Goal: Task Accomplishment & Management: Manage account settings

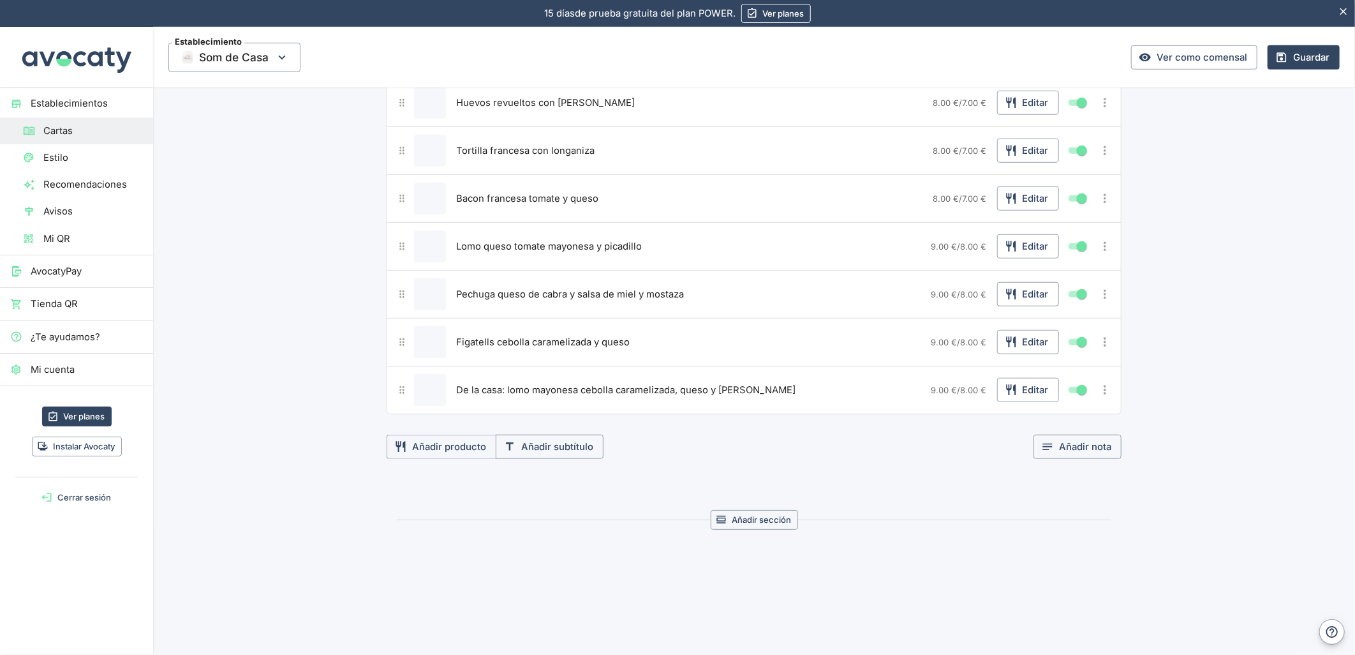
scroll to position [609, 0]
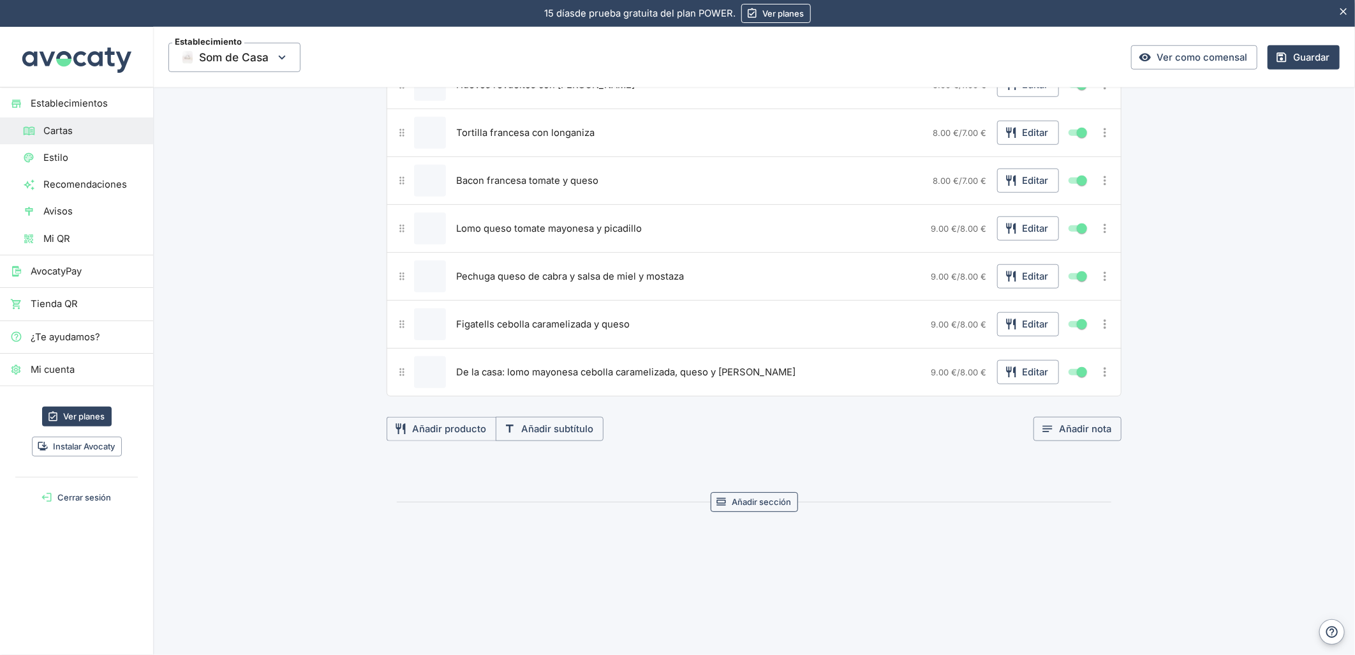
click at [742, 504] on button "Añadir sección" at bounding box center [754, 502] width 87 height 20
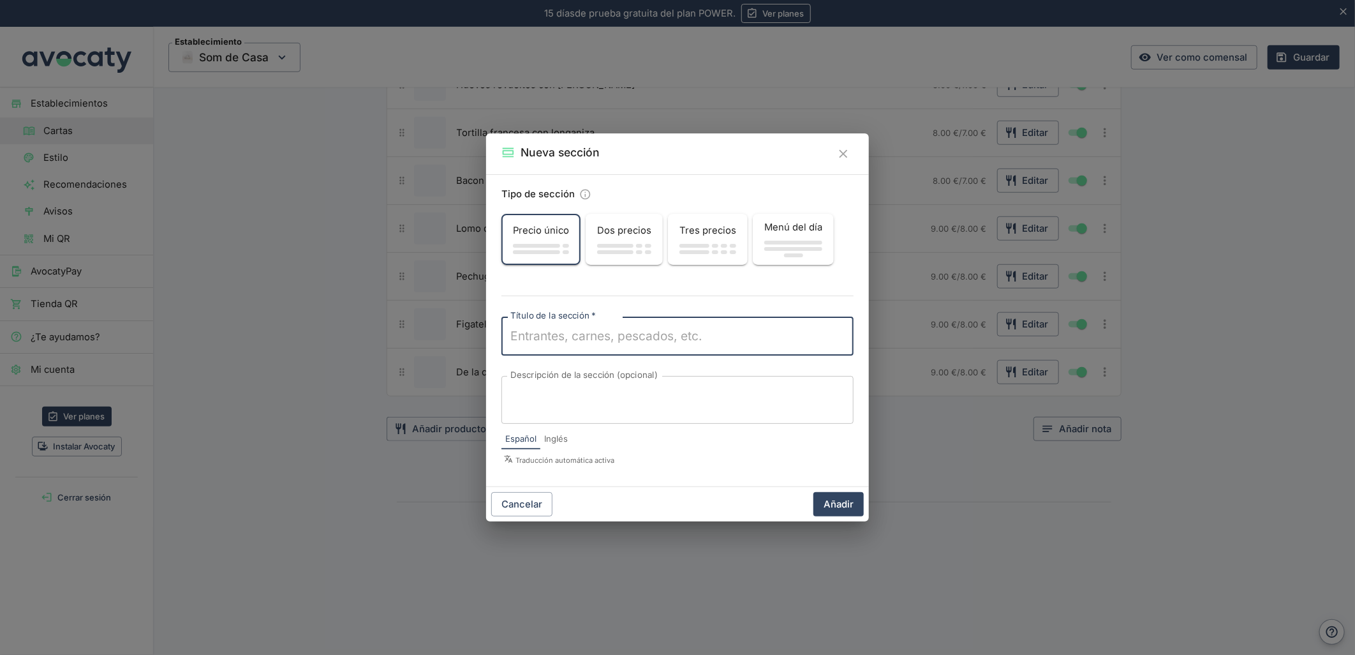
click at [524, 335] on textarea "Título de la sección   *" at bounding box center [677, 336] width 334 height 18
type textarea "Almuerzos"
click at [833, 507] on button "Añadir" at bounding box center [839, 504] width 50 height 24
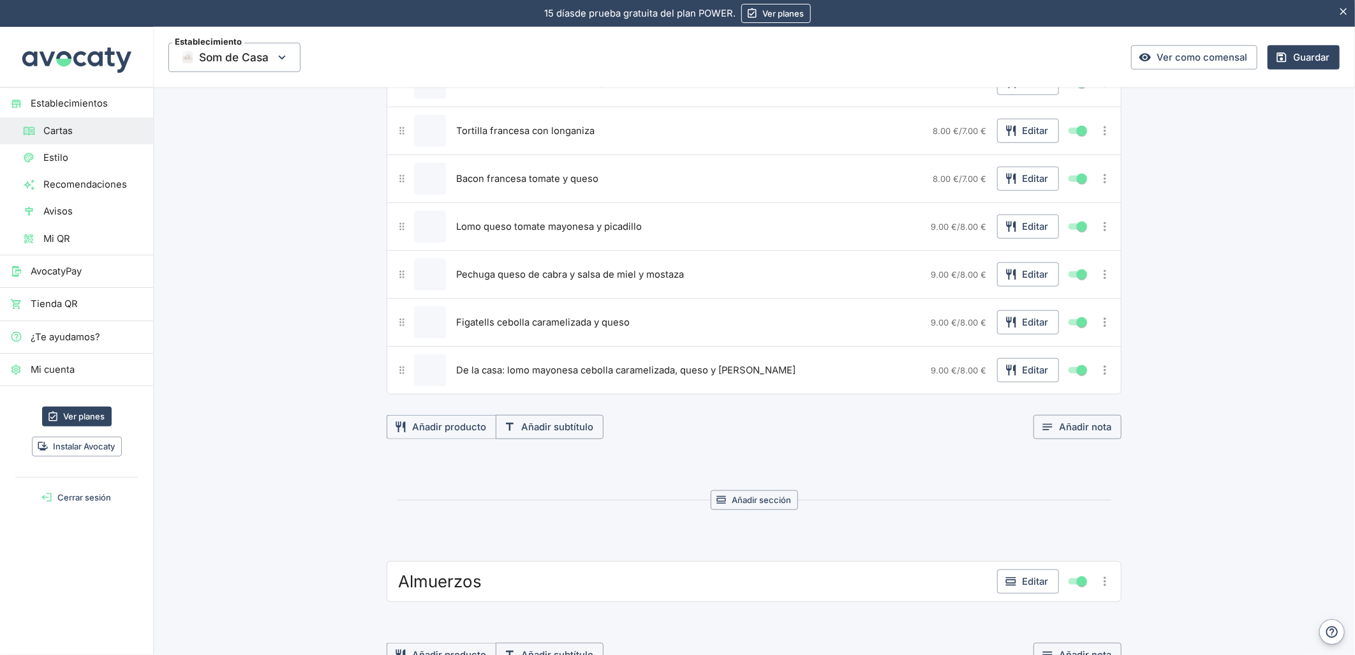
scroll to position [822, 0]
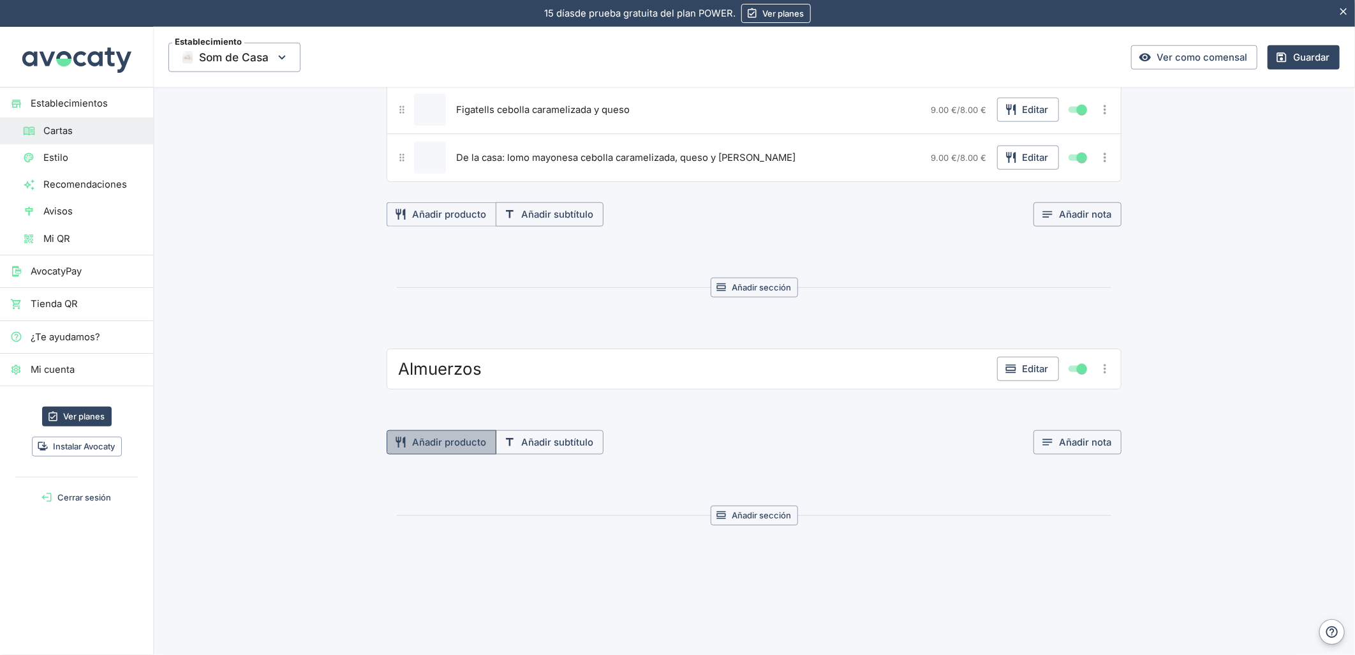
click at [429, 442] on button "Añadir producto" at bounding box center [442, 442] width 110 height 24
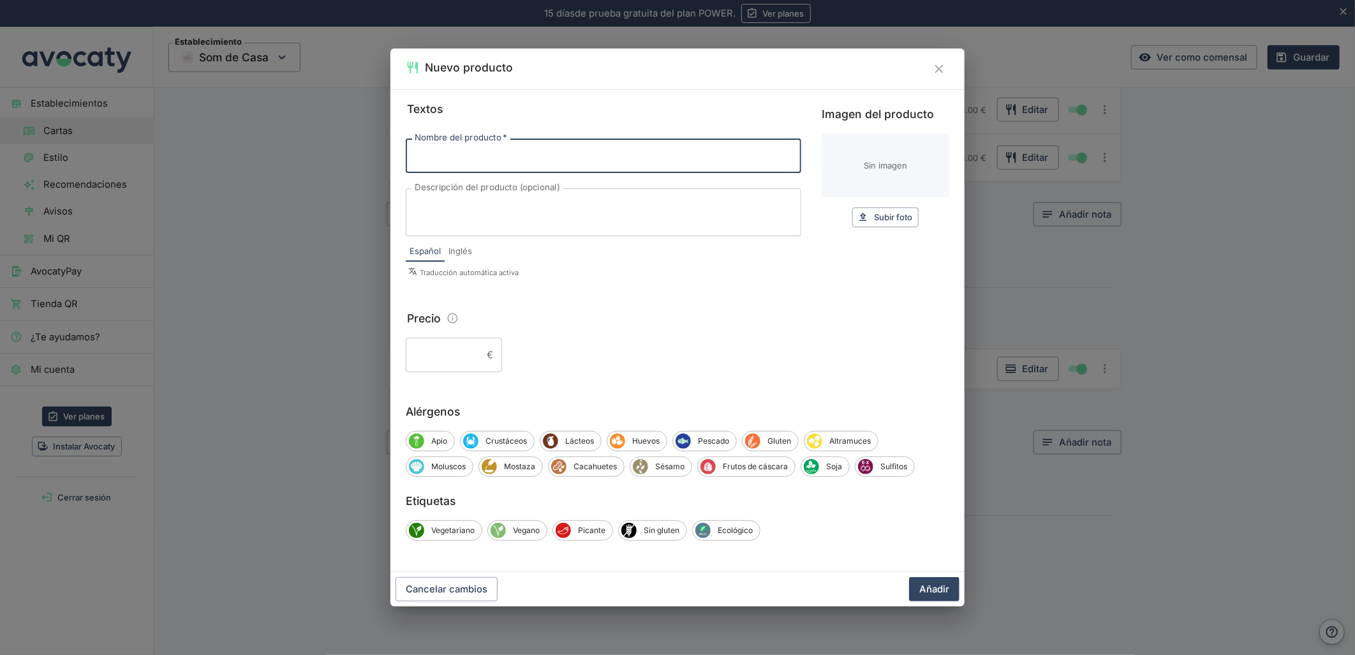
click at [500, 158] on input "Nombre del producto   *" at bounding box center [604, 155] width 396 height 34
type input "Incluye: Bebida + aceitunas + café + carajillo +0.50€"
click at [934, 583] on button "Añadir" at bounding box center [934, 589] width 50 height 24
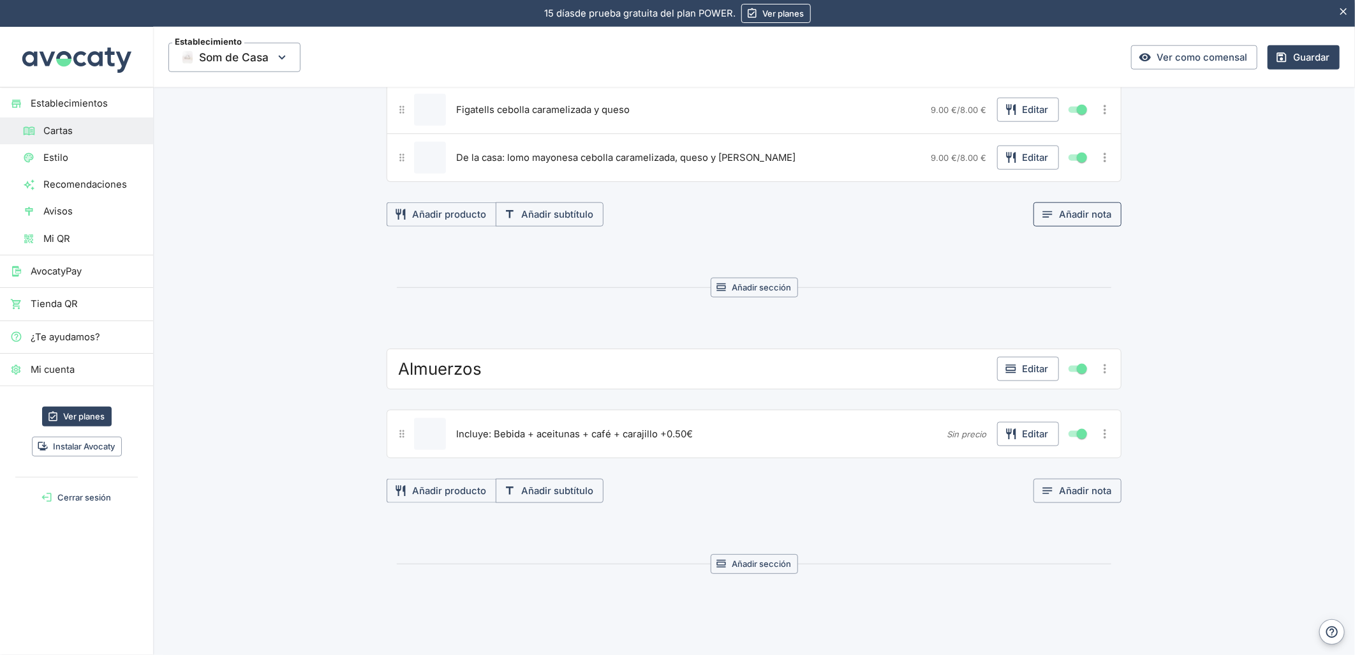
click at [1047, 221] on icon "button" at bounding box center [1047, 214] width 13 height 13
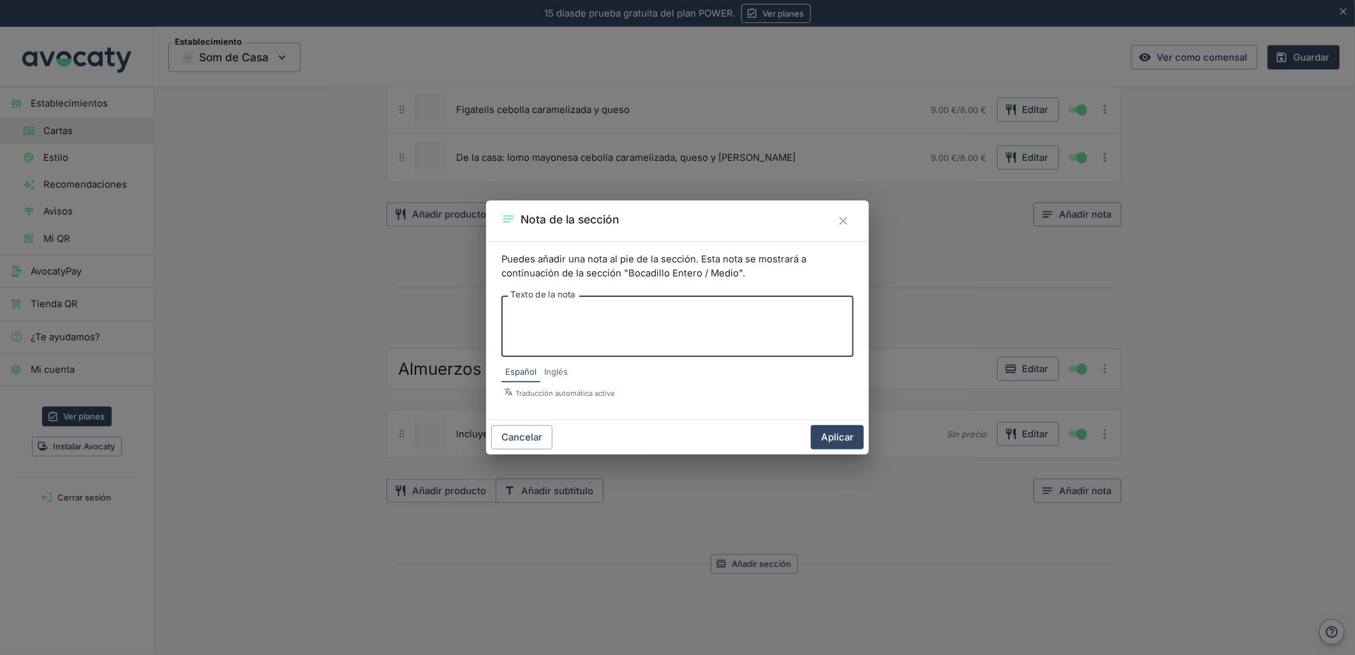
click at [643, 326] on textarea "Texto de la nota" at bounding box center [677, 326] width 334 height 40
type textarea "Fin de semana y festivos el menú de bocadillos +1€"
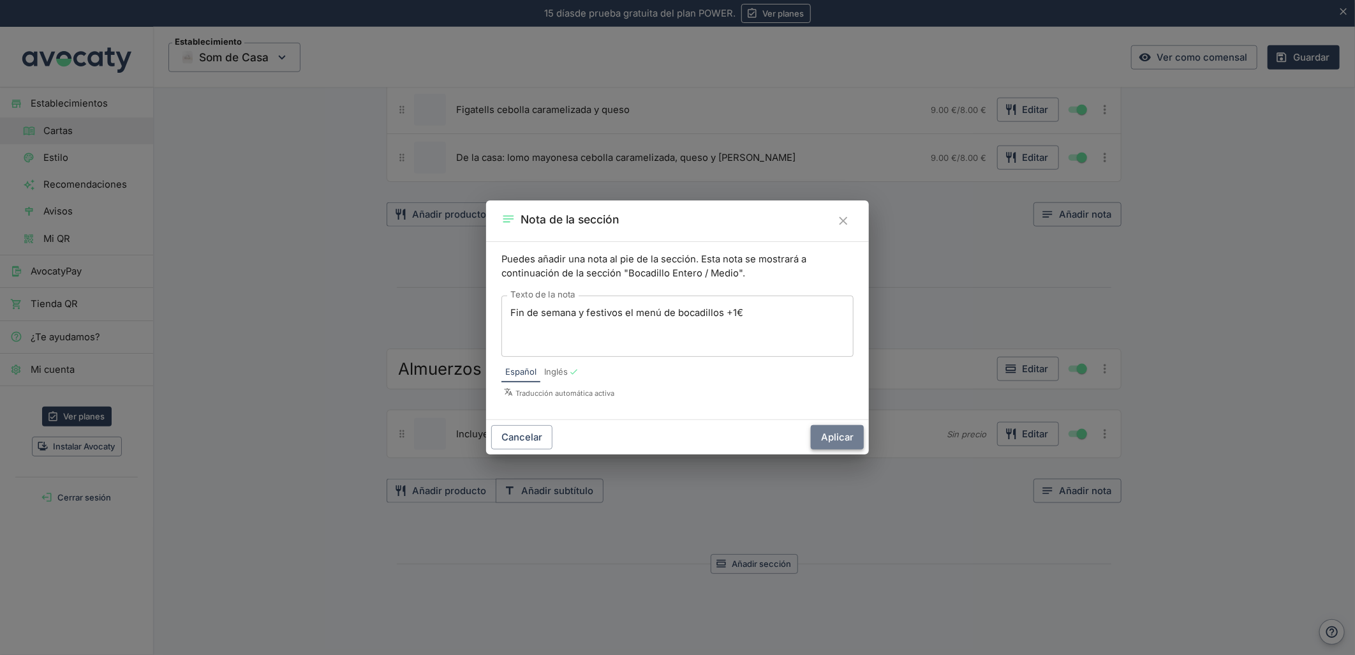
click at [829, 434] on button "Aplicar" at bounding box center [837, 437] width 53 height 24
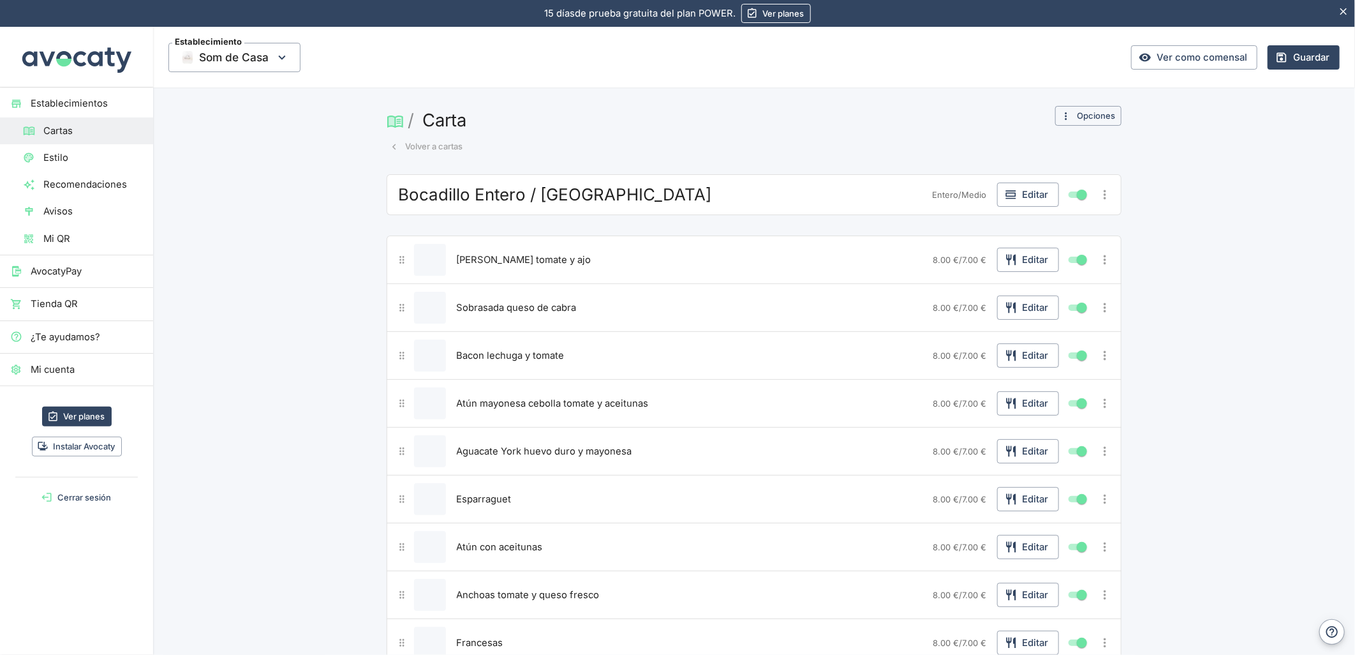
scroll to position [0, 0]
click at [435, 145] on button "Volver a cartas" at bounding box center [426, 148] width 79 height 20
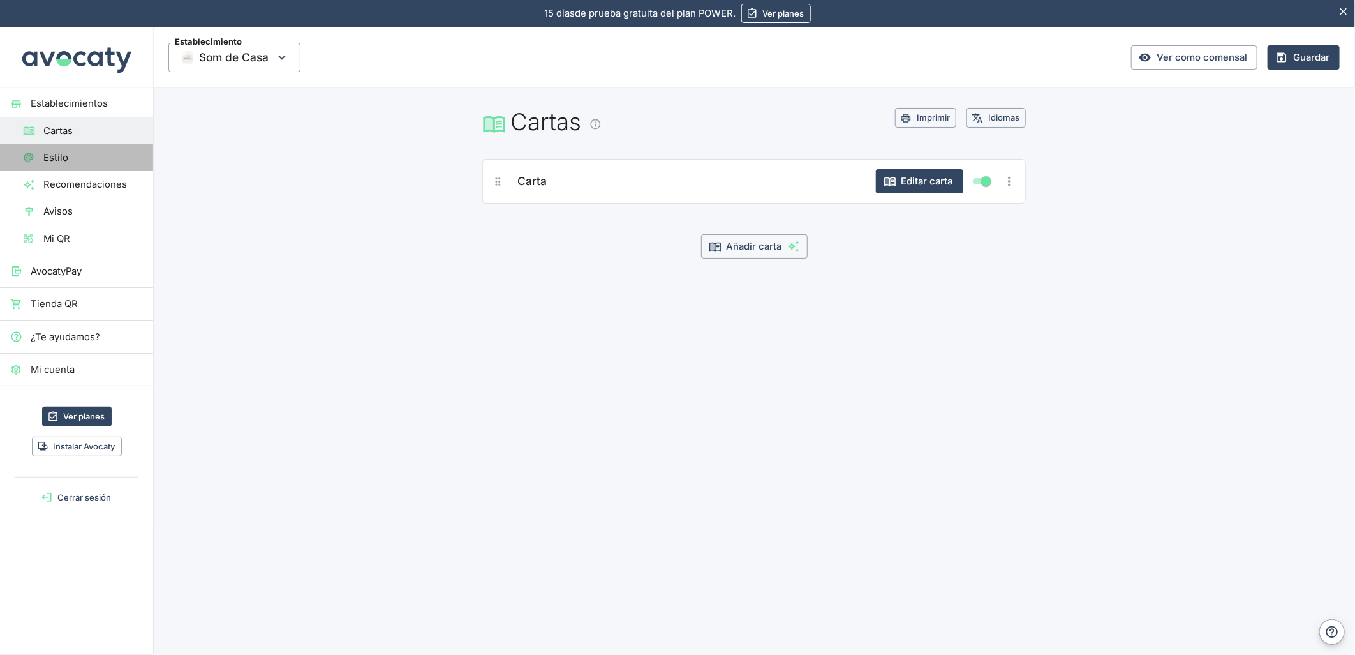
click at [77, 163] on span "Estilo" at bounding box center [93, 158] width 100 height 14
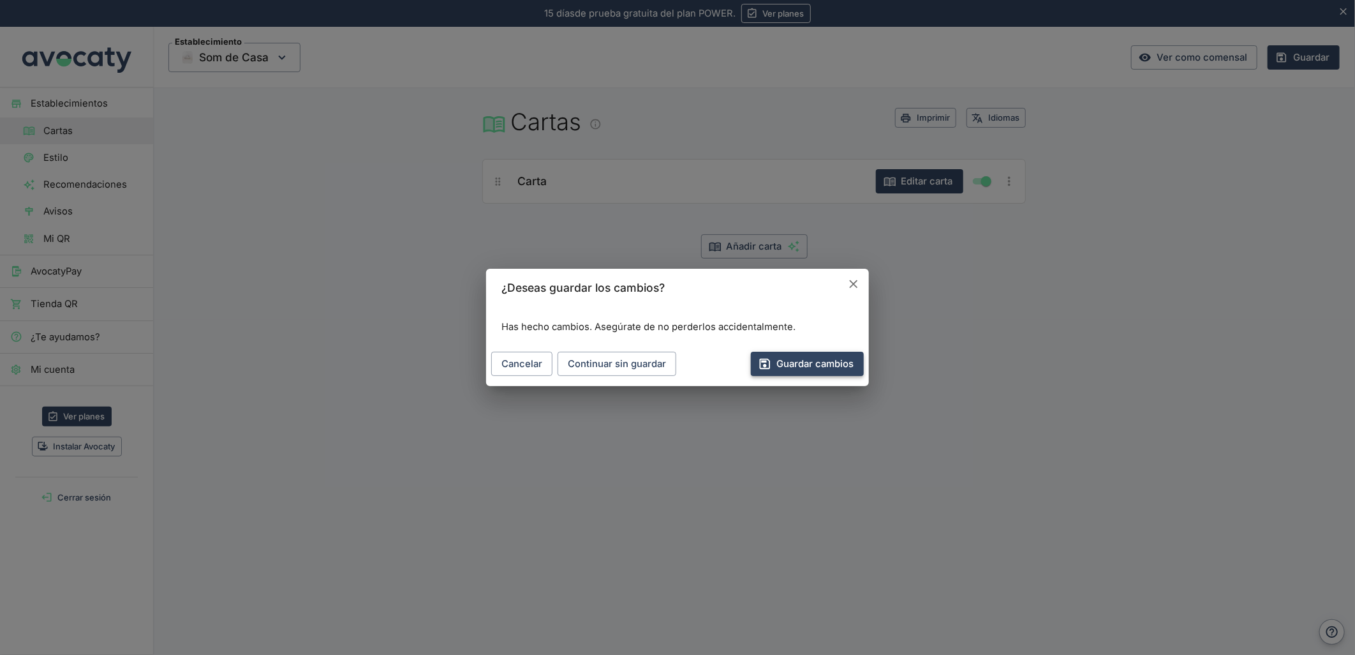
click at [817, 362] on button "Guardar cambios" at bounding box center [807, 364] width 113 height 24
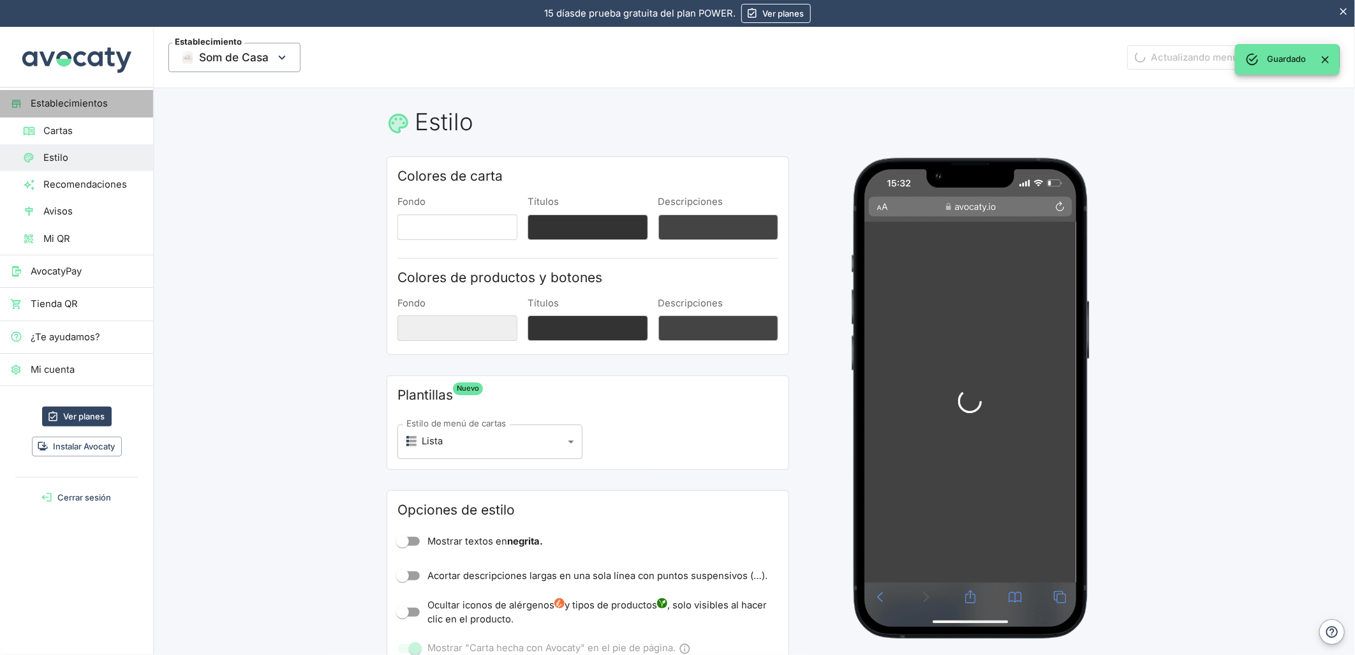
click at [52, 102] on span "Establecimientos" at bounding box center [87, 103] width 112 height 14
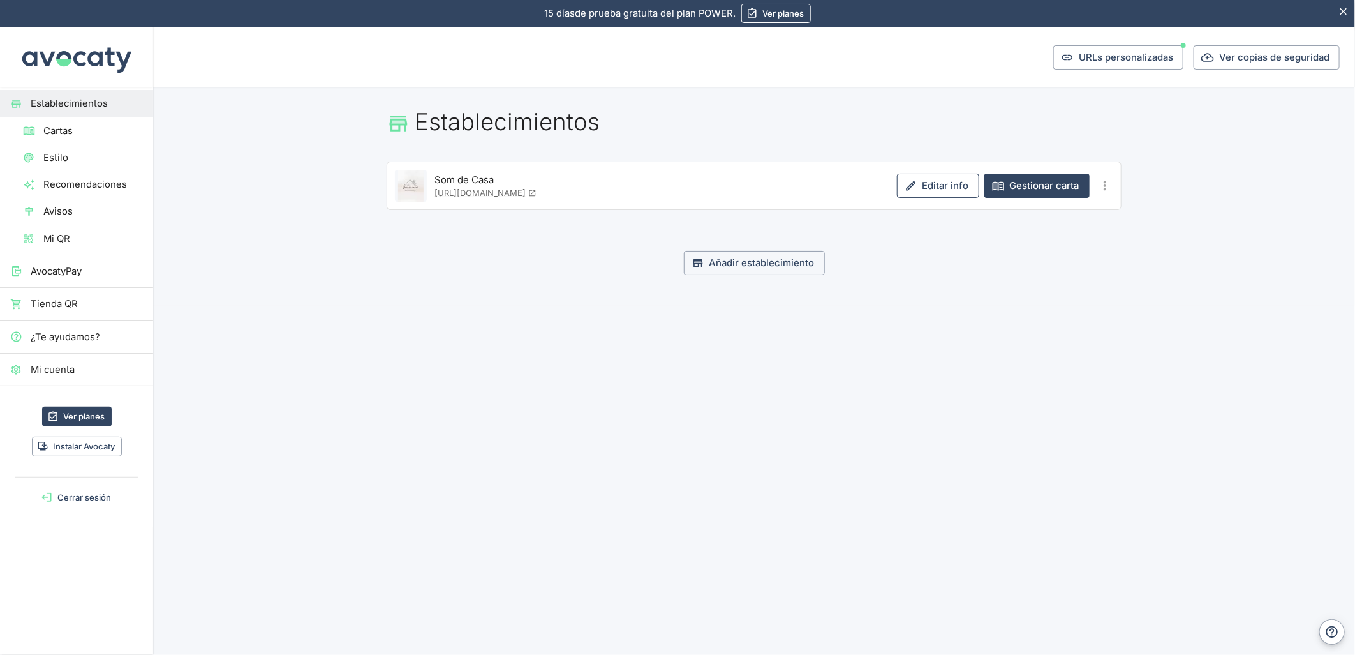
click at [955, 181] on link "Editar info" at bounding box center [938, 186] width 82 height 24
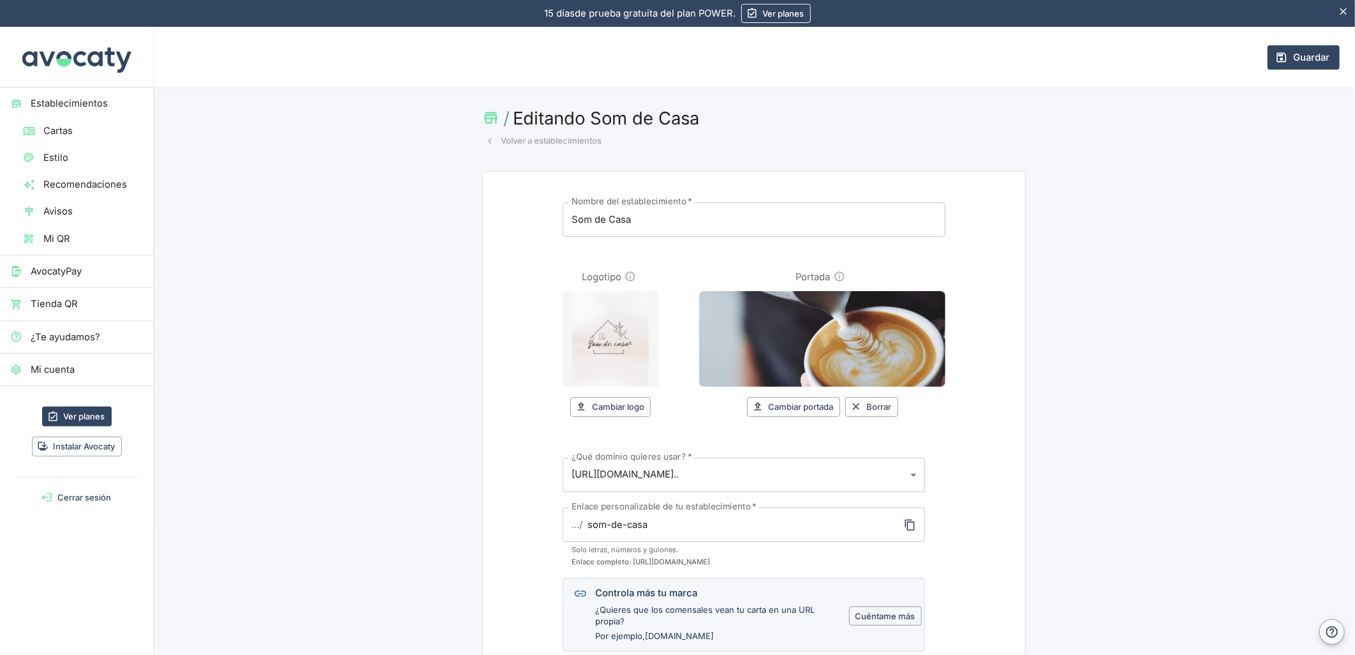
scroll to position [142, 0]
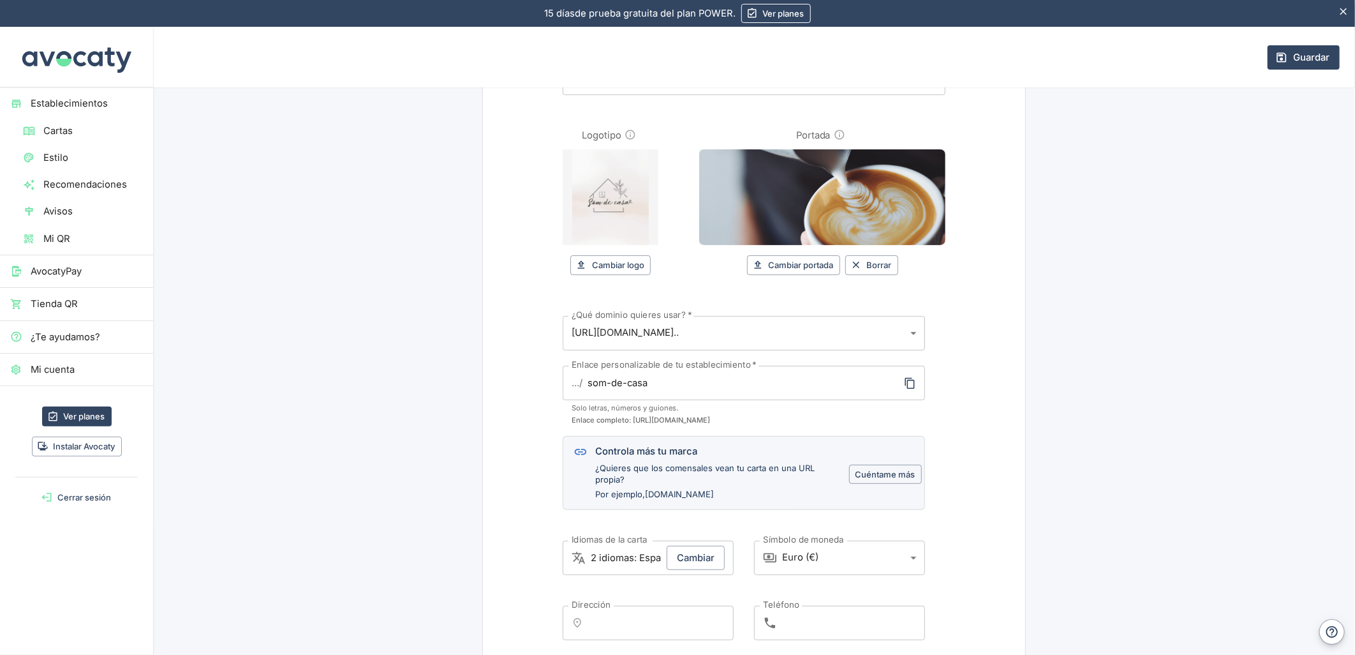
click at [717, 326] on body "15 días de prueba gratuita. 15 días de prueba gratuita del plan POWER. Ver plan…" at bounding box center [677, 327] width 1355 height 655
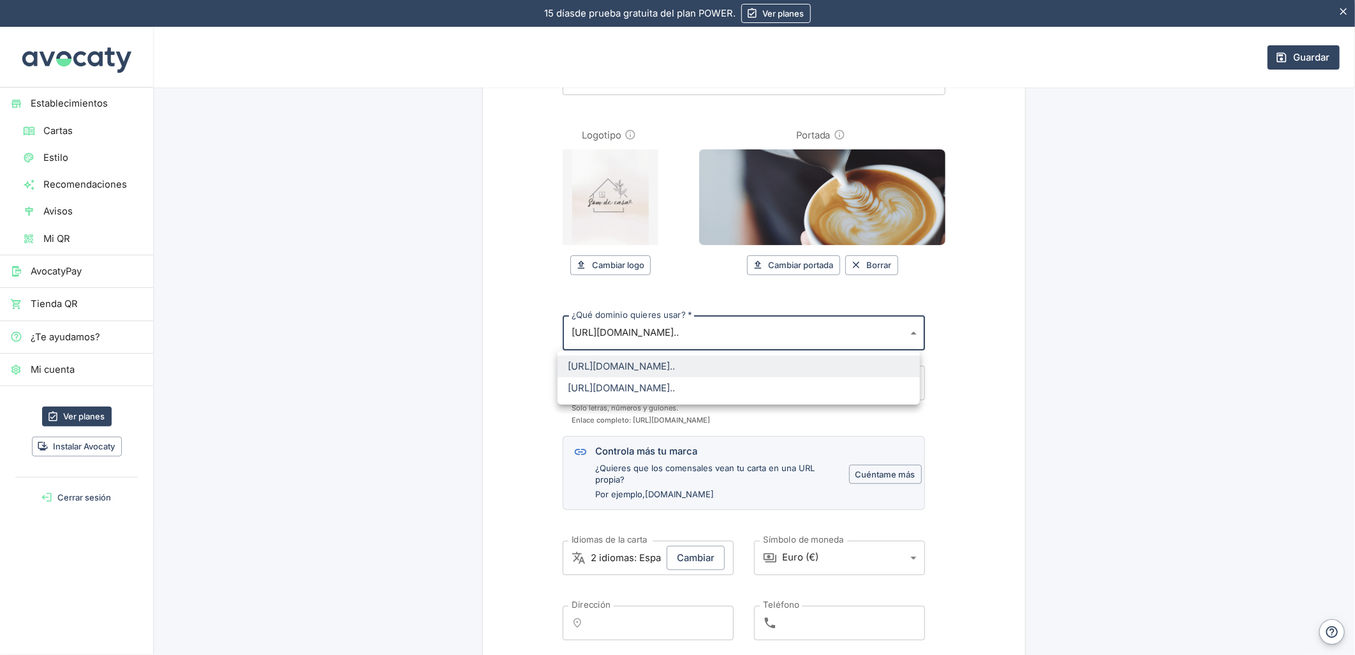
click at [698, 334] on div at bounding box center [677, 327] width 1355 height 655
click at [698, 334] on body "15 días de prueba gratuita. 15 días de prueba gratuita del plan POWER. Ver plan…" at bounding box center [677, 327] width 1355 height 655
click at [698, 334] on div at bounding box center [677, 327] width 1355 height 655
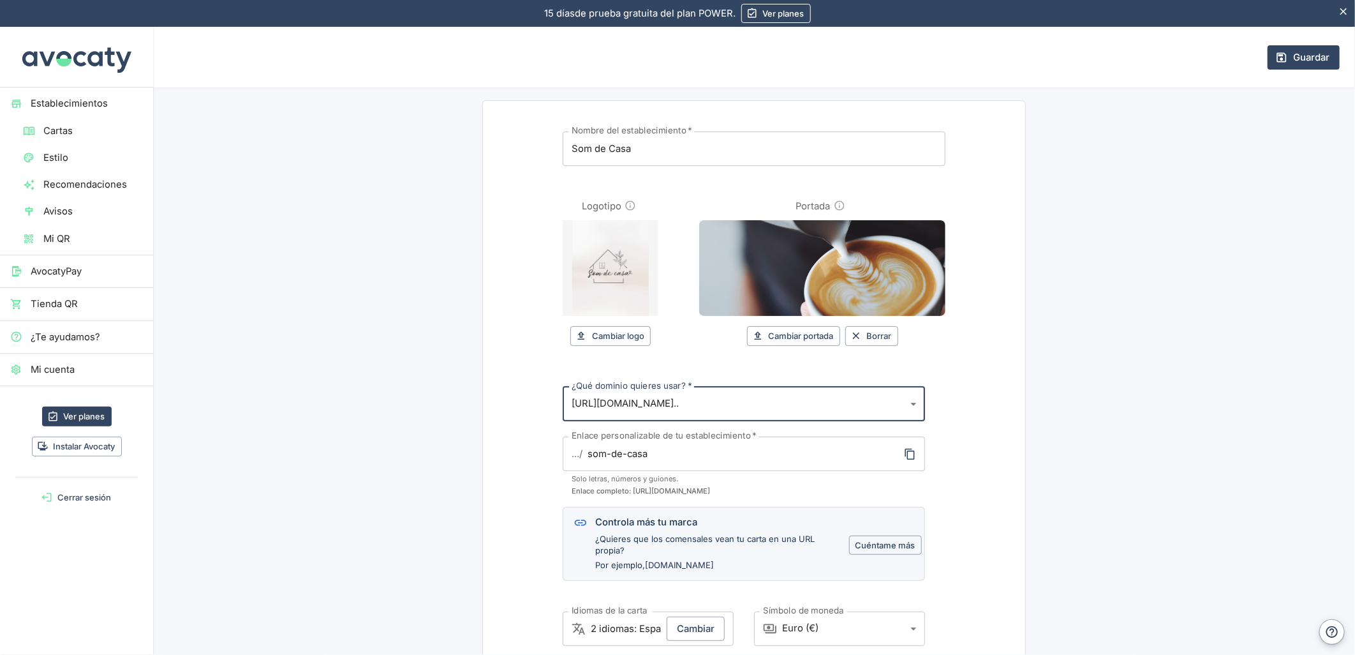
scroll to position [0, 0]
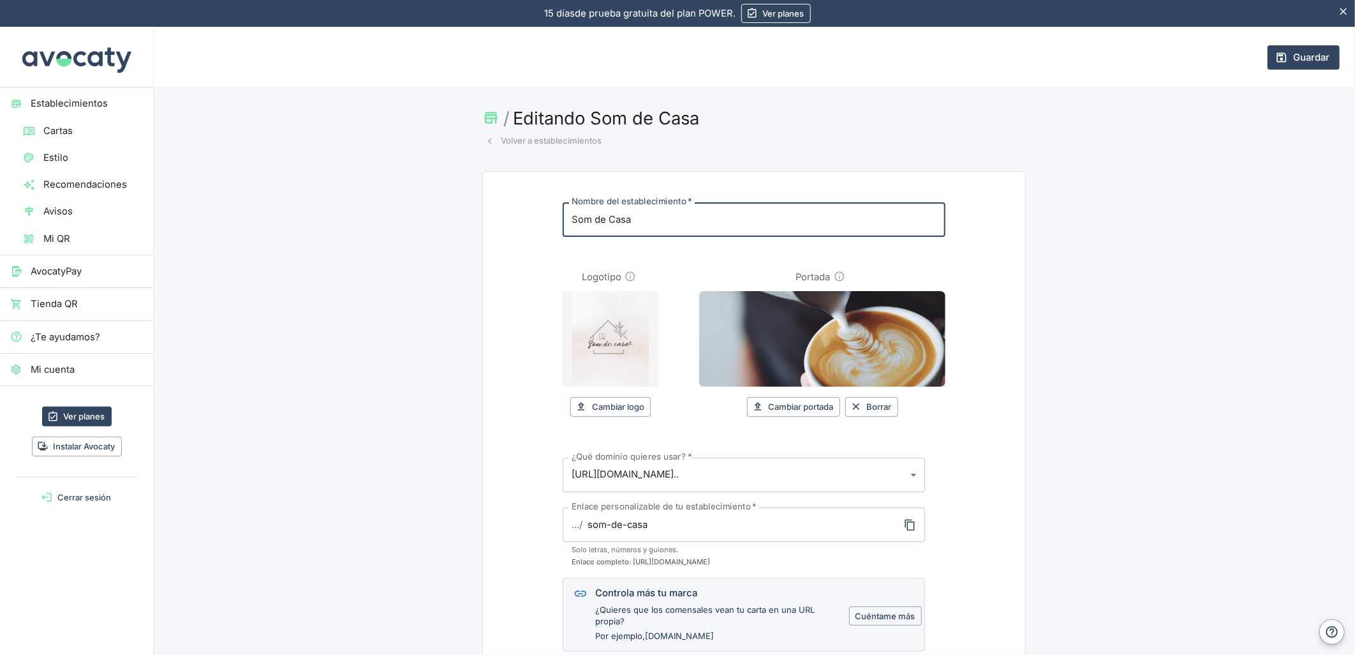
drag, startPoint x: 646, startPoint y: 217, endPoint x: 537, endPoint y: 209, distance: 110.0
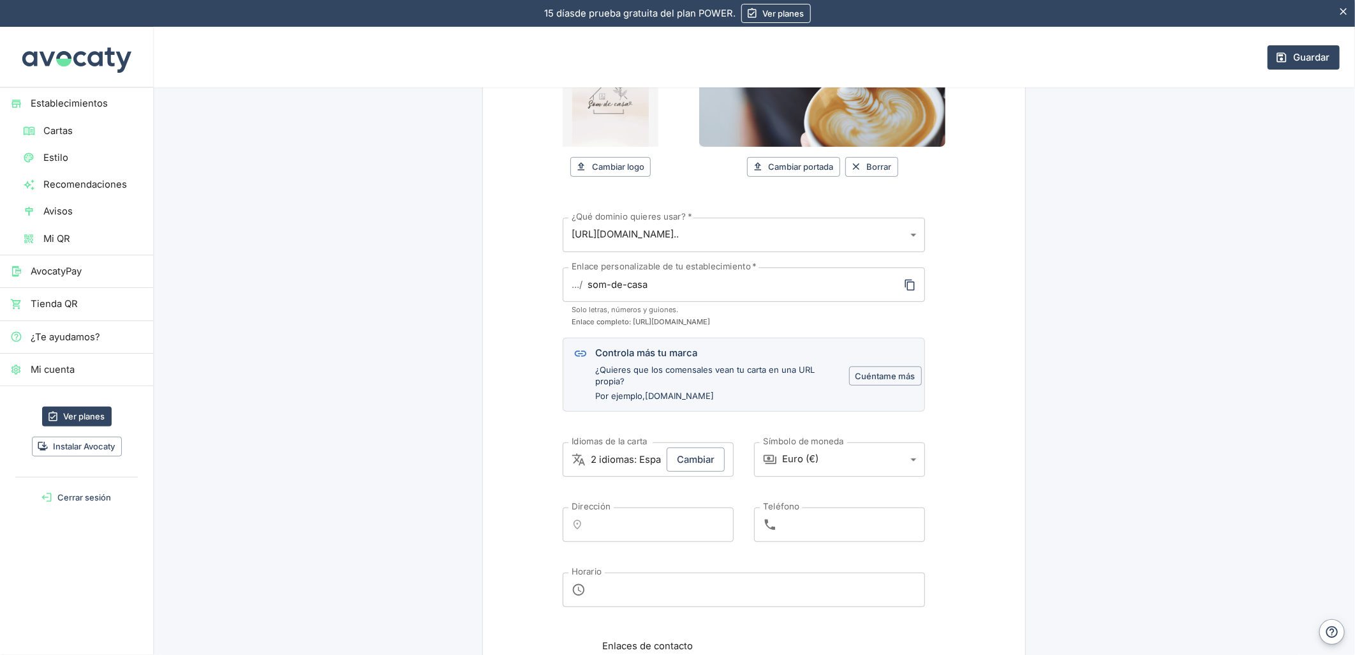
scroll to position [354, 0]
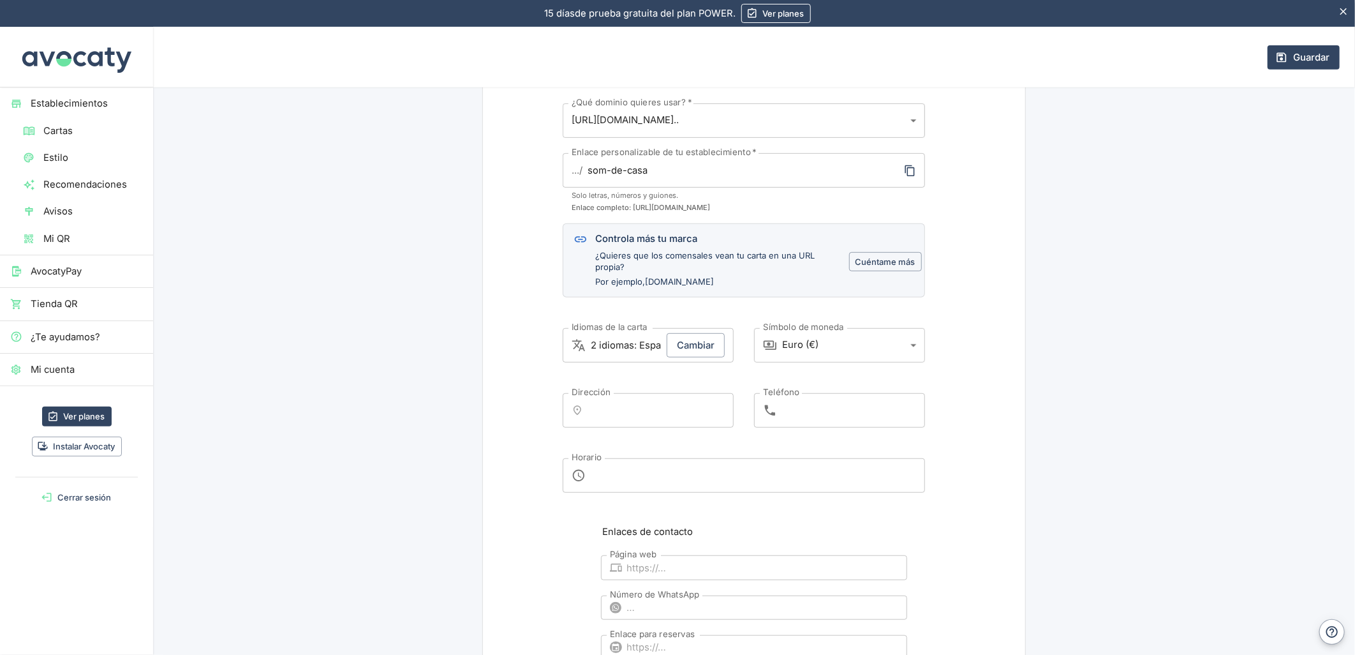
click at [623, 406] on input "Dirección" at bounding box center [660, 410] width 136 height 23
type input "a"
click at [678, 418] on input "Avenida" at bounding box center [650, 410] width 117 height 23
click at [685, 415] on input "[GEOGRAPHIC_DATA]" at bounding box center [650, 410] width 117 height 23
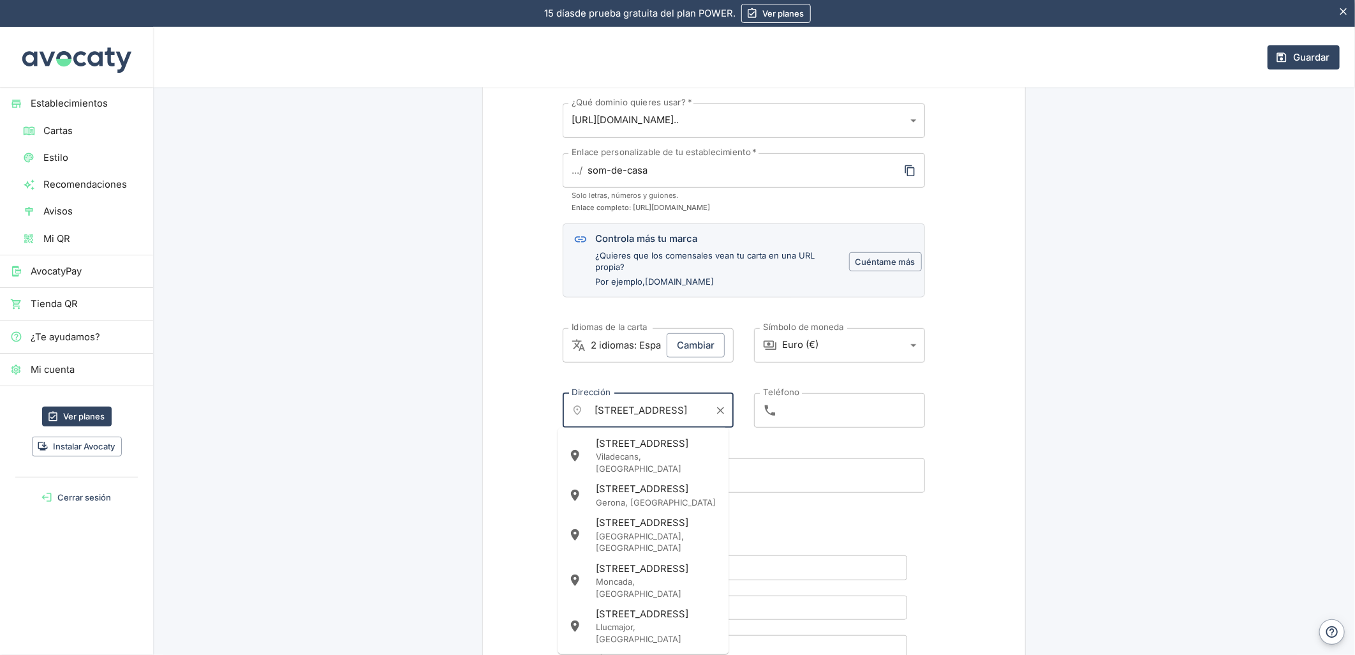
click at [674, 534] on p "[GEOGRAPHIC_DATA], [GEOGRAPHIC_DATA]" at bounding box center [657, 542] width 123 height 24
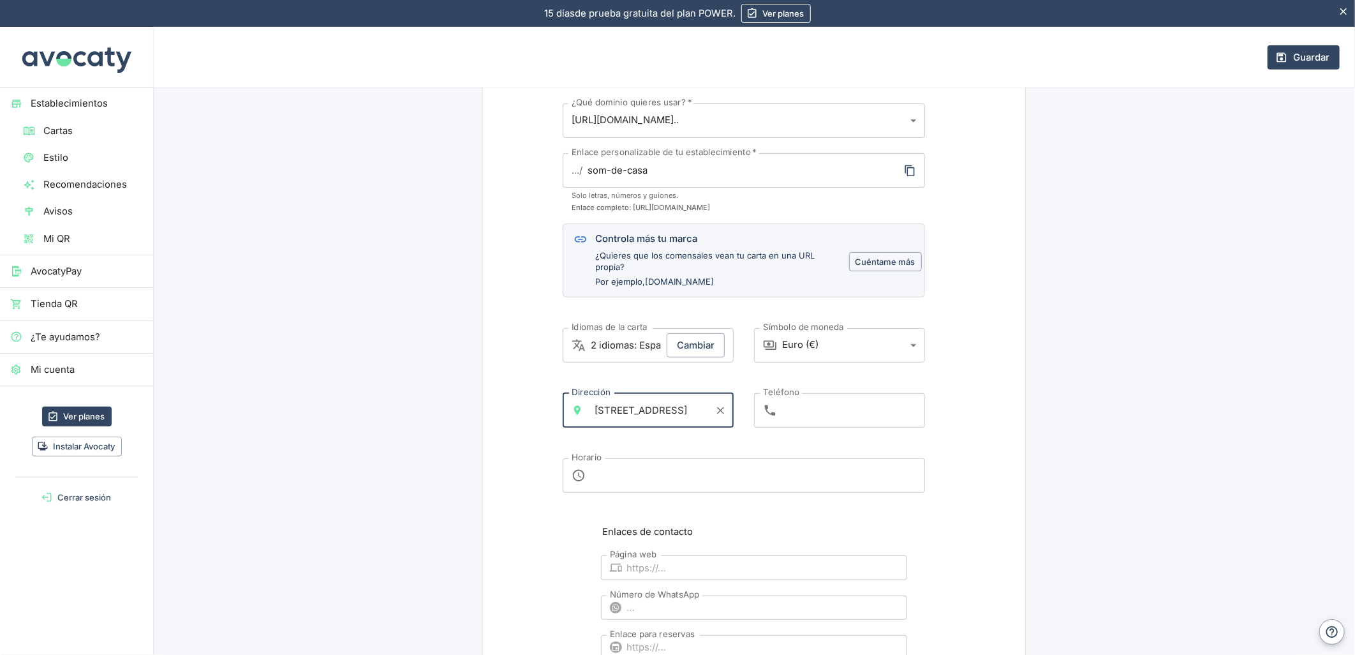
type input "[STREET_ADDRESS]"
click at [785, 408] on input "Teléfono" at bounding box center [853, 410] width 143 height 34
type input "[PHONE_NUMBER]"
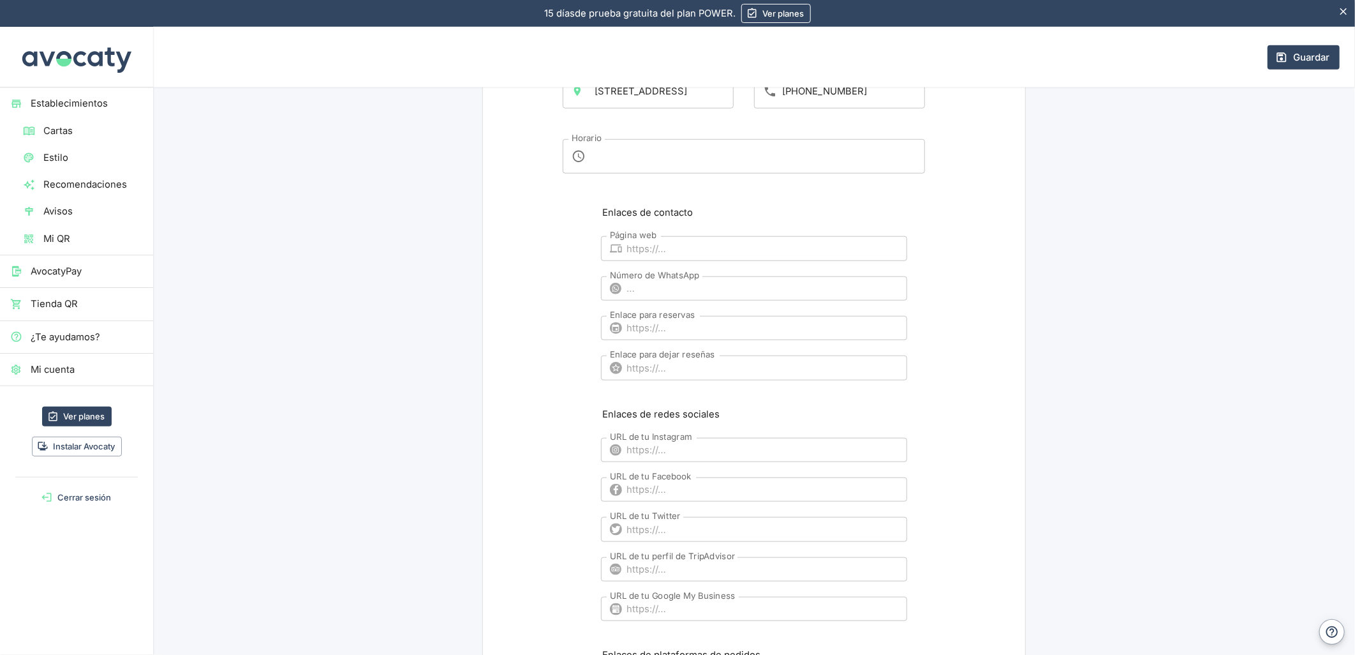
scroll to position [780, 0]
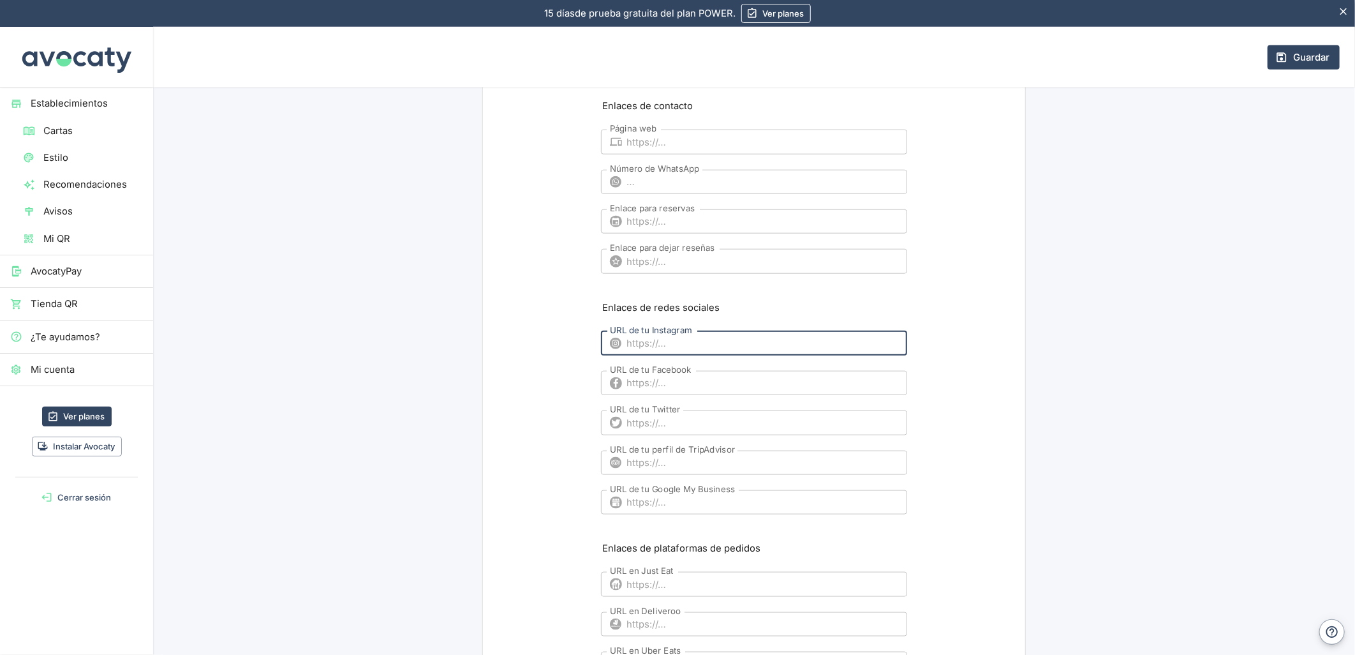
click at [664, 343] on input "URL de tu Instagram" at bounding box center [767, 343] width 280 height 24
paste input "[URL][DOMAIN_NAME]"
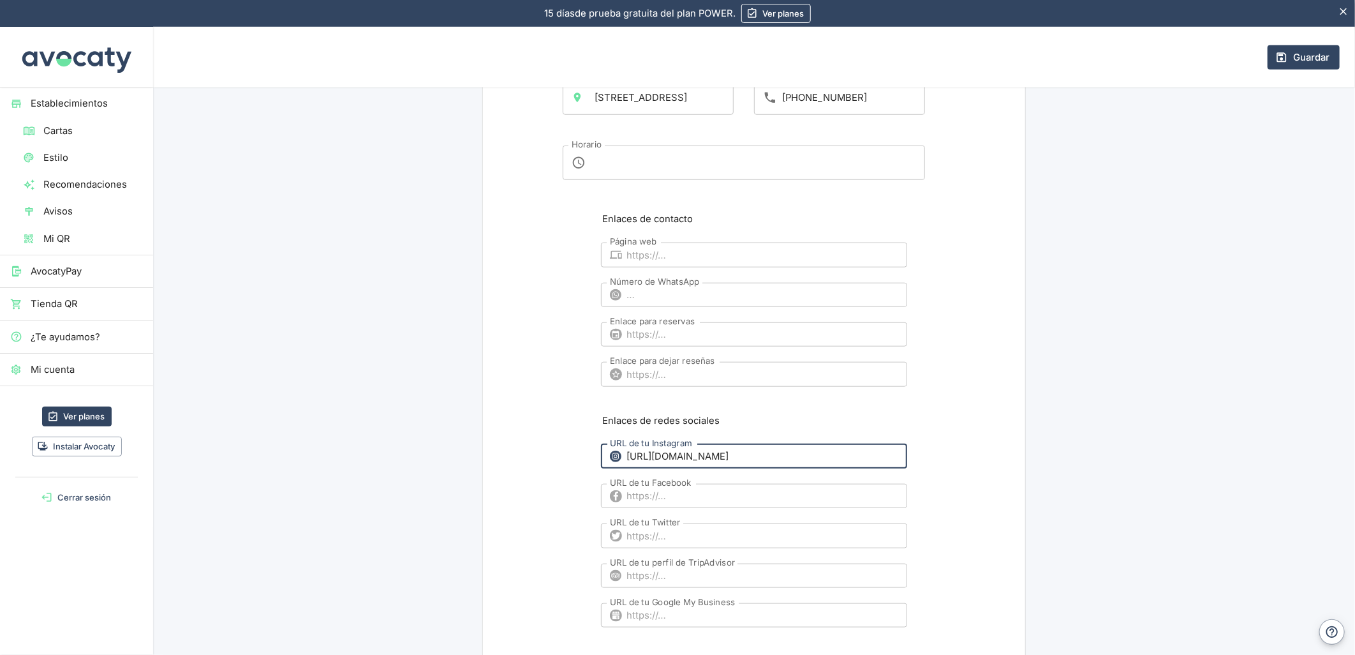
scroll to position [638, 0]
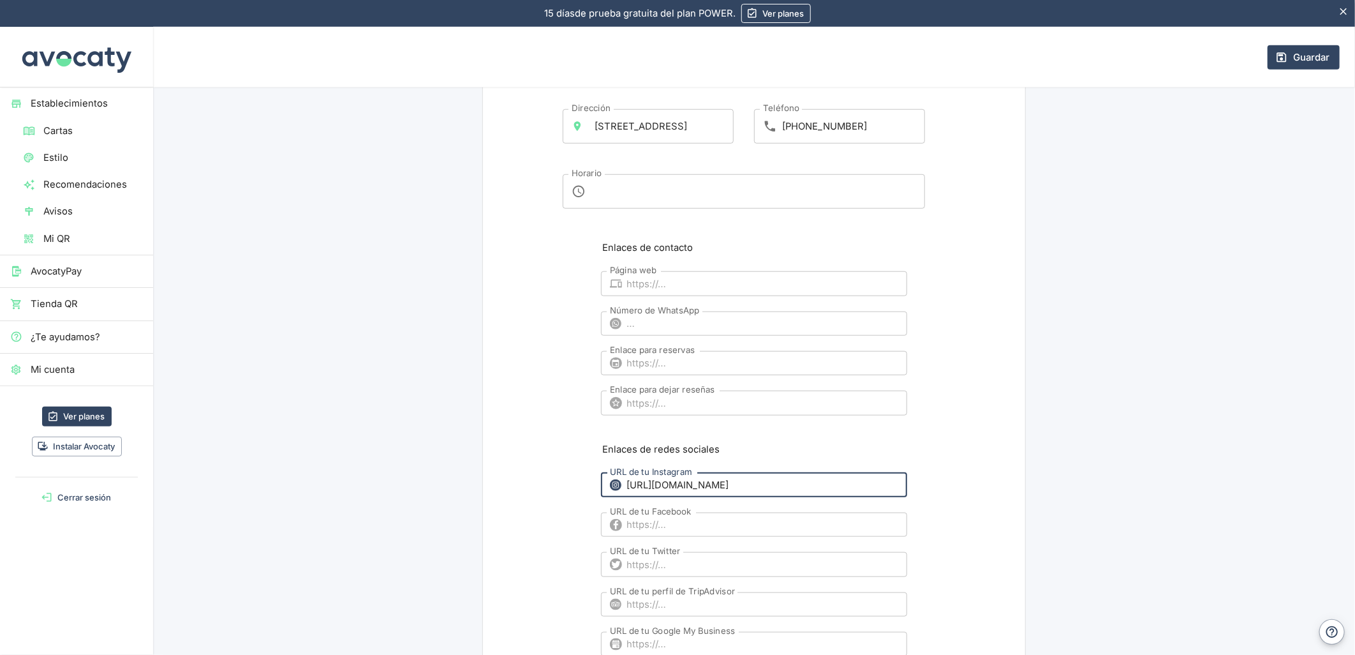
type input "[URL][DOMAIN_NAME]"
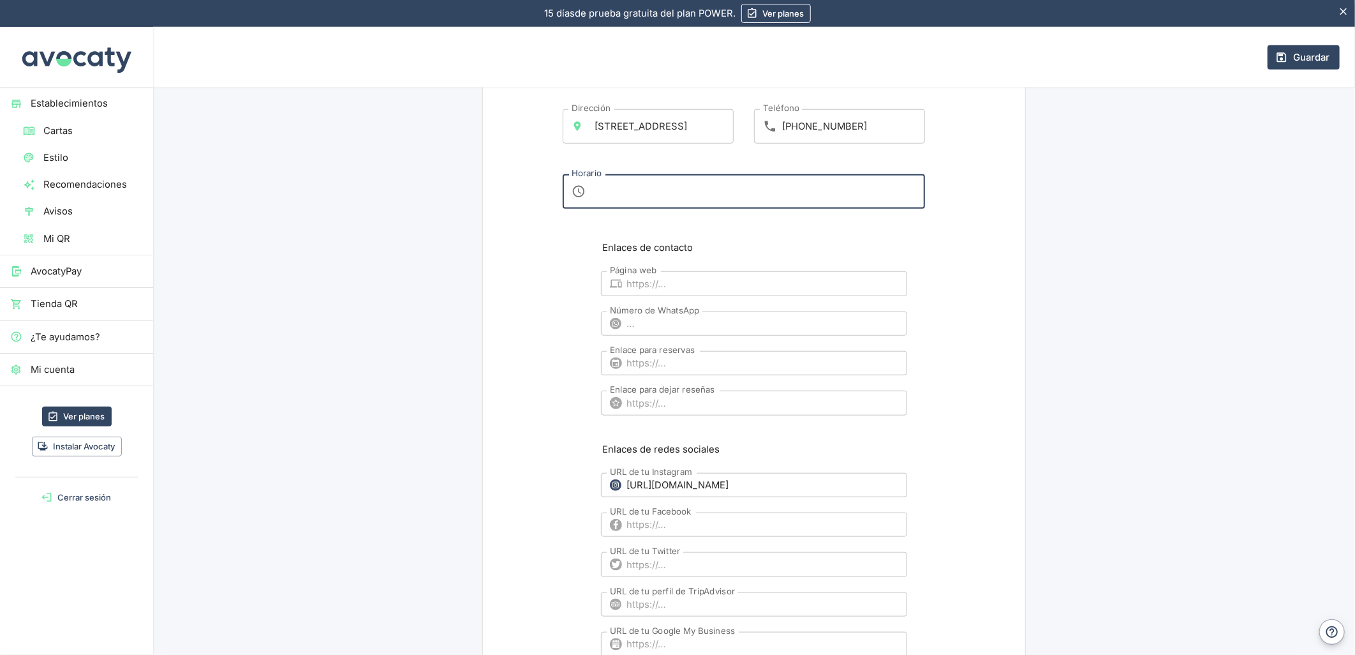
click at [632, 192] on textarea "Horario" at bounding box center [753, 191] width 325 height 13
paste textarea "L-J(08:00-15:00) V-(08:00-22:00) S-(08:00-14:00)"
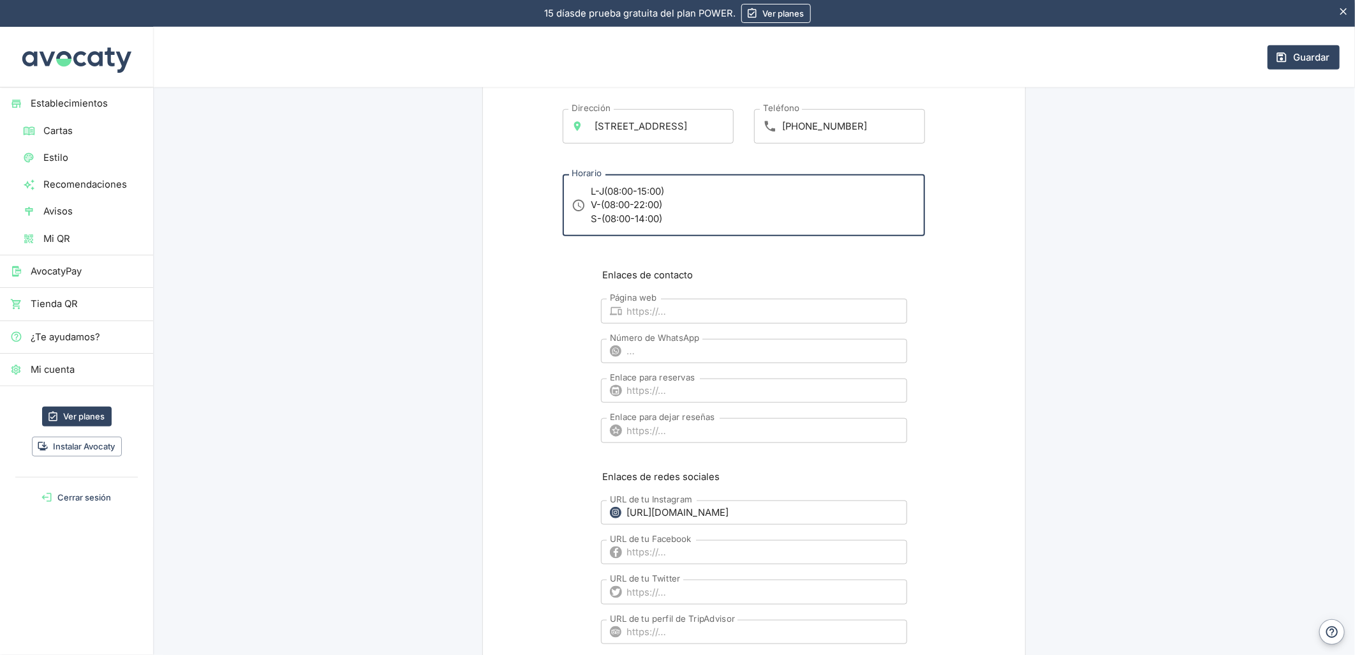
type textarea "L-J(08:00-15:00) V-(08:00-22:00) S-(08:00-14:00)"
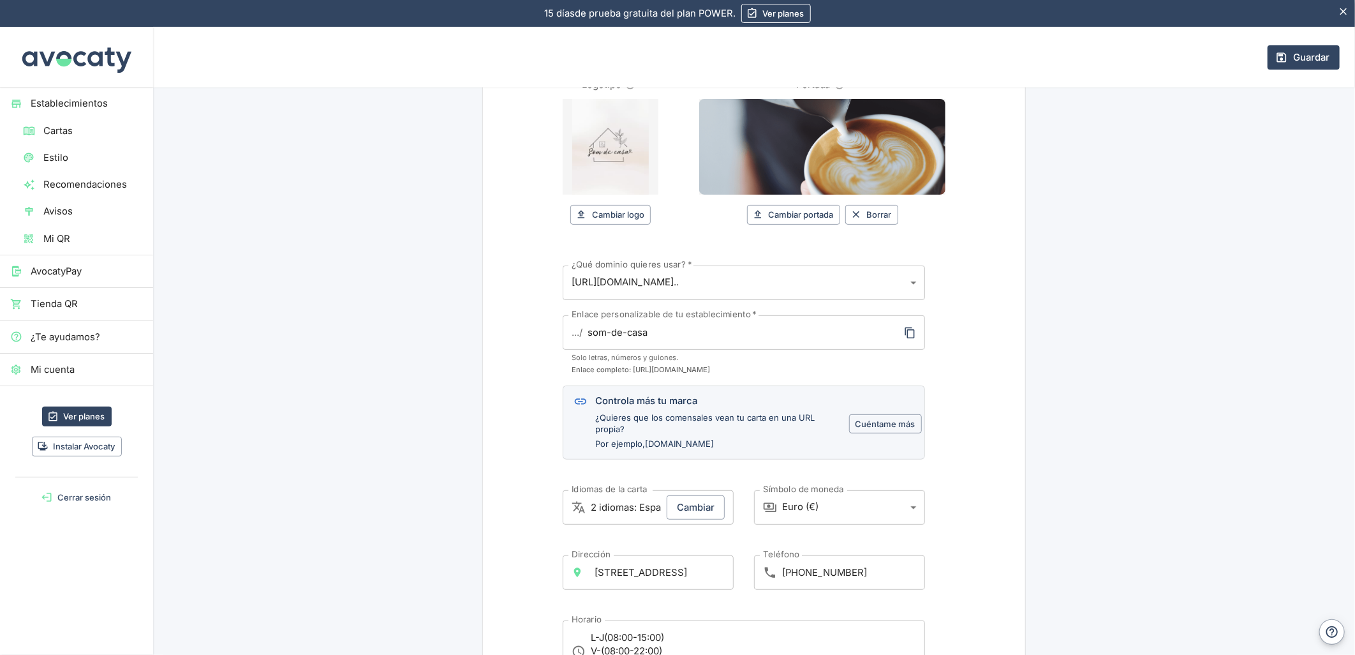
scroll to position [71, 0]
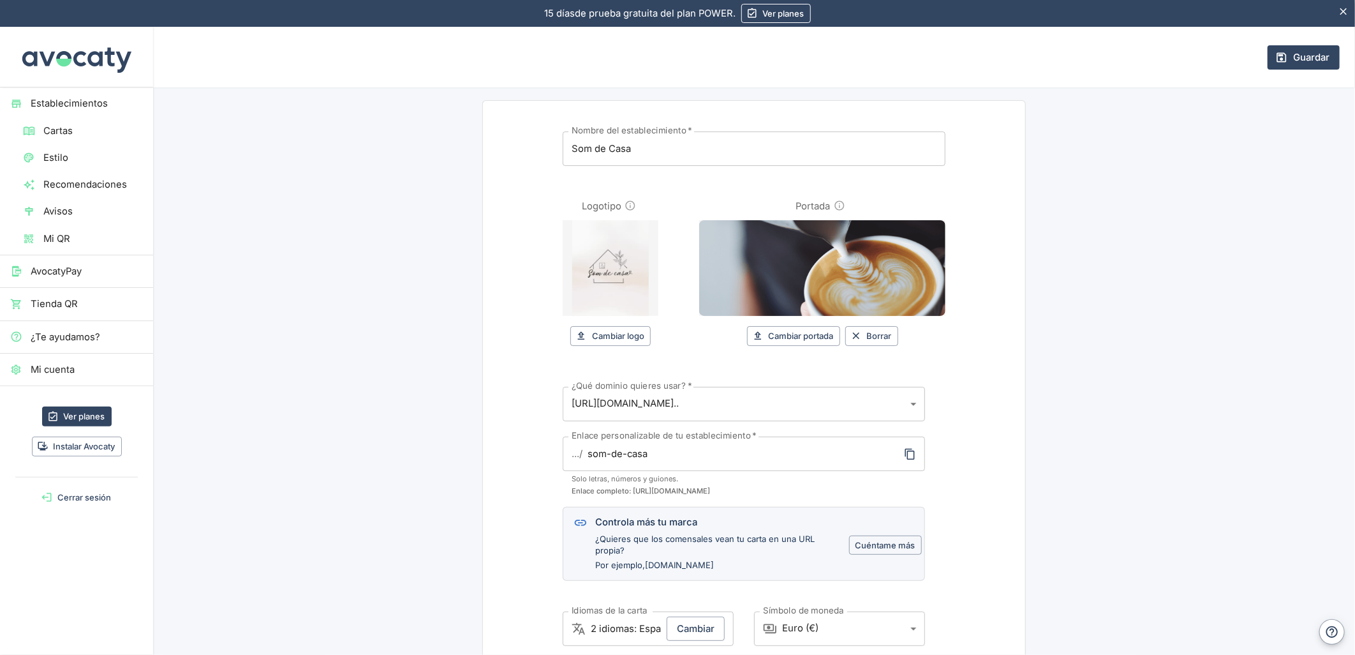
drag, startPoint x: 1291, startPoint y: 52, endPoint x: 821, endPoint y: 190, distance: 490.2
click at [1291, 52] on button "Guardar" at bounding box center [1304, 57] width 72 height 24
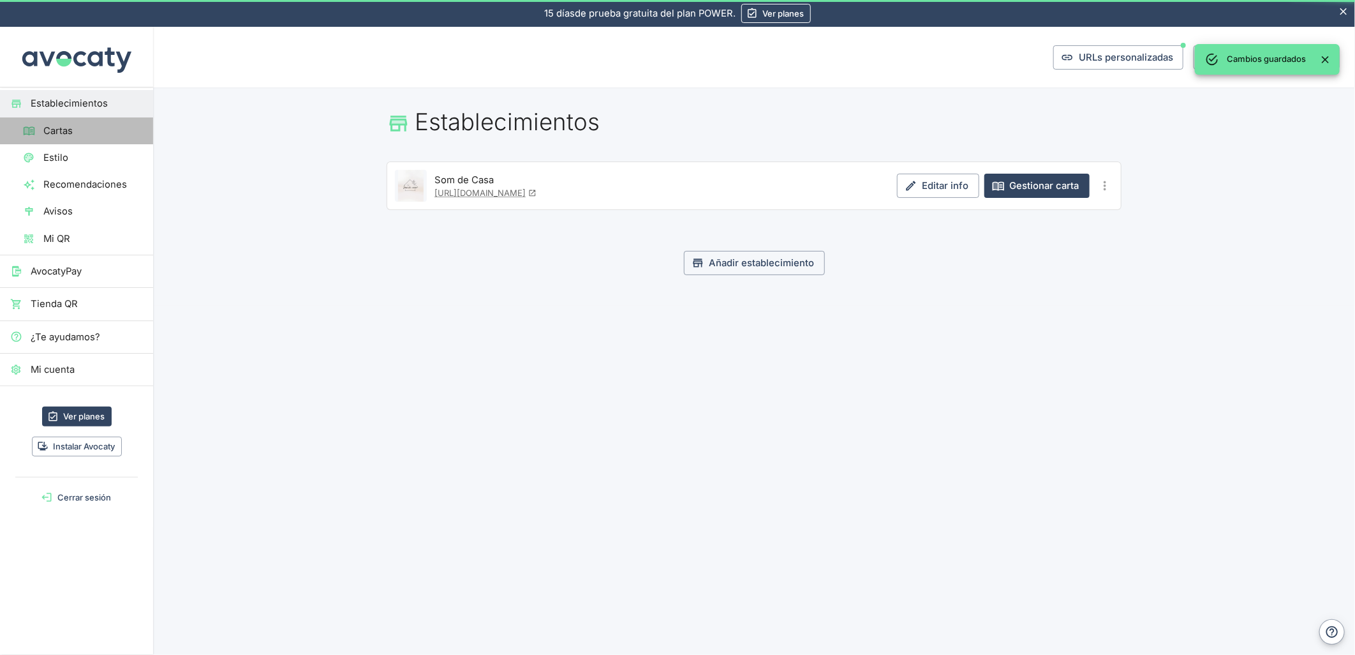
click at [52, 128] on span "Cartas" at bounding box center [93, 131] width 100 height 14
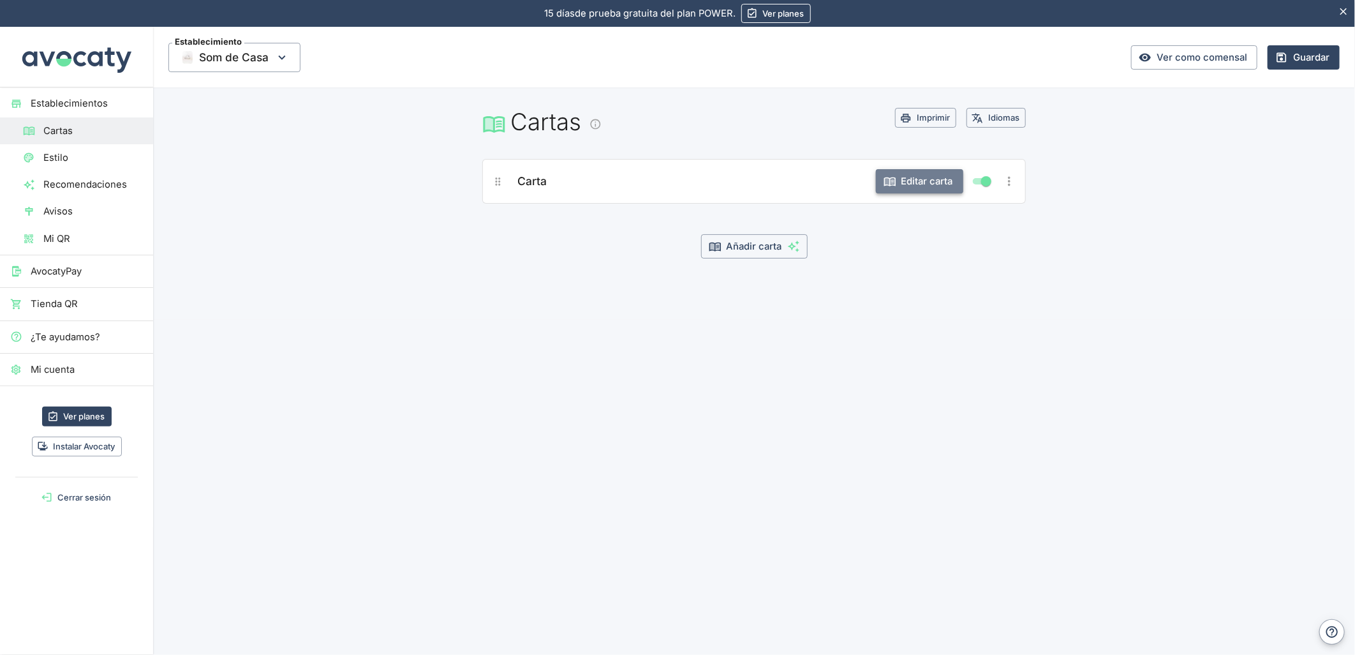
click at [909, 174] on button "Editar carta" at bounding box center [919, 181] width 87 height 24
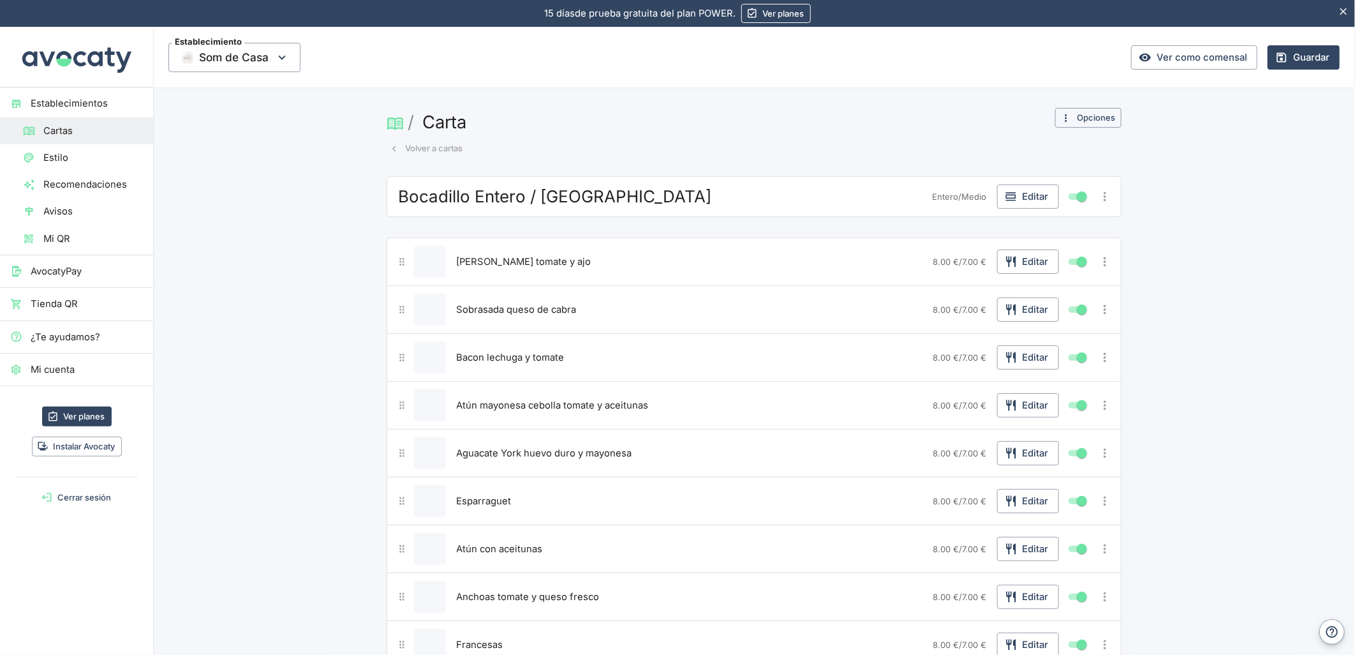
click at [1072, 130] on div "/ Carta Volver a cartas Opciones" at bounding box center [754, 142] width 735 height 68
click at [1076, 110] on button "Opciones" at bounding box center [1088, 118] width 66 height 20
click at [1022, 138] on span "Cambiar nombre o imagen" at bounding box center [1047, 144] width 119 height 14
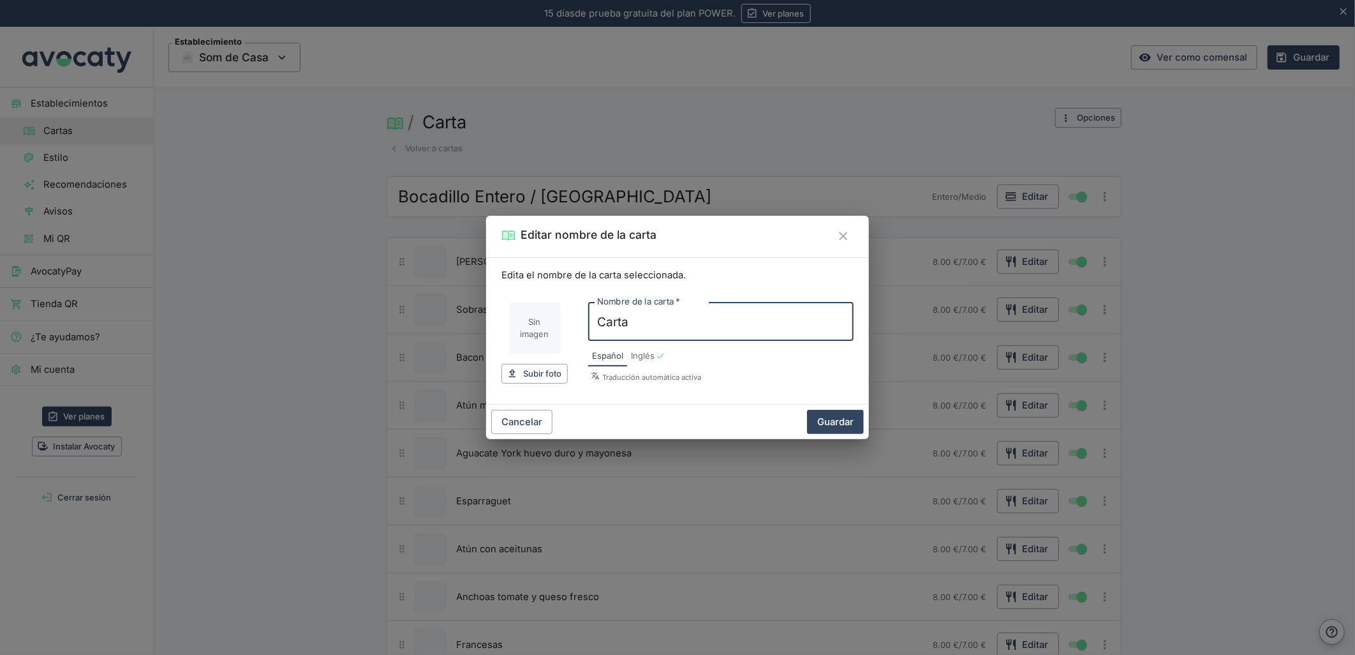
click at [512, 324] on input "Imagen de carta" at bounding box center [534, 327] width 51 height 51
type input "C:\fakepath\Captura de pantalla [DATE] 203244.png"
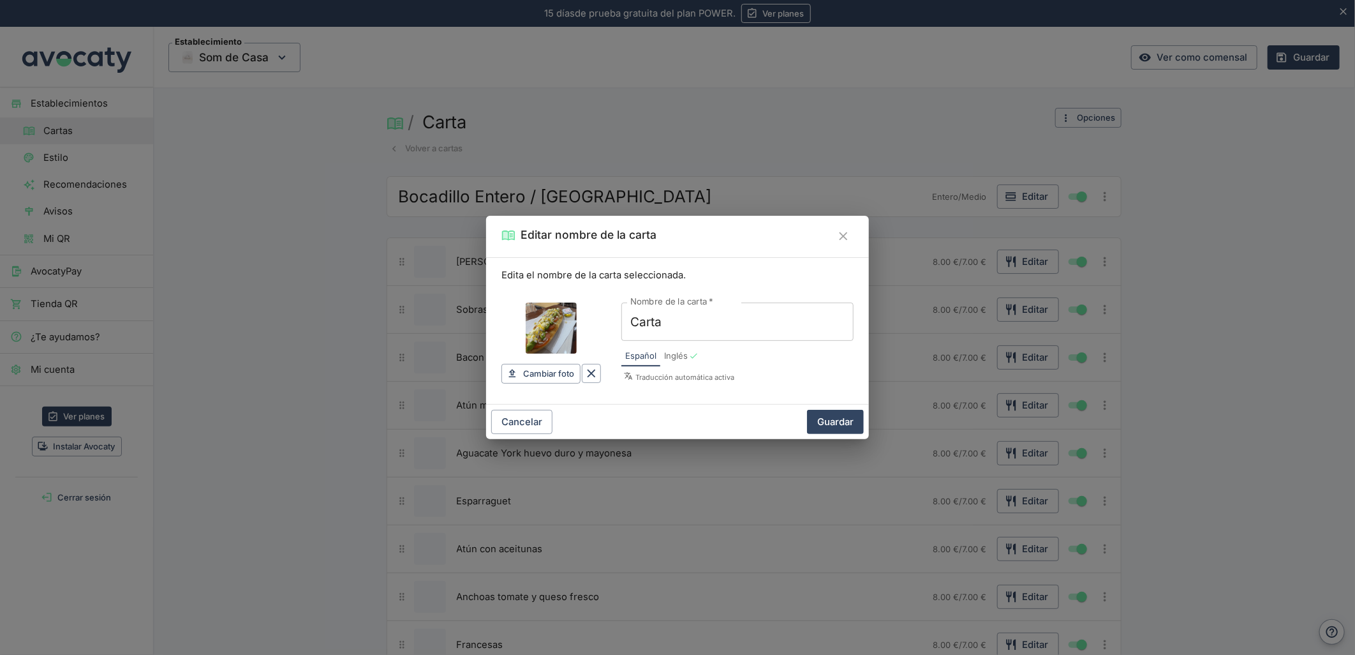
click at [836, 423] on button "Guardar" at bounding box center [835, 422] width 57 height 24
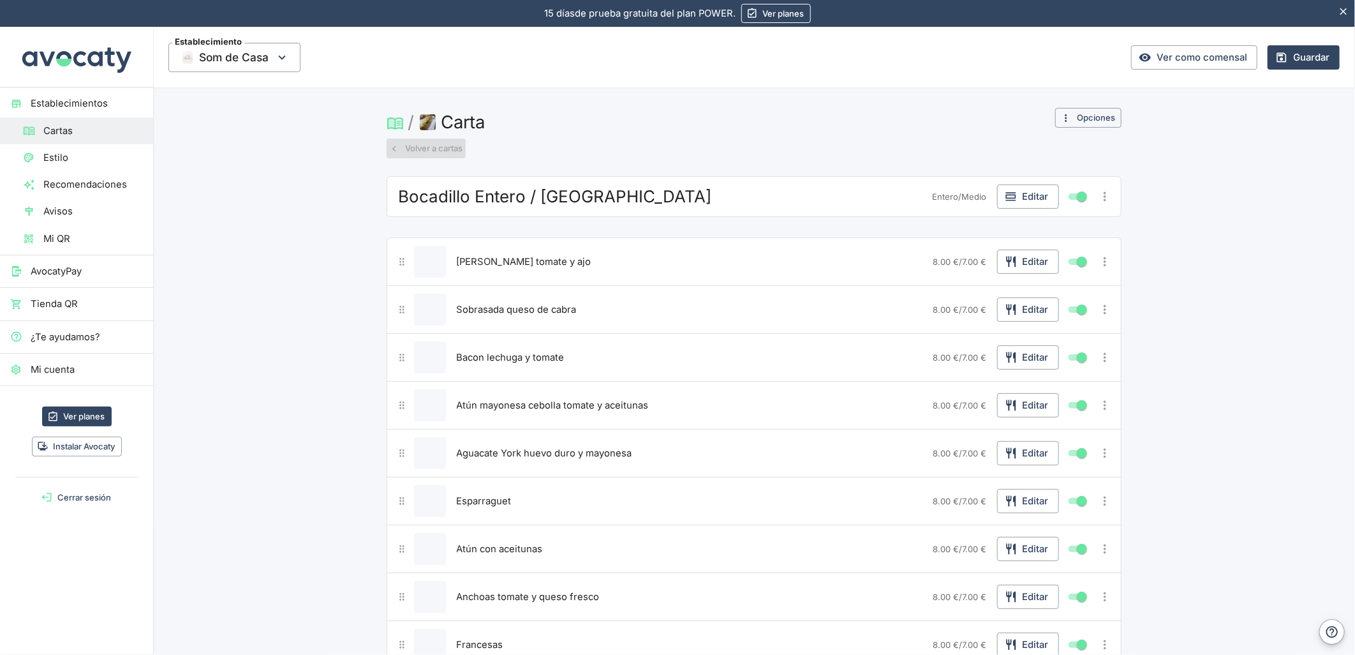
click at [412, 144] on button "Volver a cartas" at bounding box center [426, 148] width 79 height 20
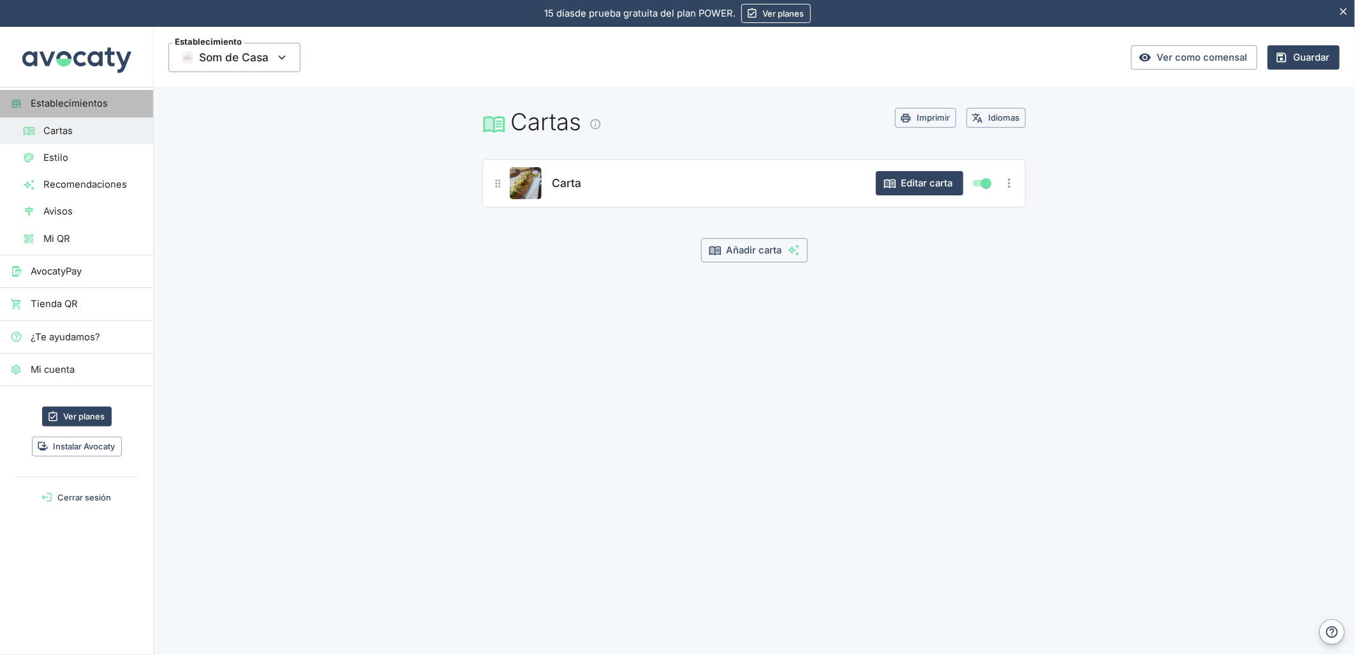
click at [87, 107] on span "Establecimientos" at bounding box center [87, 103] width 112 height 14
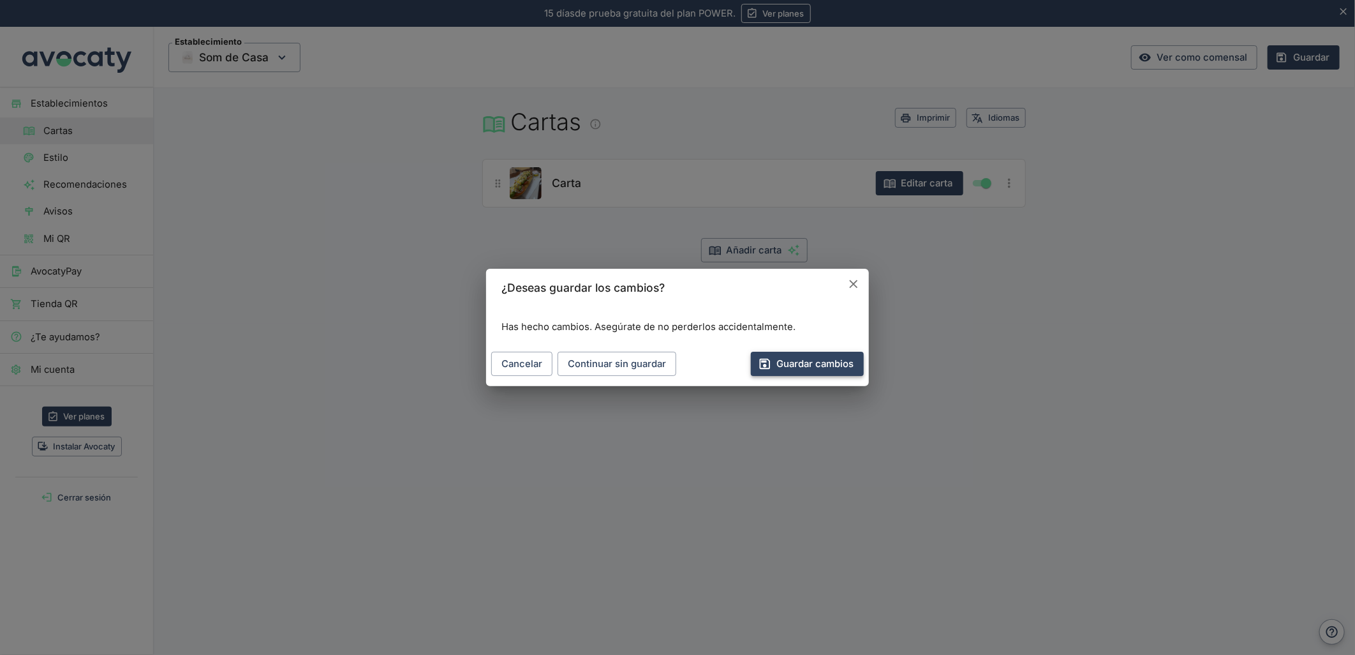
click at [811, 366] on button "Guardar cambios" at bounding box center [807, 364] width 113 height 24
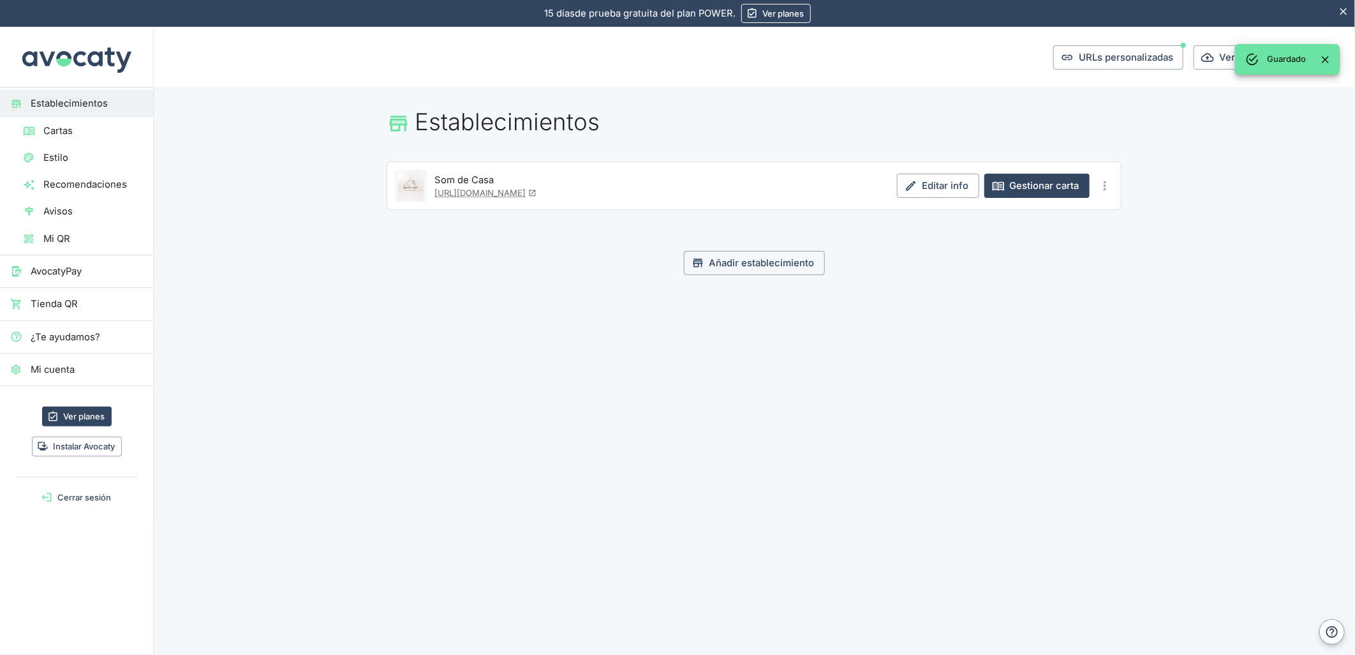
click at [105, 97] on span "Establecimientos" at bounding box center [87, 103] width 112 height 14
drag, startPoint x: 66, startPoint y: 128, endPoint x: 0, endPoint y: 190, distance: 90.7
click at [66, 128] on span "Cartas" at bounding box center [93, 131] width 100 height 14
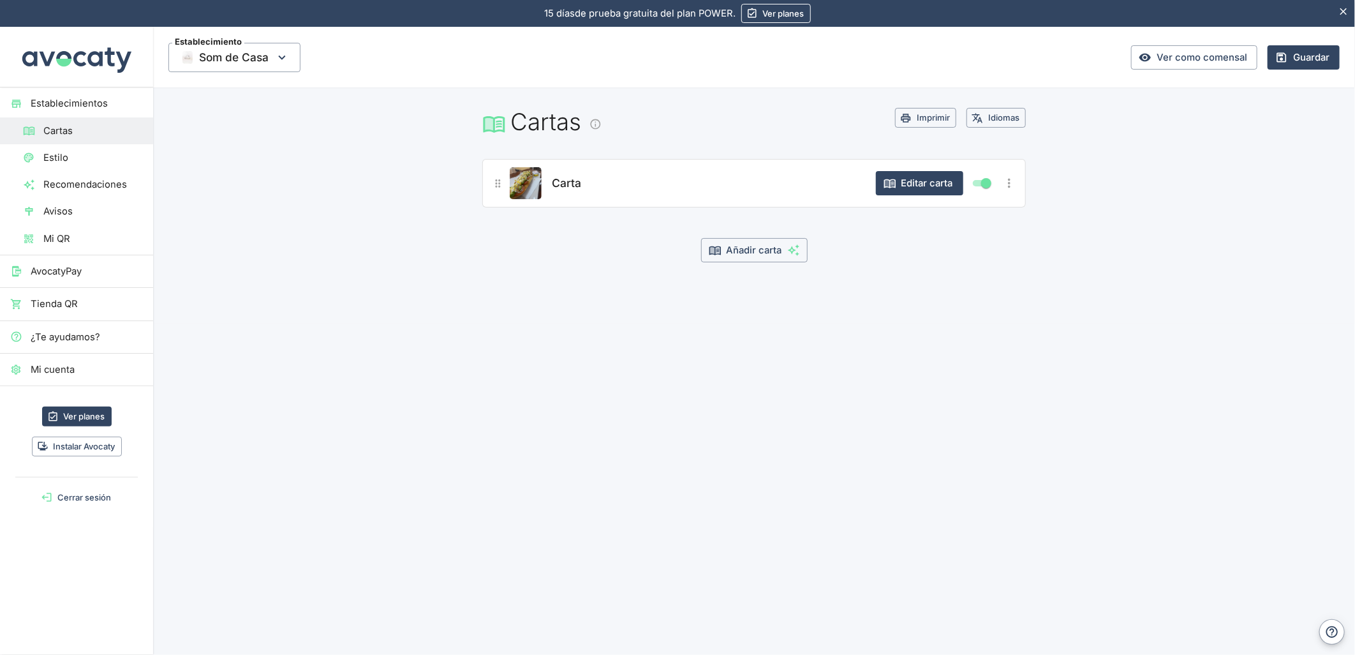
click at [93, 99] on span "Establecimientos" at bounding box center [87, 103] width 112 height 14
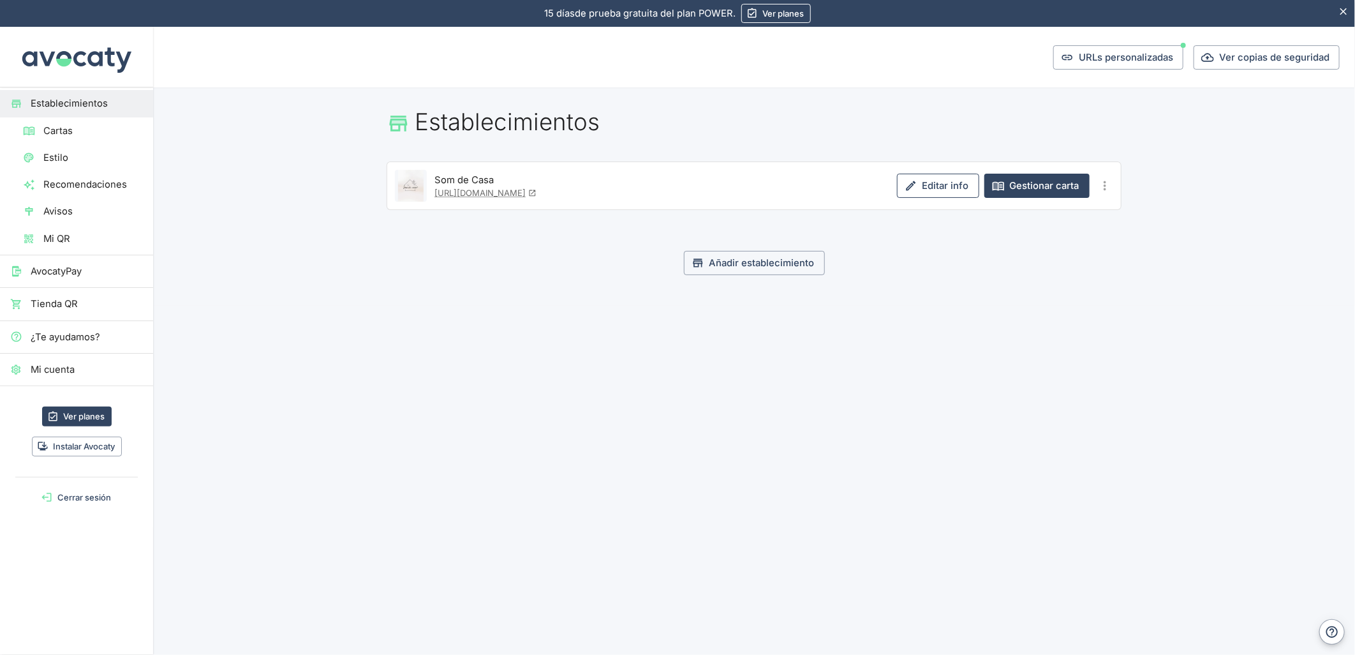
click at [920, 190] on link "Editar info" at bounding box center [938, 186] width 82 height 24
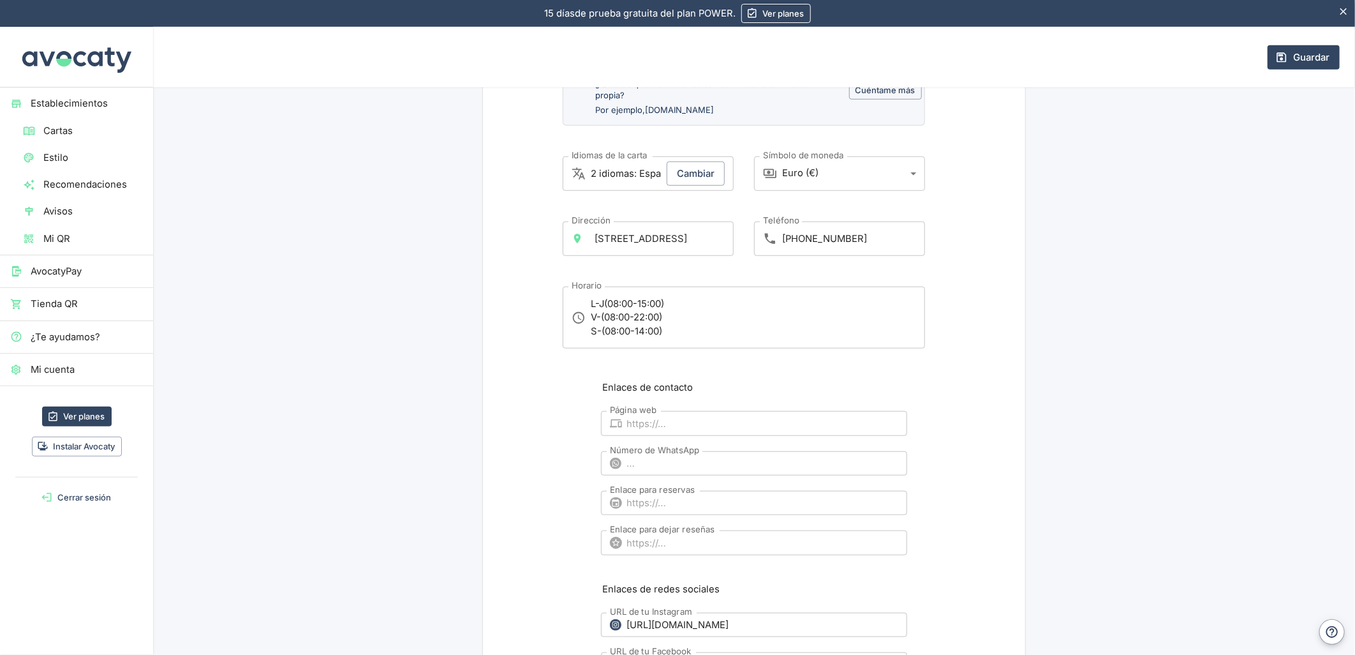
scroll to position [567, 0]
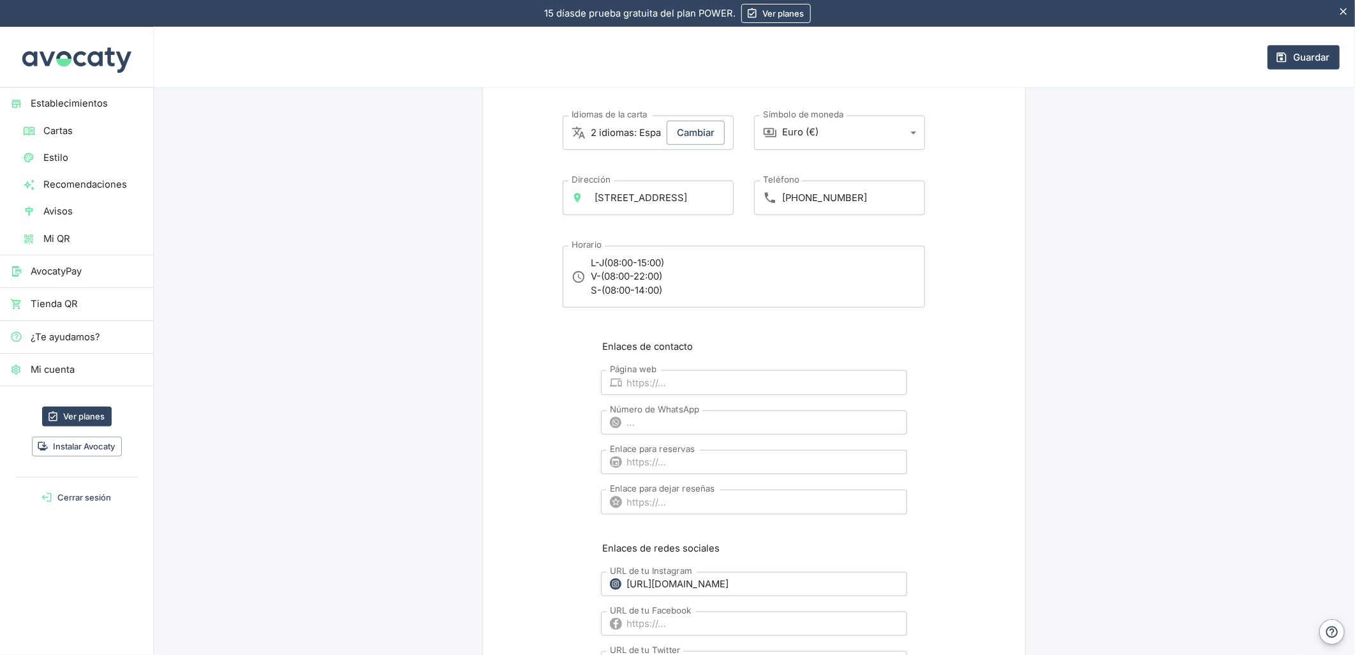
click at [668, 489] on label "Enlace para dejar reseñas" at bounding box center [662, 489] width 105 height 12
click at [668, 489] on input "Enlace para dejar reseñas" at bounding box center [767, 501] width 280 height 24
click at [662, 496] on input "Enlace para dejar reseñas" at bounding box center [767, 501] width 280 height 24
paste input "[URL][DOMAIN_NAME]"
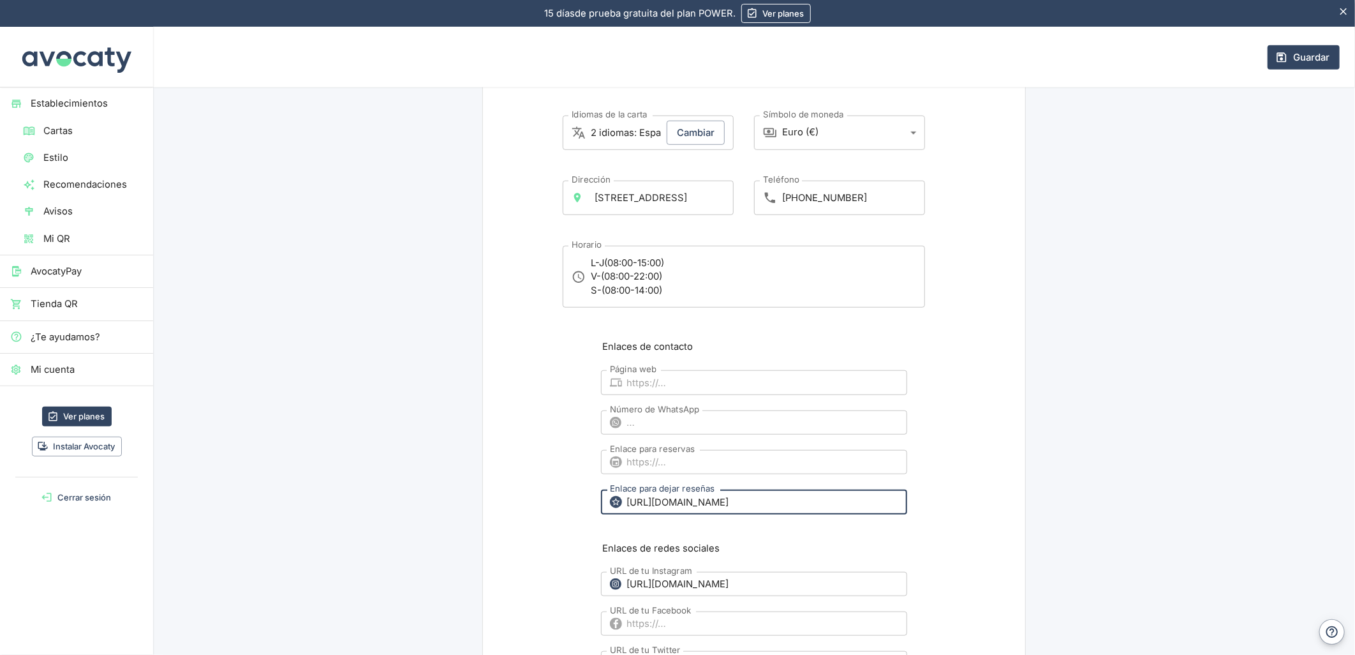
type input "[URL][DOMAIN_NAME]"
click at [655, 383] on input "Página web" at bounding box center [767, 382] width 280 height 24
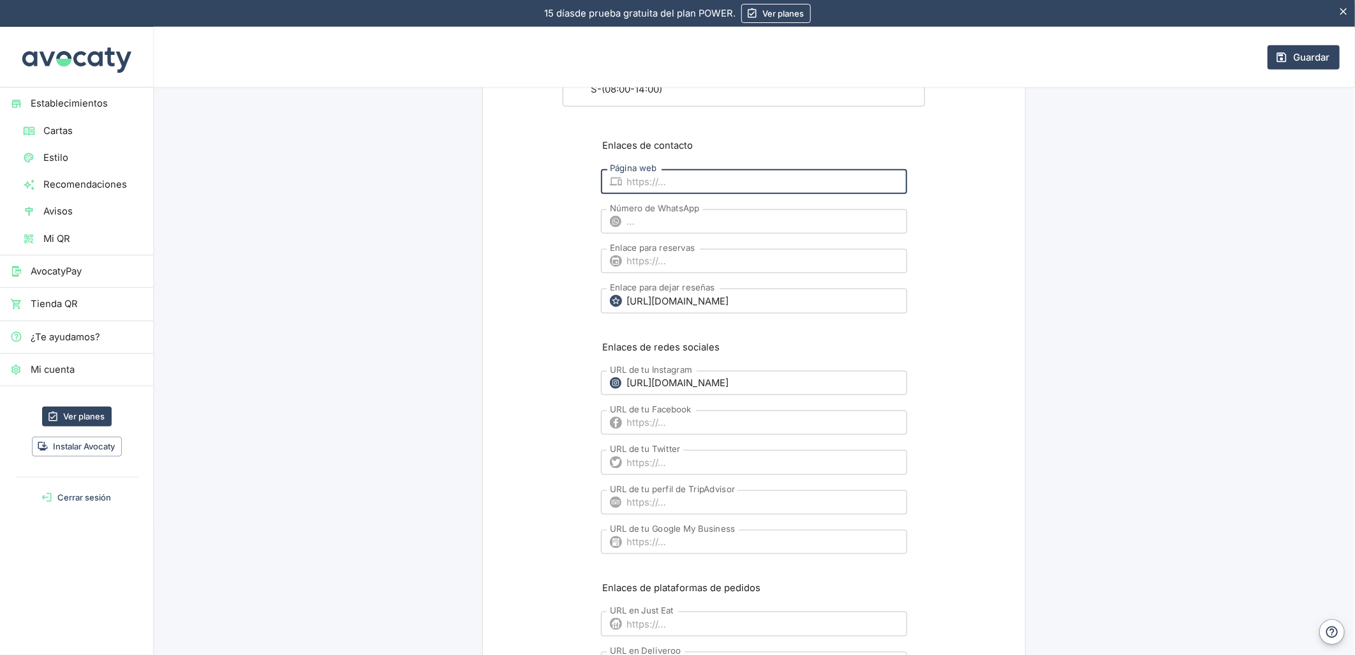
scroll to position [780, 0]
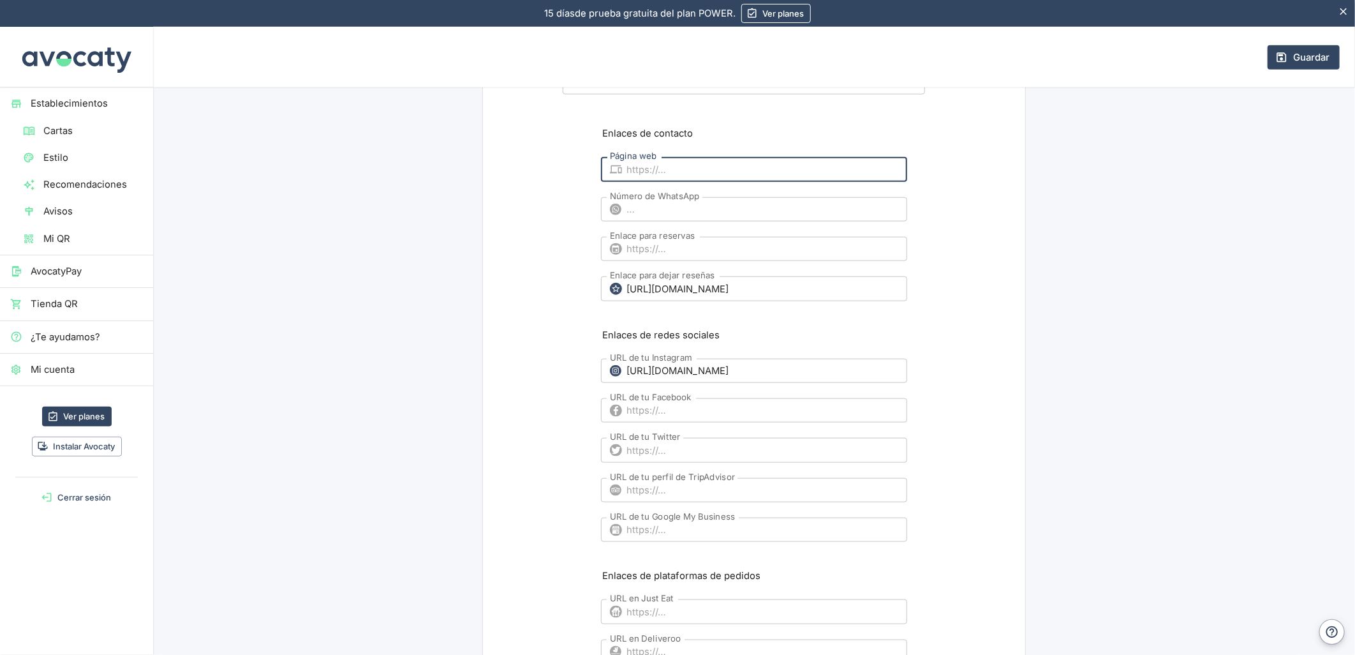
drag, startPoint x: 645, startPoint y: 534, endPoint x: 609, endPoint y: 534, distance: 35.7
click at [645, 534] on input "URL de tu Google My Business" at bounding box center [767, 529] width 280 height 24
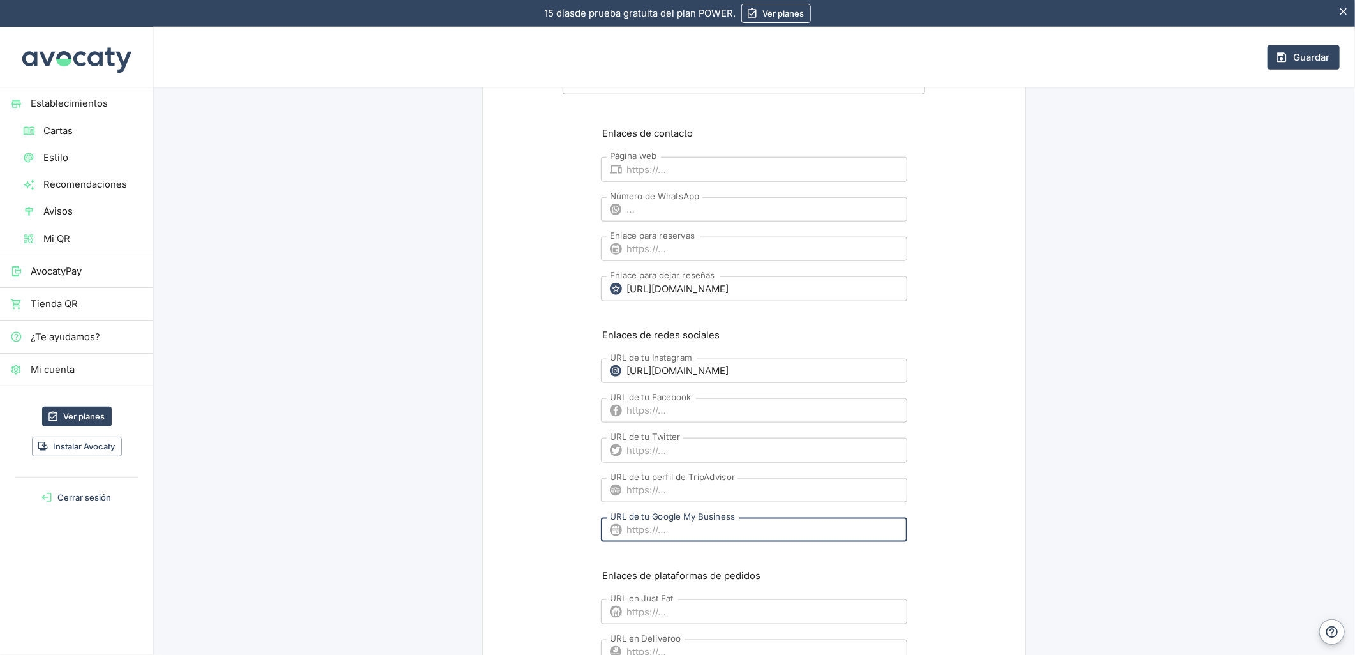
click at [650, 536] on input "URL de tu Google My Business" at bounding box center [767, 529] width 280 height 24
paste input "[URL][DOMAIN_NAME]"
type input "[URL][DOMAIN_NAME]"
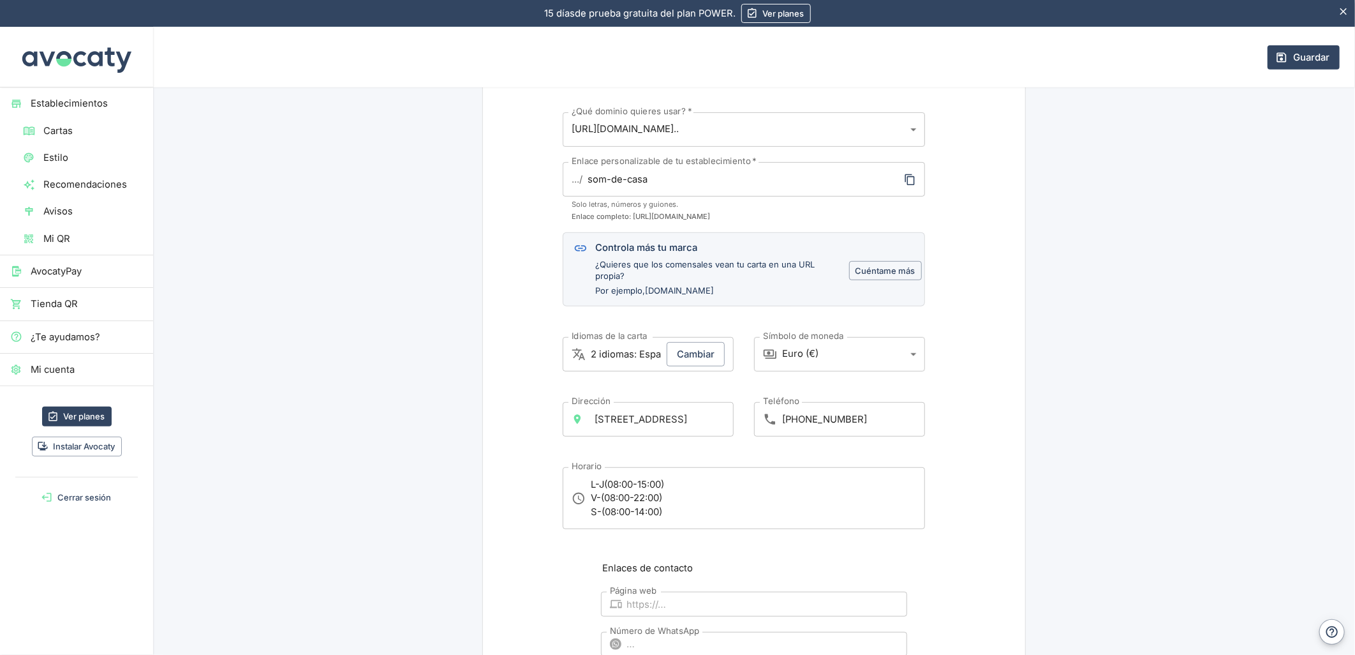
scroll to position [276, 0]
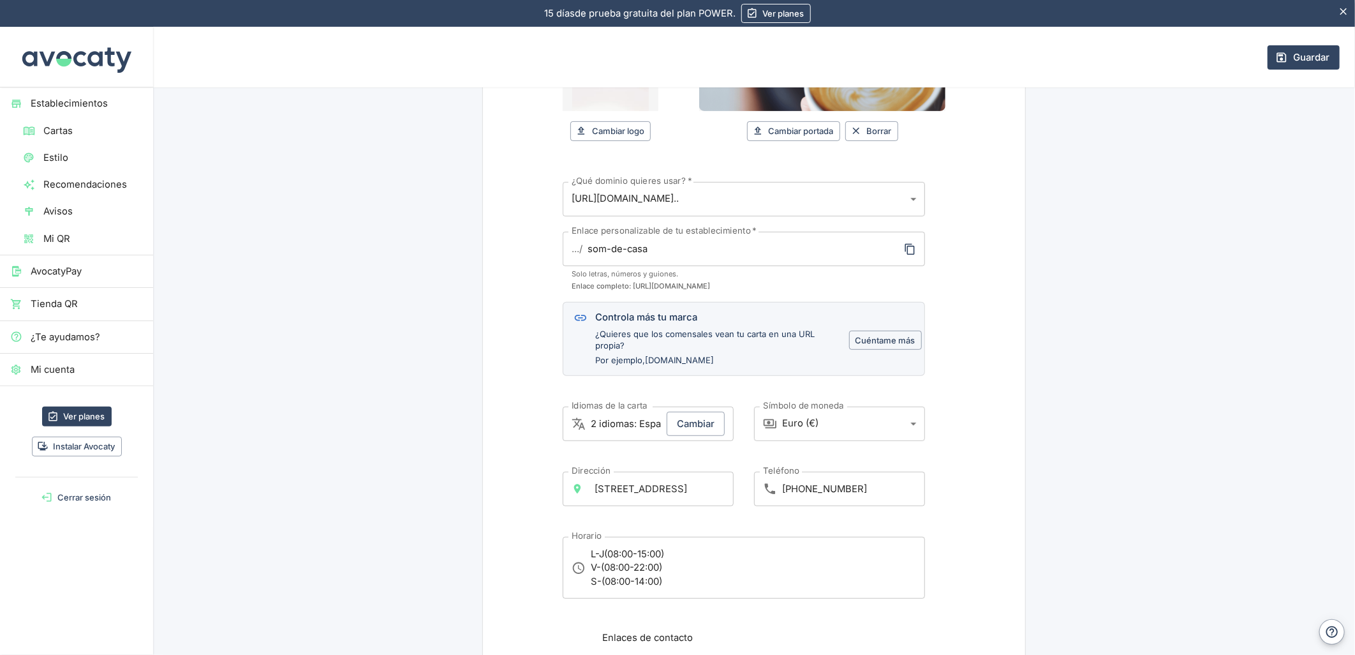
drag, startPoint x: 1286, startPoint y: 56, endPoint x: 1045, endPoint y: 92, distance: 243.8
click at [1286, 56] on button "Guardar" at bounding box center [1304, 57] width 72 height 24
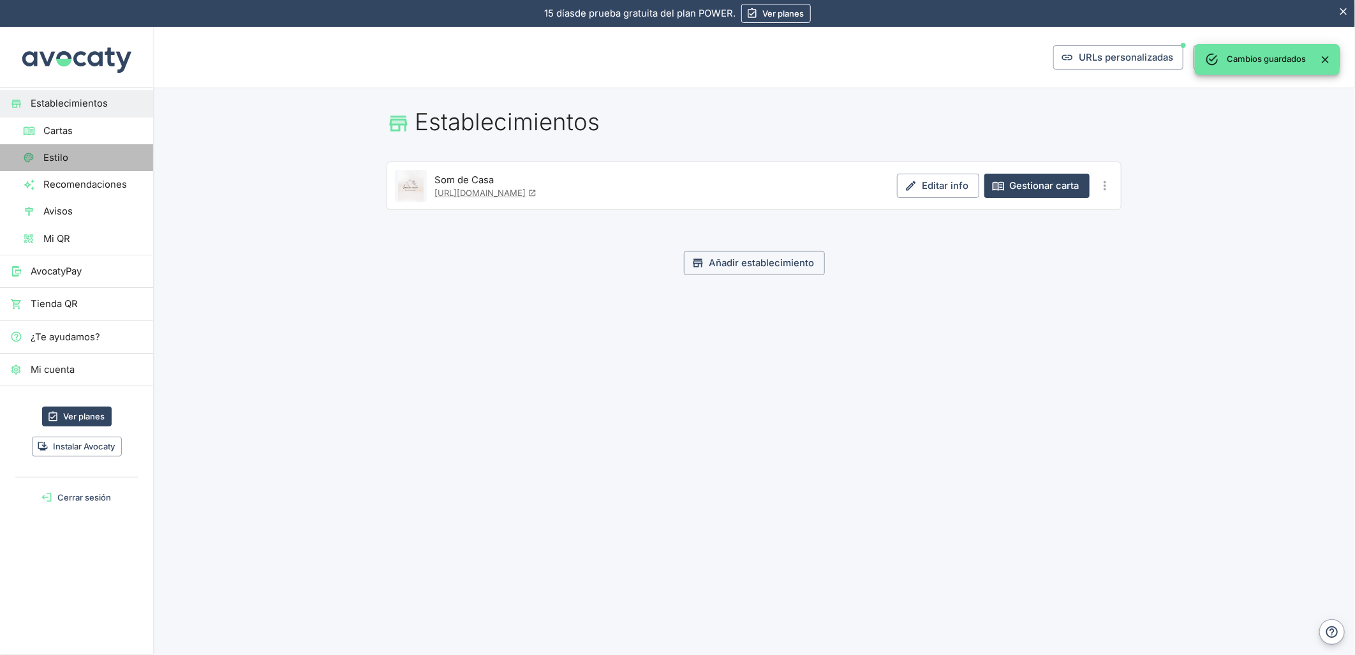
click at [61, 153] on span "Estilo" at bounding box center [93, 158] width 100 height 14
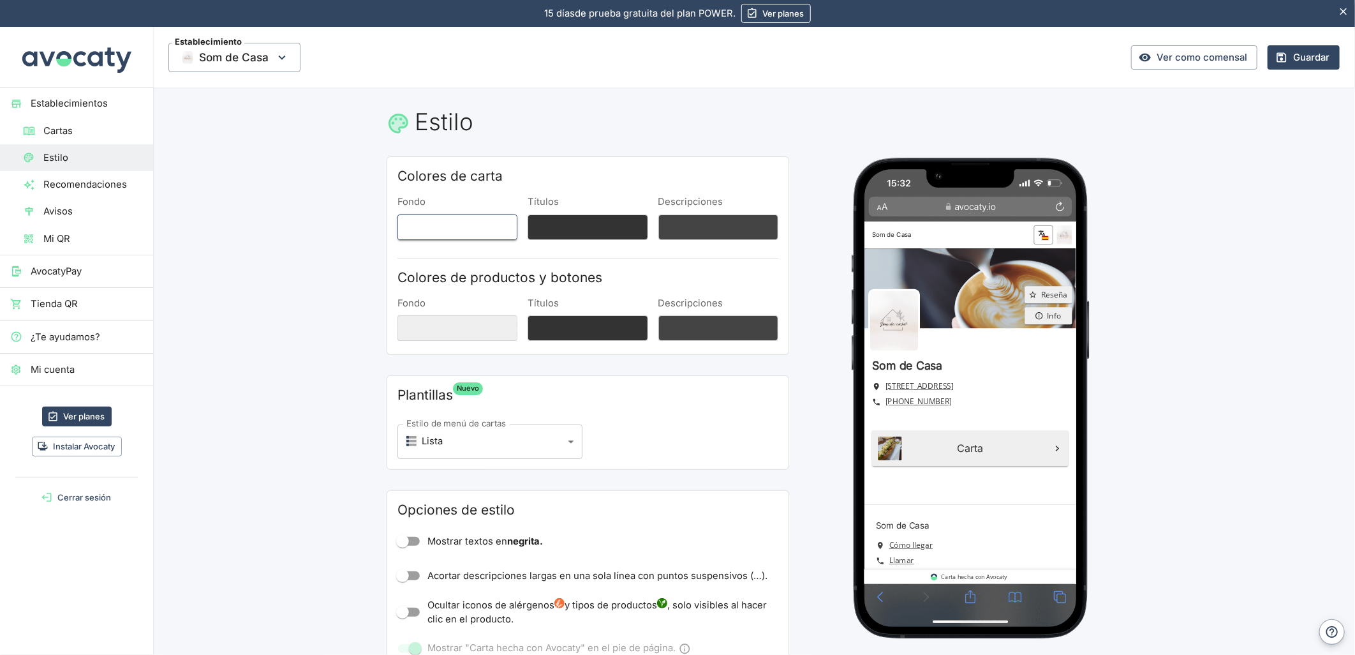
click at [454, 220] on button "Fondo" at bounding box center [458, 227] width 120 height 26
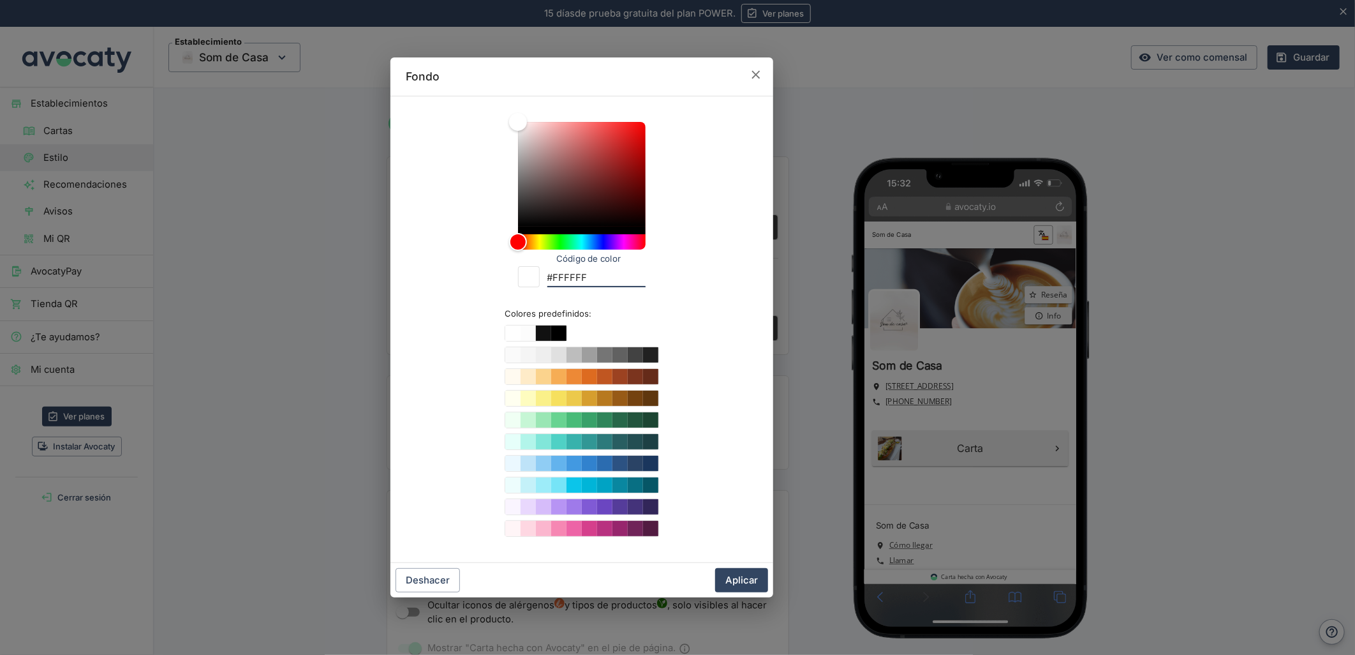
click at [566, 271] on input "#FFFFFF" at bounding box center [596, 278] width 98 height 17
paste input "efeae7"
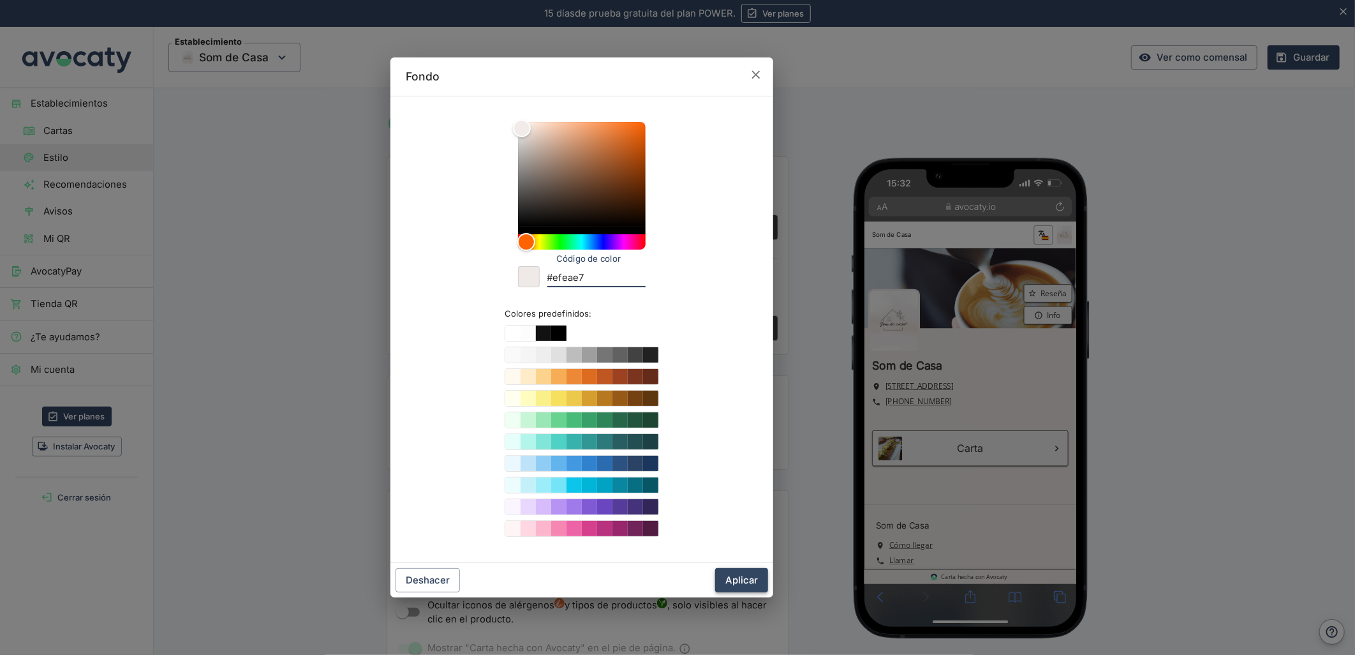
type input "#efeae7"
click at [730, 581] on button "Aplicar" at bounding box center [741, 580] width 53 height 24
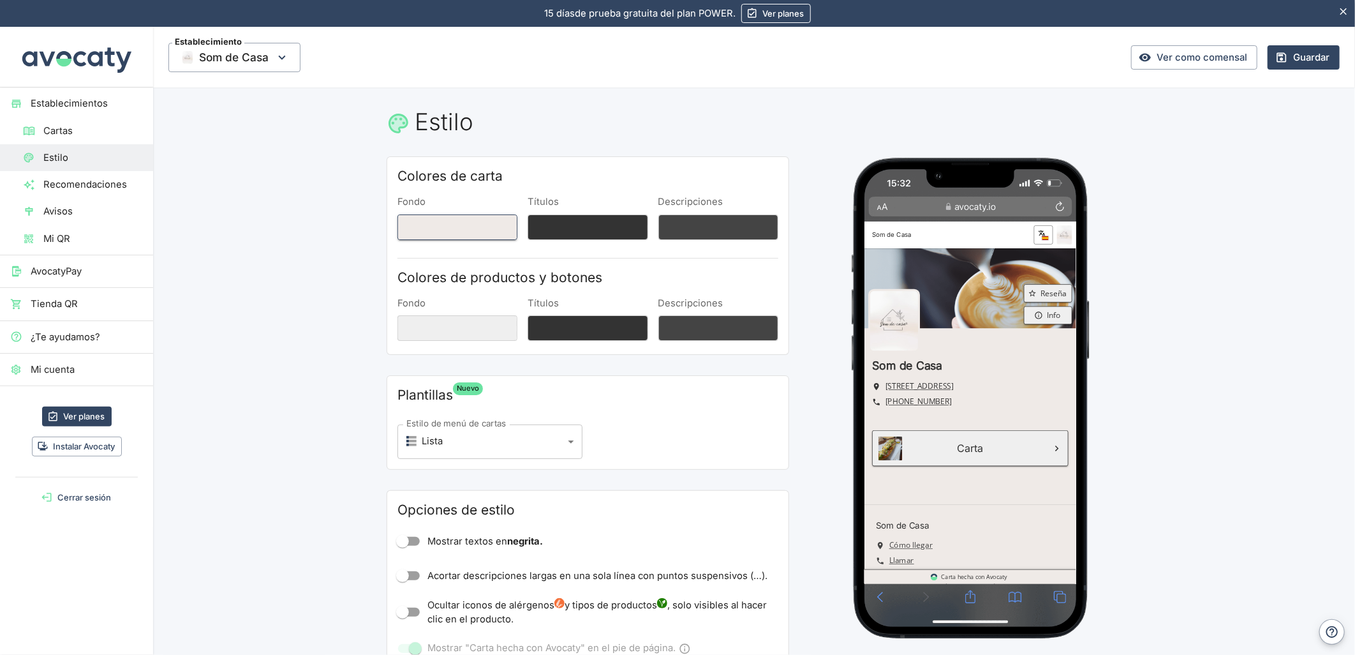
click at [469, 226] on button "Fondo" at bounding box center [458, 227] width 120 height 26
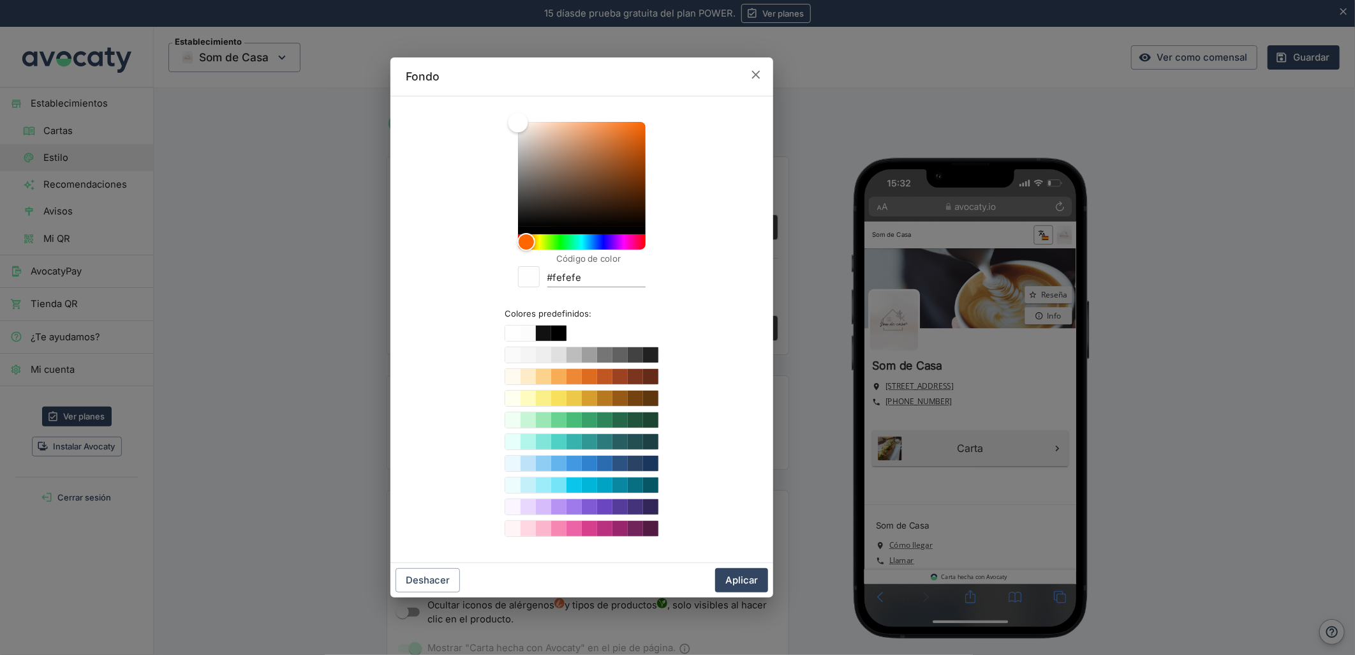
drag, startPoint x: 524, startPoint y: 123, endPoint x: 533, endPoint y: 160, distance: 37.5
click at [511, 133] on div "Código de color #fefefe Colores predefinidos:" at bounding box center [582, 329] width 352 height 445
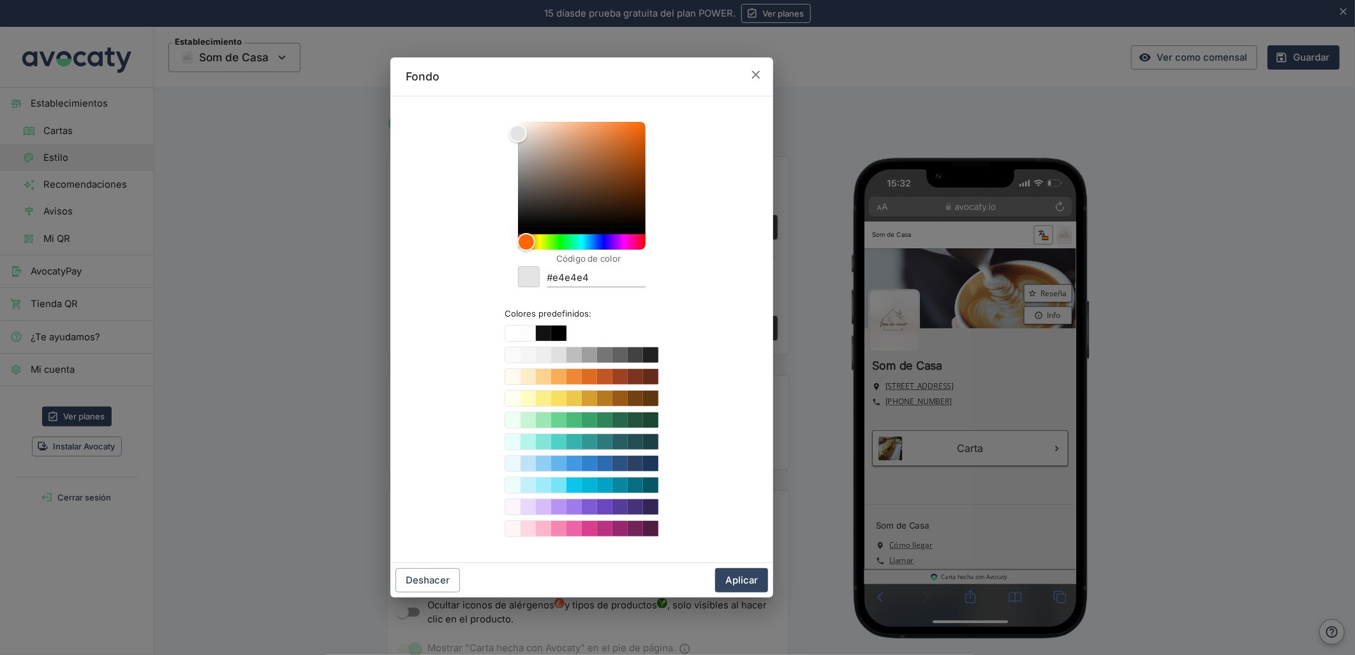
click at [576, 273] on input "#e4e4e4" at bounding box center [596, 278] width 98 height 17
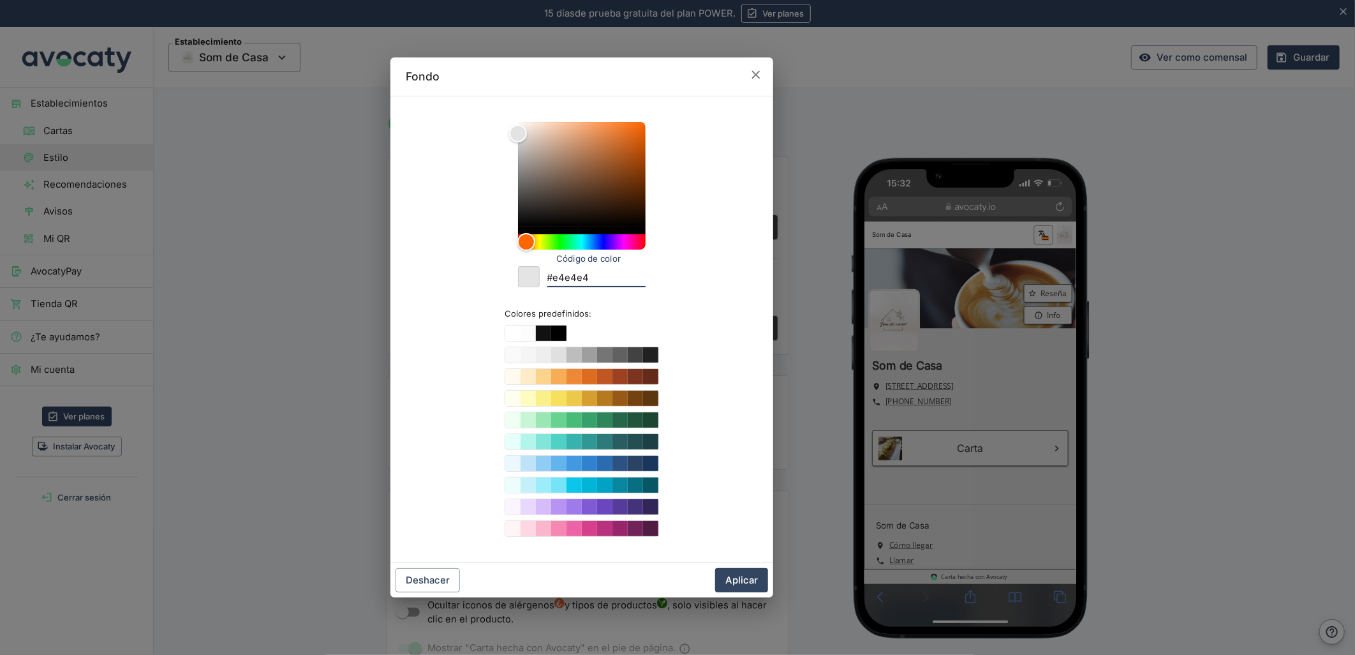
click at [576, 273] on input "#e4e4e4" at bounding box center [596, 278] width 98 height 17
click at [572, 276] on input "#e4e4e4" at bounding box center [596, 278] width 98 height 17
click at [577, 281] on input "#e4e4e4" at bounding box center [596, 278] width 98 height 17
paste input "feae7"
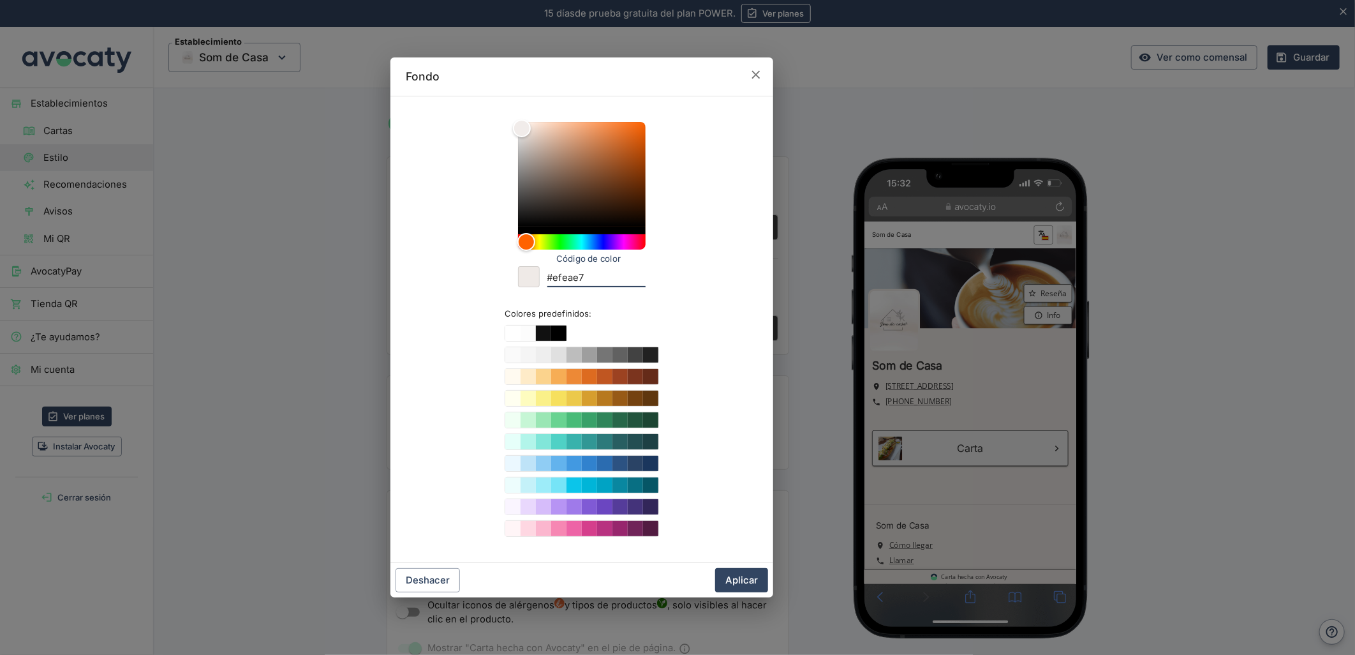
type input "#efeae7"
click at [745, 595] on div "Deshacer Aplicar" at bounding box center [582, 580] width 383 height 34
click at [745, 585] on button "Aplicar" at bounding box center [741, 580] width 53 height 24
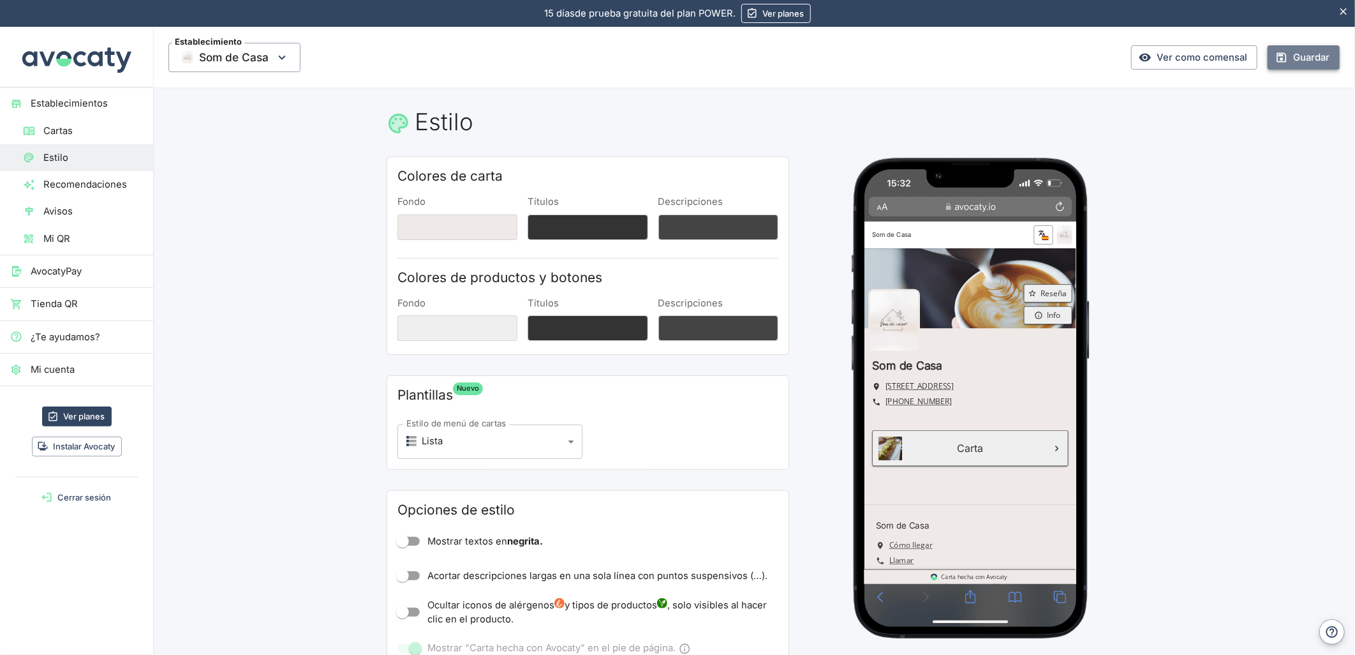
click at [1277, 58] on icon "button" at bounding box center [1282, 57] width 10 height 10
click at [72, 123] on link "Cartas" at bounding box center [76, 130] width 153 height 27
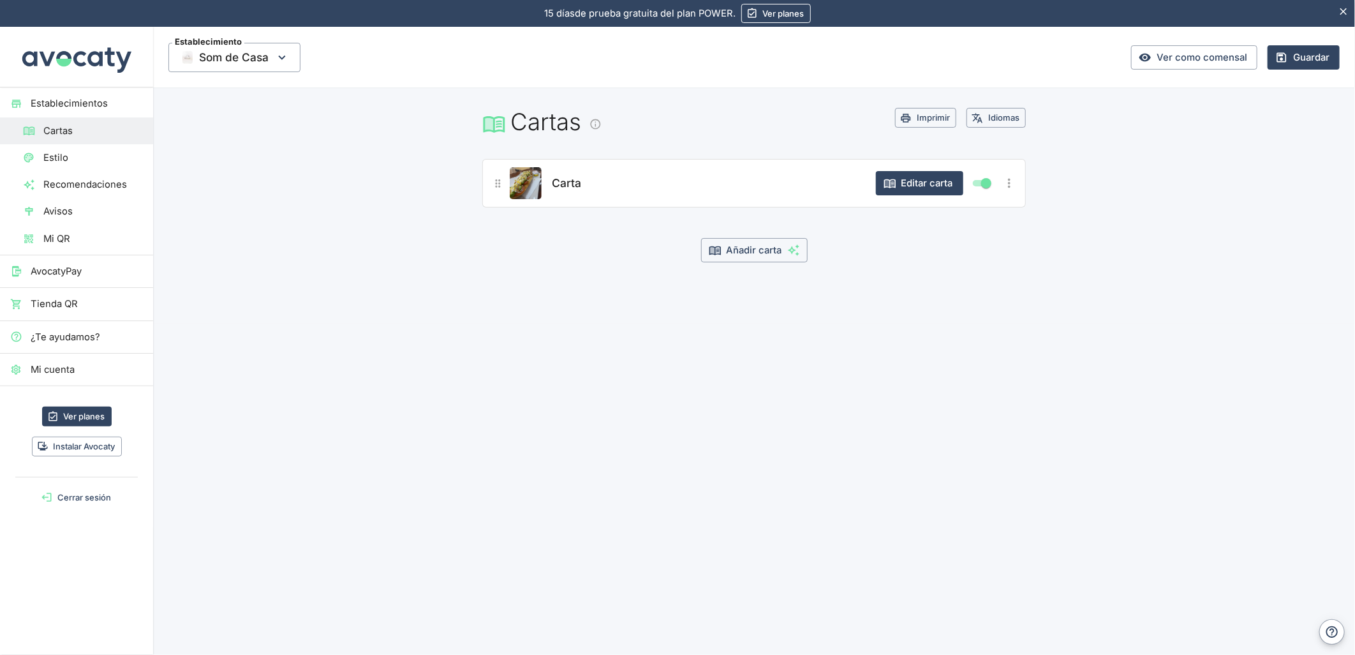
click at [73, 108] on span "Establecimientos" at bounding box center [87, 103] width 112 height 14
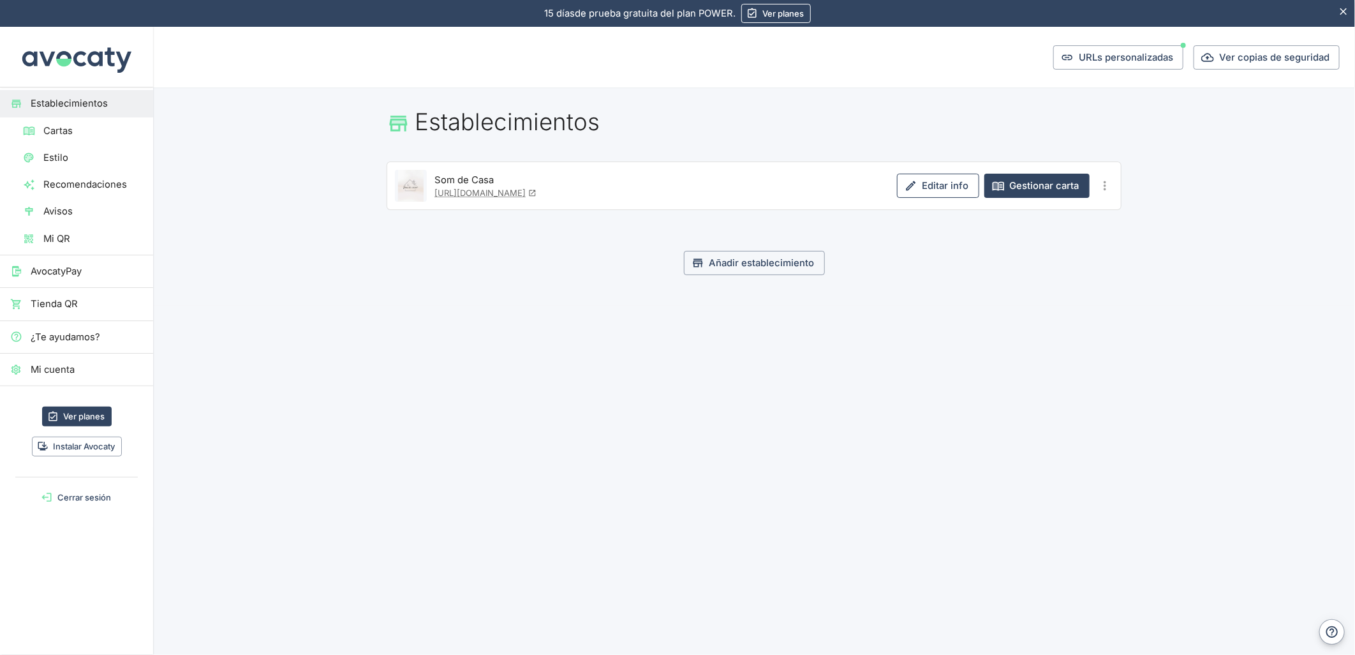
click at [947, 182] on link "Editar info" at bounding box center [938, 186] width 82 height 24
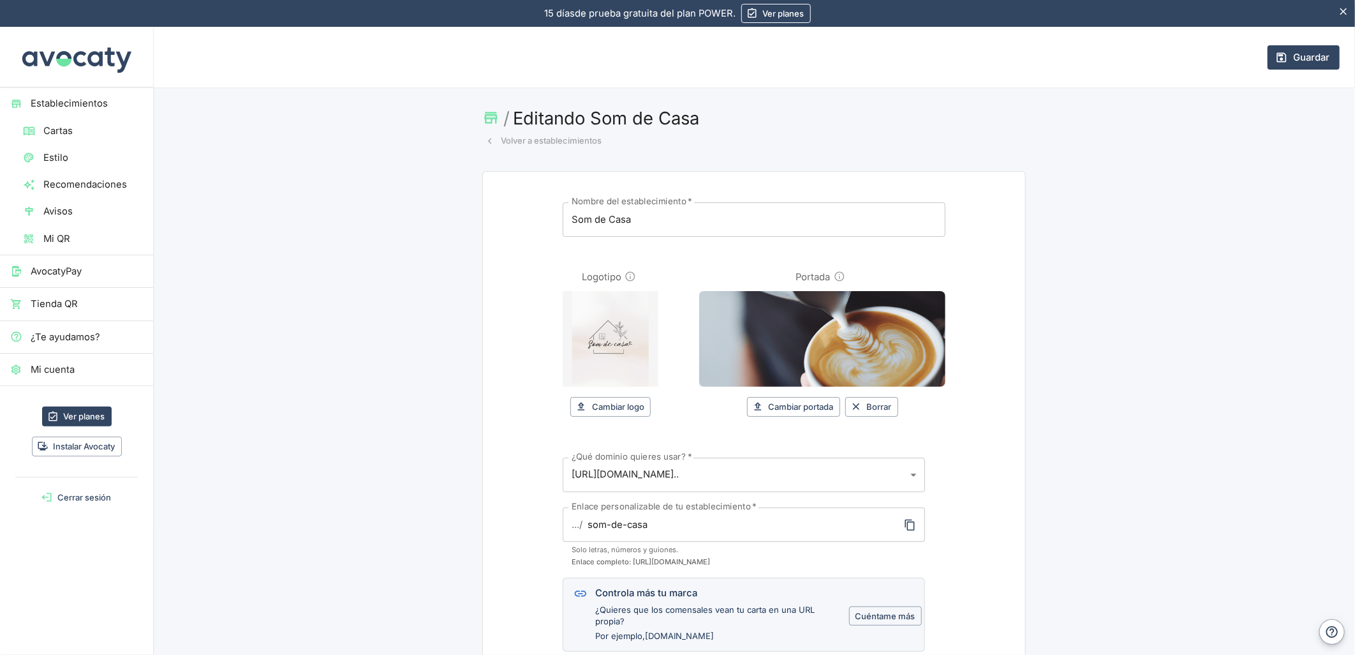
click at [634, 345] on input "Logotipo" at bounding box center [611, 339] width 96 height 96
type input "C:\fakepath\4920cc87-9aef-4377-bc50-9d48a4e64c26.png"
click at [1279, 52] on button "Guardar" at bounding box center [1304, 57] width 72 height 24
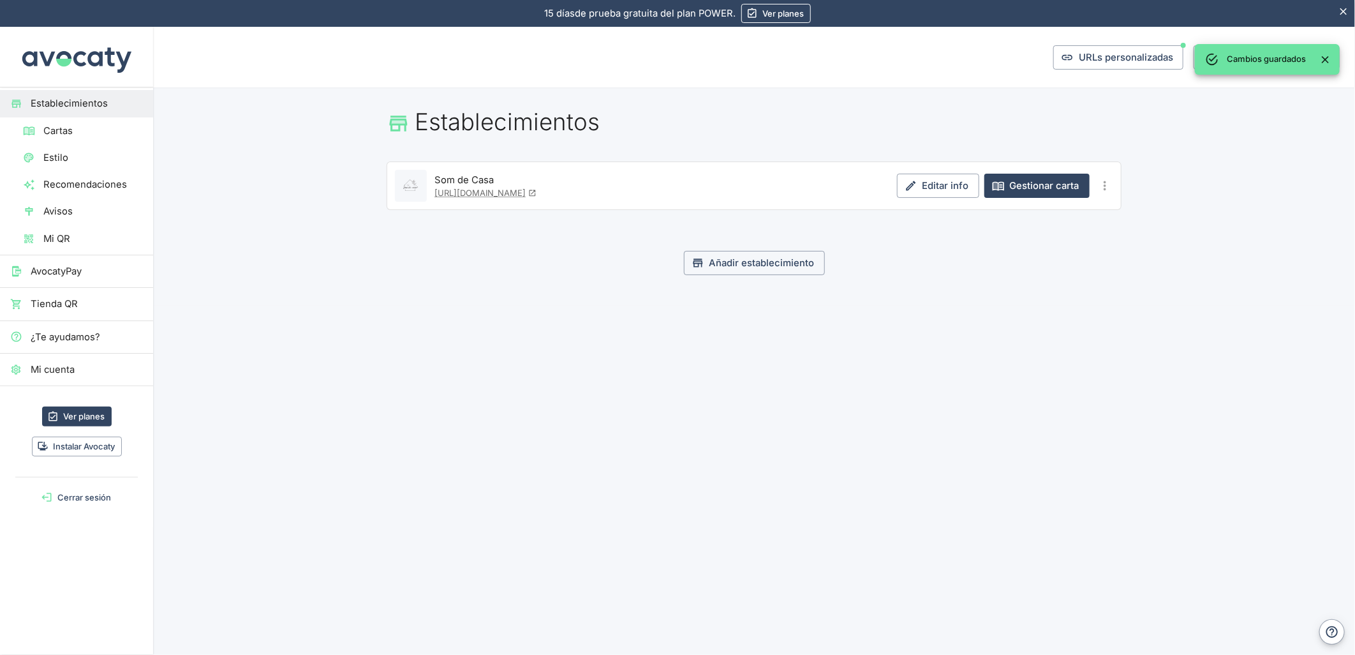
click at [67, 156] on span "Estilo" at bounding box center [93, 158] width 100 height 14
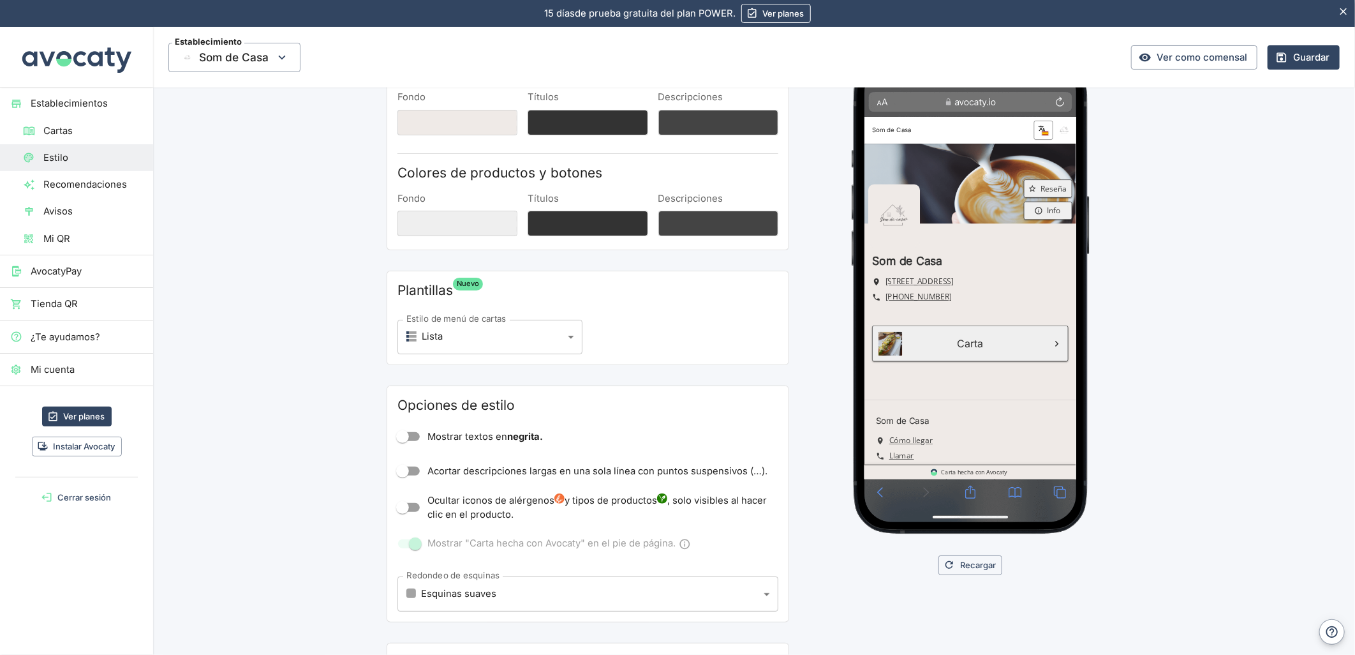
scroll to position [212, 0]
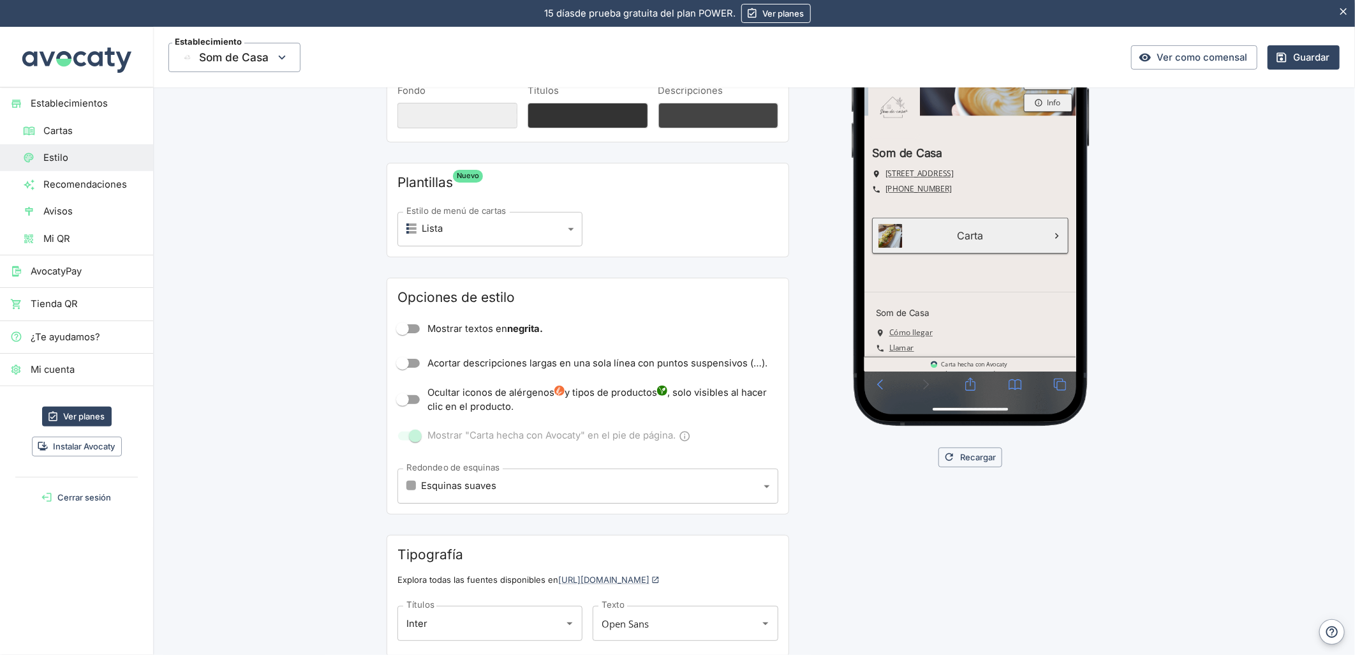
click at [487, 487] on body "15 días de prueba gratuita. 15 días de prueba gratuita del plan POWER. Ver plan…" at bounding box center [677, 327] width 1355 height 655
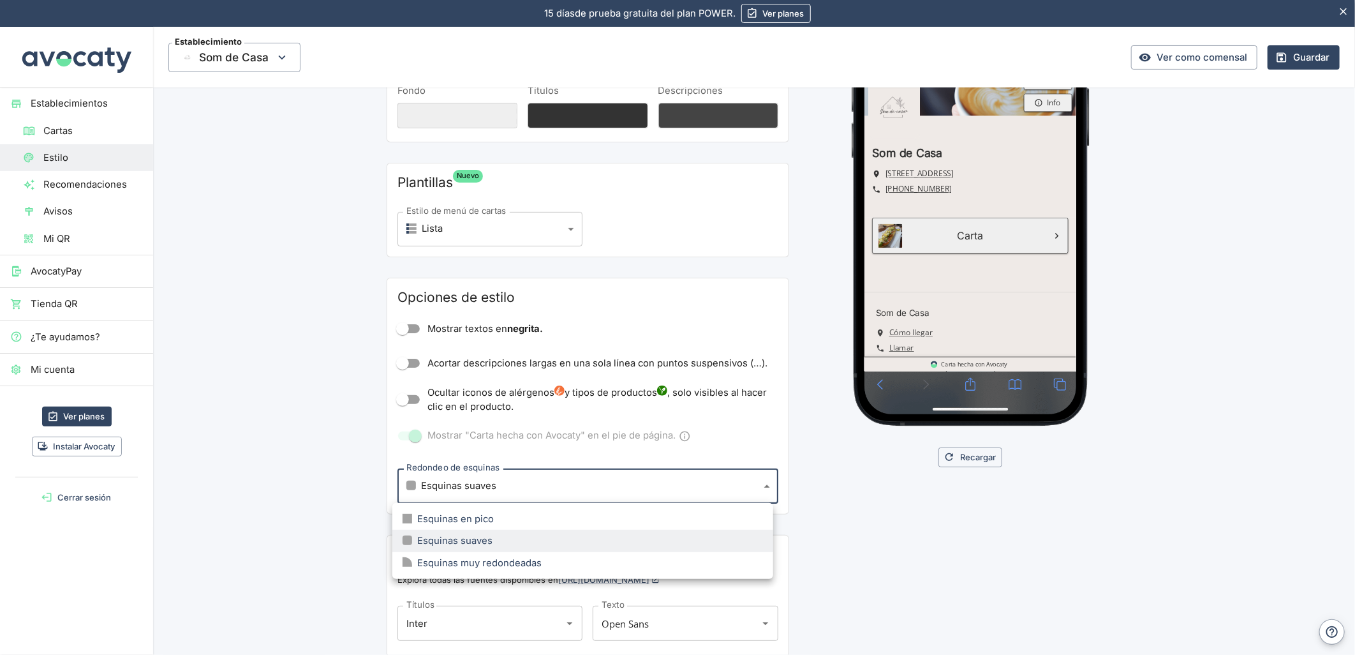
click at [496, 560] on div "Esquinas muy redondeadas" at bounding box center [472, 563] width 139 height 14
type input "large"
click at [460, 477] on body "15 días de prueba gratuita. 15 días de prueba gratuita del plan POWER. Ver plan…" at bounding box center [677, 327] width 1355 height 655
click at [460, 477] on div at bounding box center [677, 327] width 1355 height 655
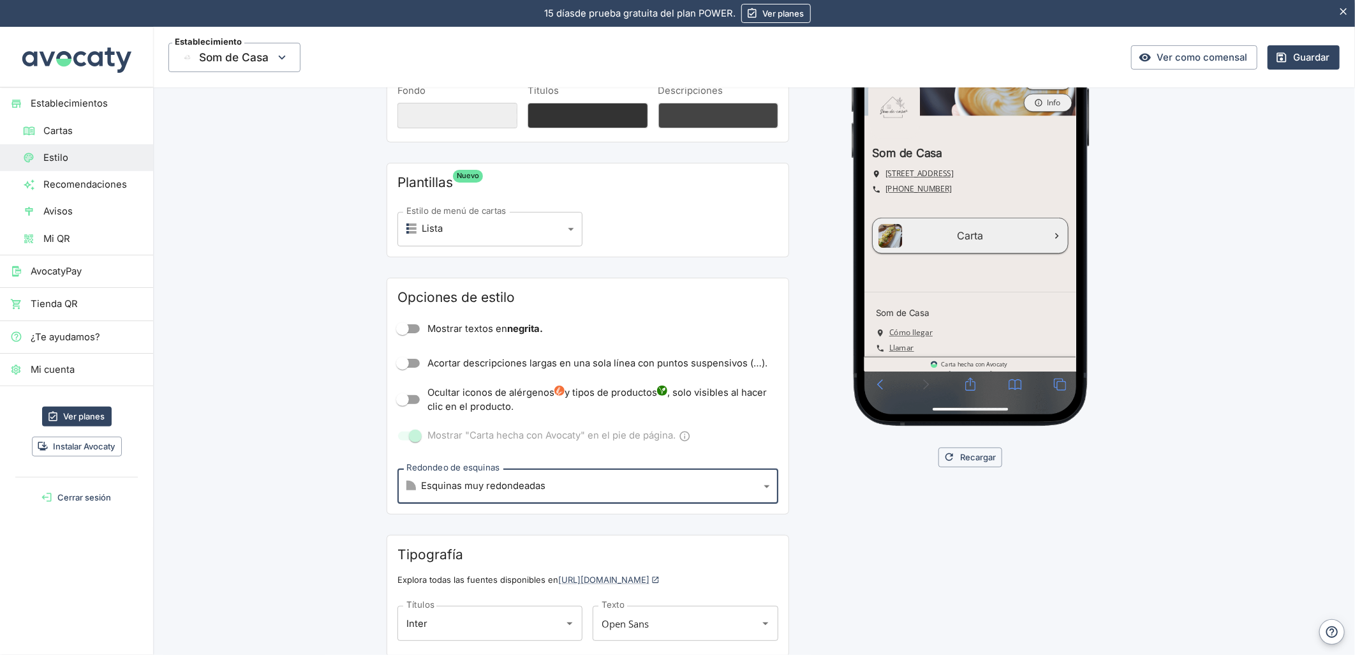
click at [453, 219] on body "15 días de prueba gratuita. 15 días de prueba gratuita del plan POWER. Ver plan…" at bounding box center [677, 327] width 1355 height 655
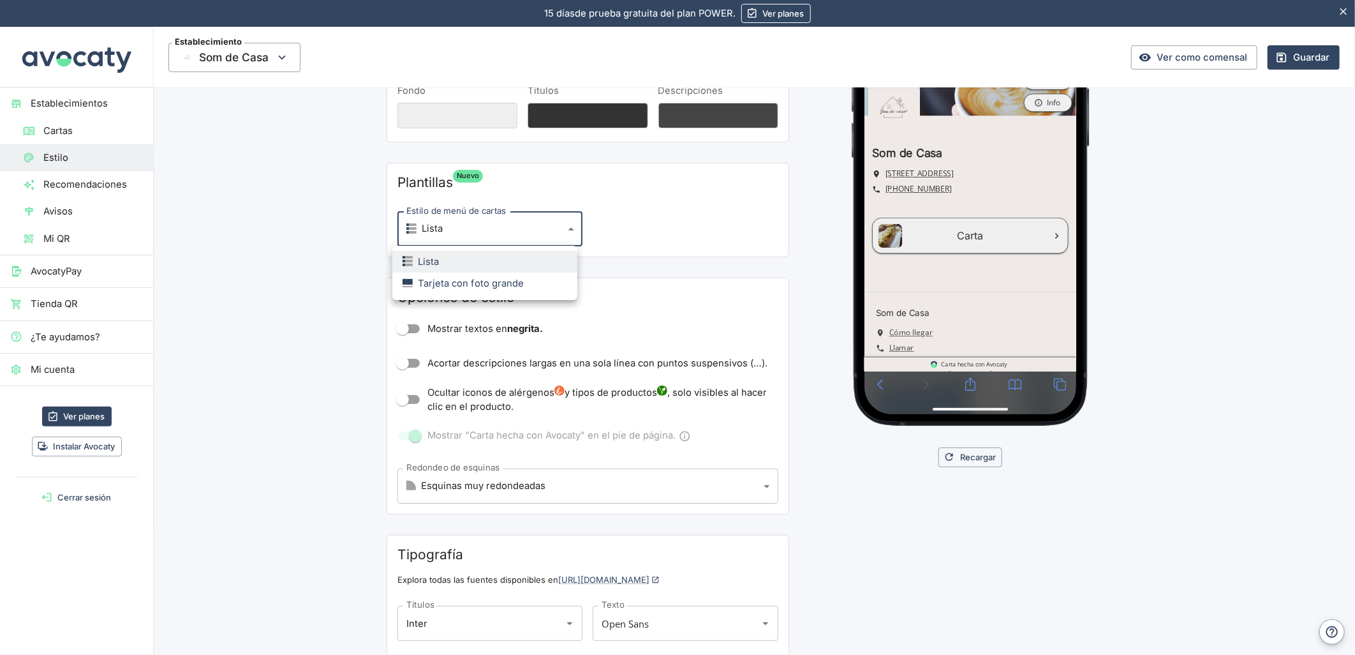
click at [450, 282] on div "Tarjeta con foto grande" at bounding box center [463, 283] width 121 height 14
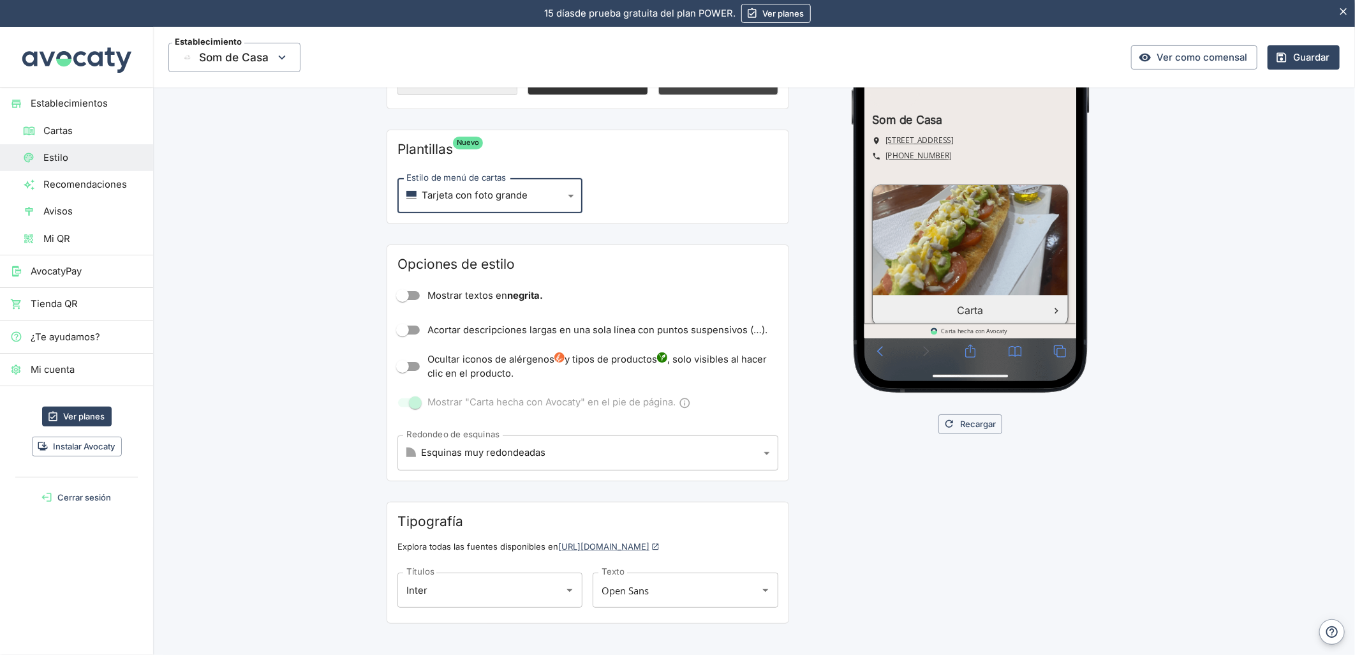
scroll to position [264, 0]
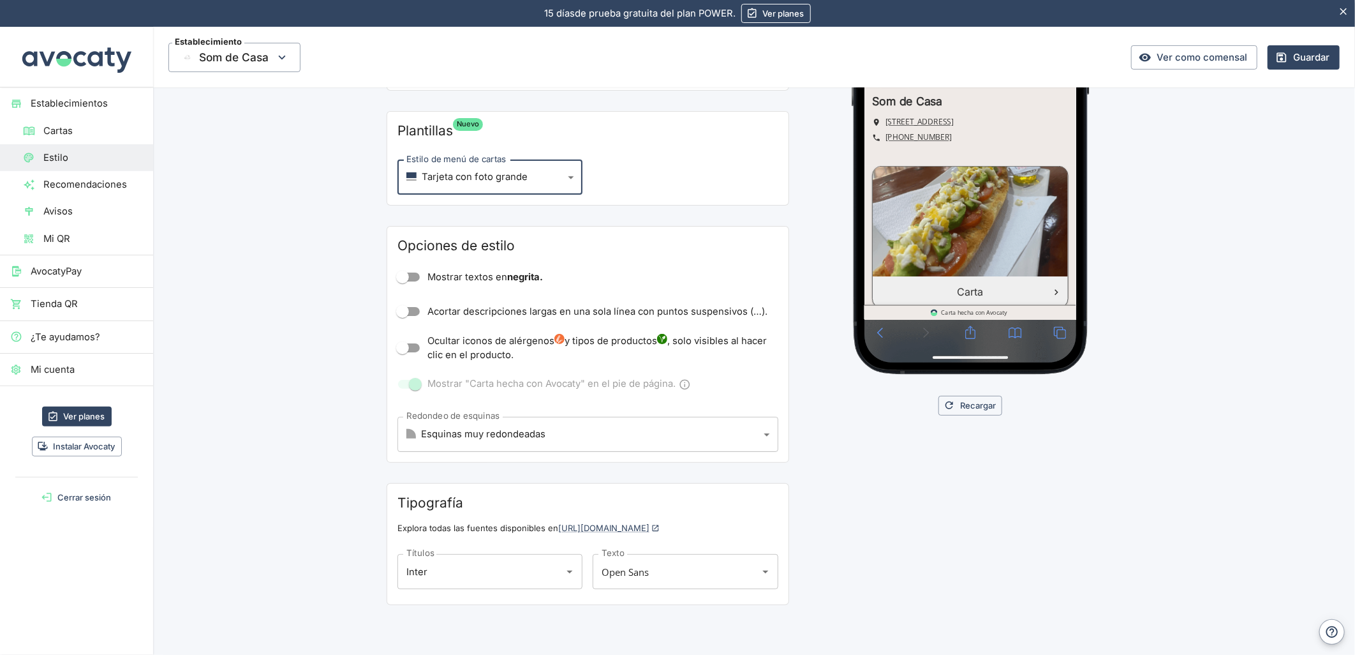
click at [490, 175] on body "15 días de prueba gratuita. 15 días de prueba gratuita del plan POWER. Ver plan…" at bounding box center [677, 327] width 1355 height 655
click at [486, 212] on li "Lista" at bounding box center [484, 209] width 185 height 22
type input "list"
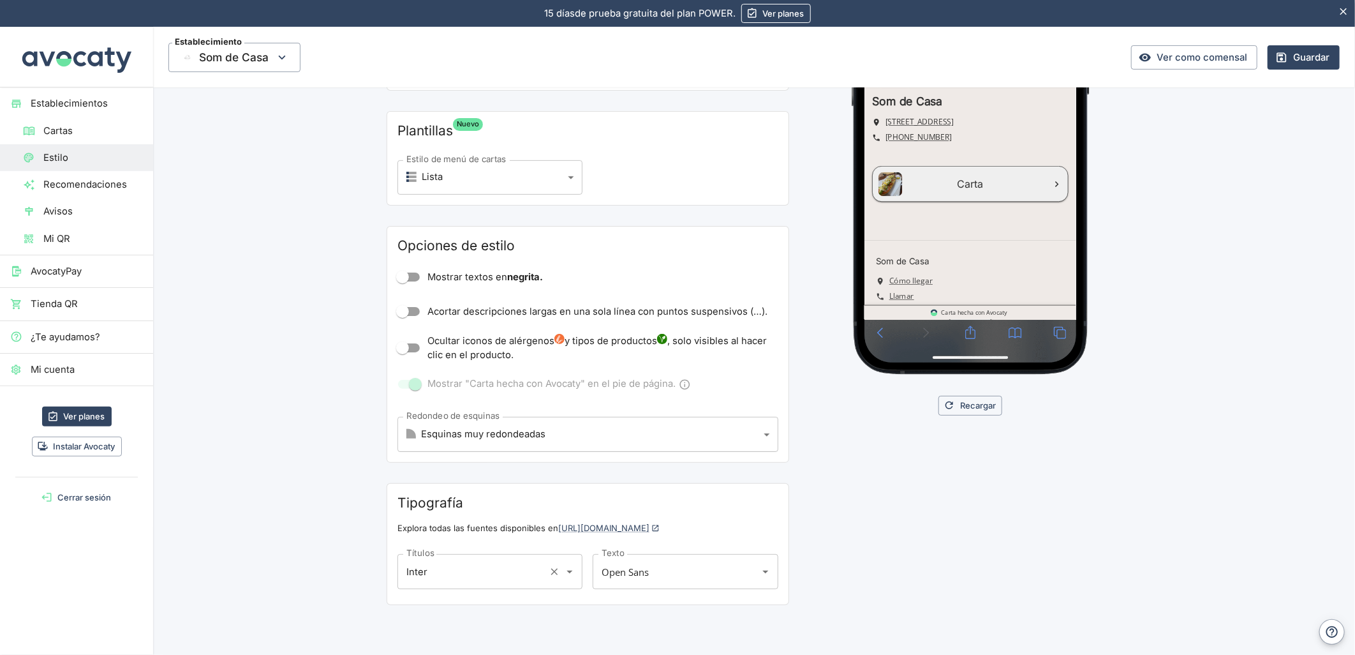
click at [467, 563] on input "Inter" at bounding box center [472, 571] width 138 height 23
click at [457, 565] on input "Inter" at bounding box center [472, 571] width 138 height 23
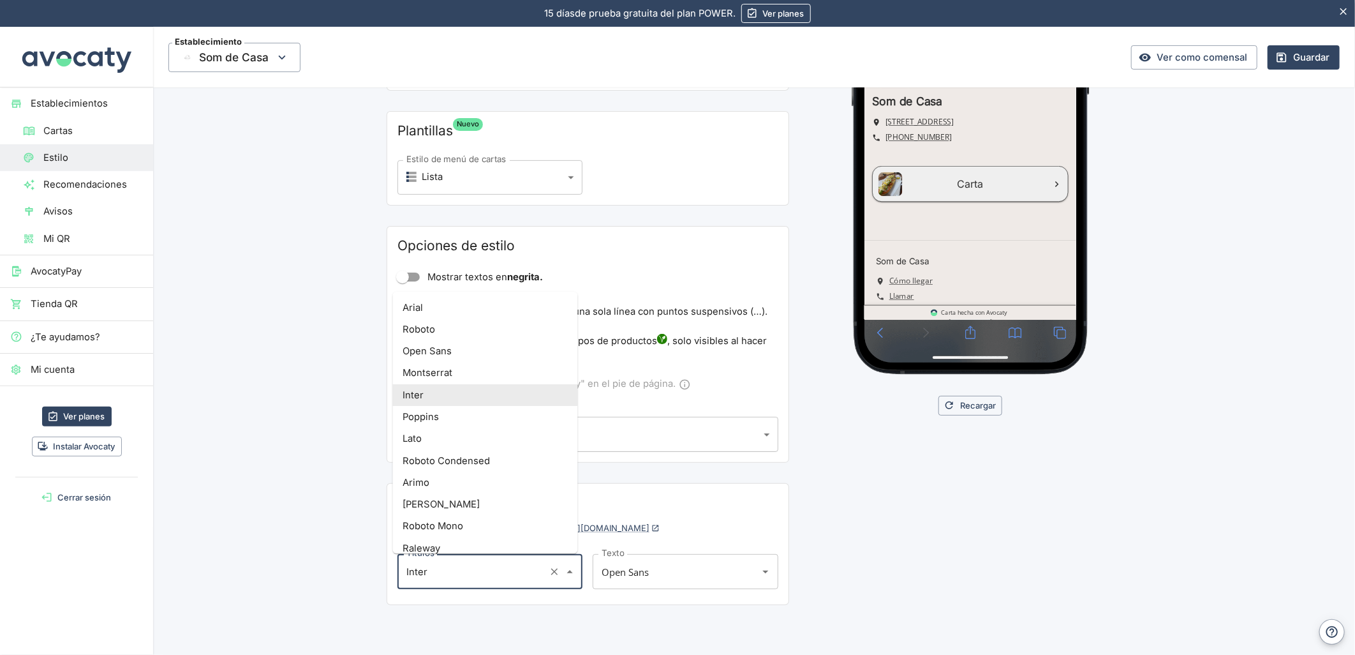
drag, startPoint x: 403, startPoint y: 565, endPoint x: 391, endPoint y: 567, distance: 11.6
click at [391, 567] on div "Tipografía Explora todas las fuentes disponibles en [URL][DOMAIN_NAME] Títulos …" at bounding box center [588, 544] width 403 height 122
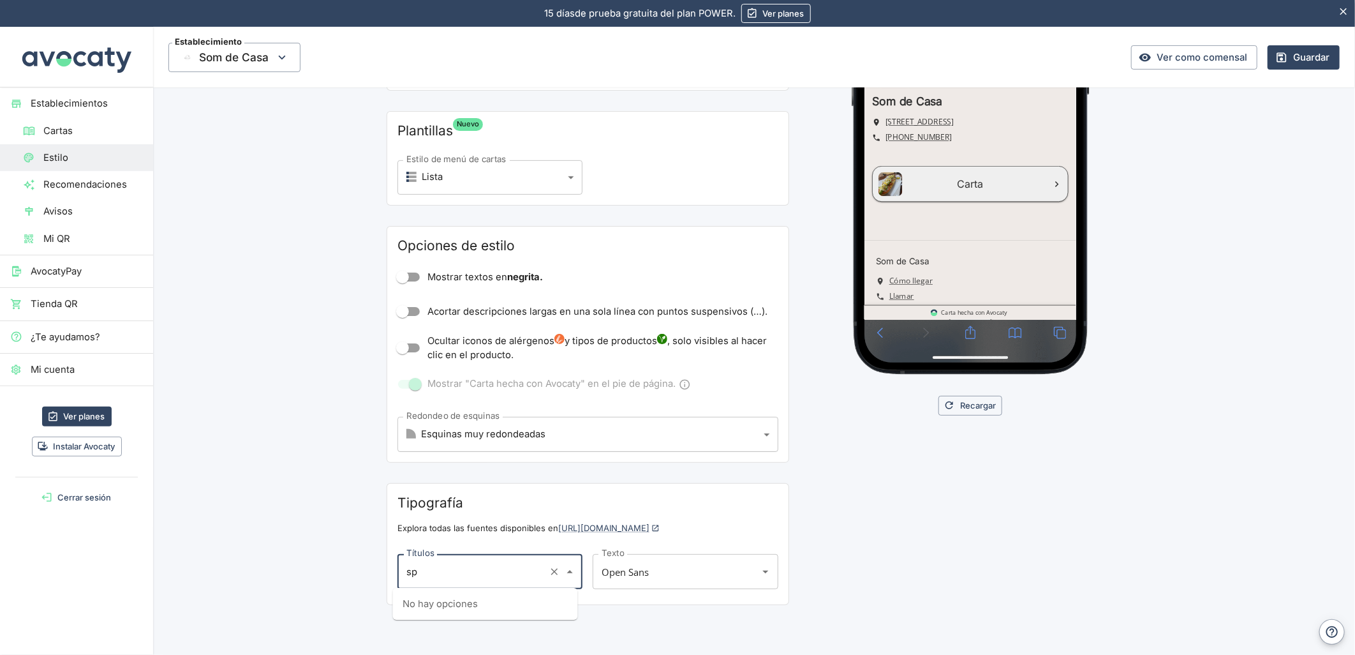
type input "s"
type input "leisha"
click at [461, 579] on input "Títulos" at bounding box center [480, 571] width 154 height 23
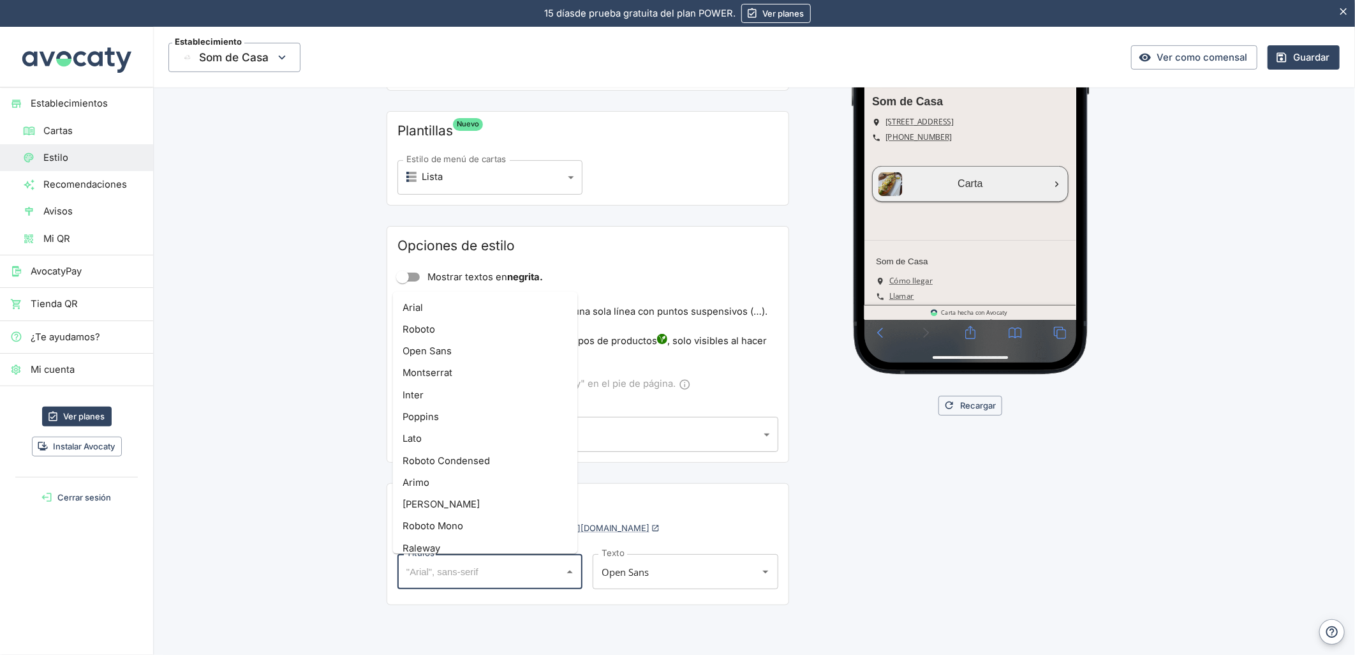
paste input "Great Vibes"
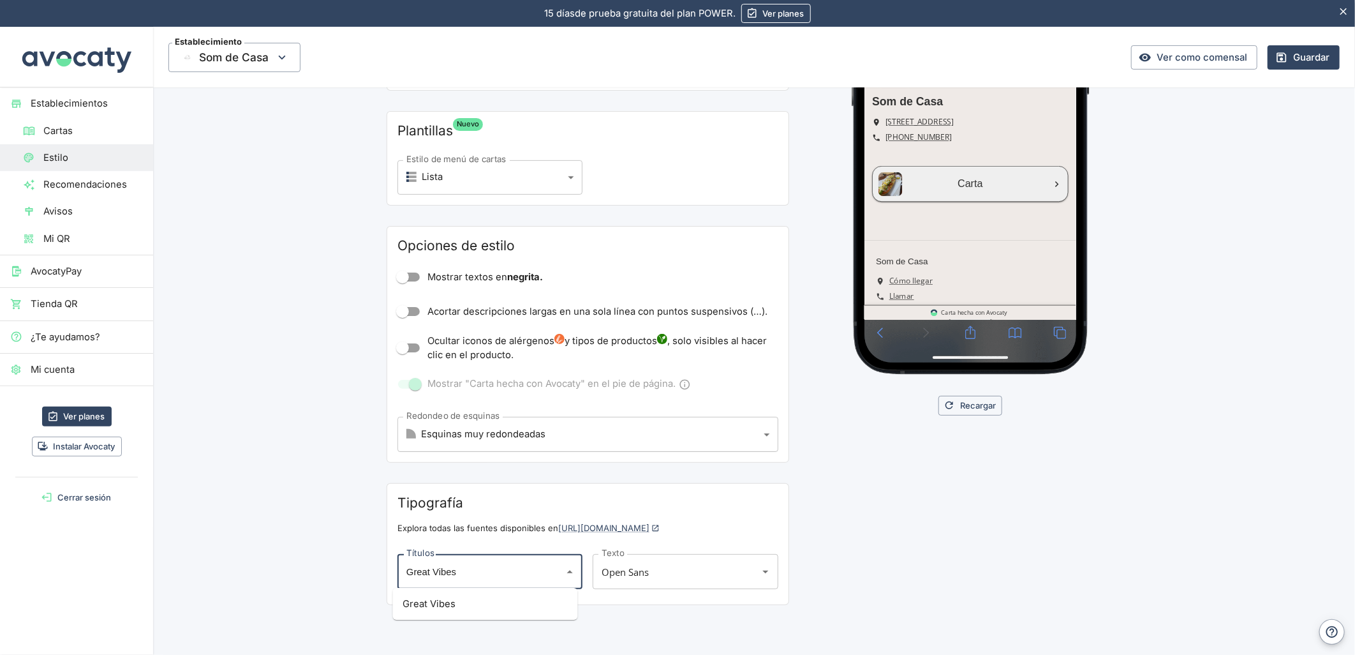
click at [403, 606] on li "Great Vibes" at bounding box center [485, 604] width 185 height 22
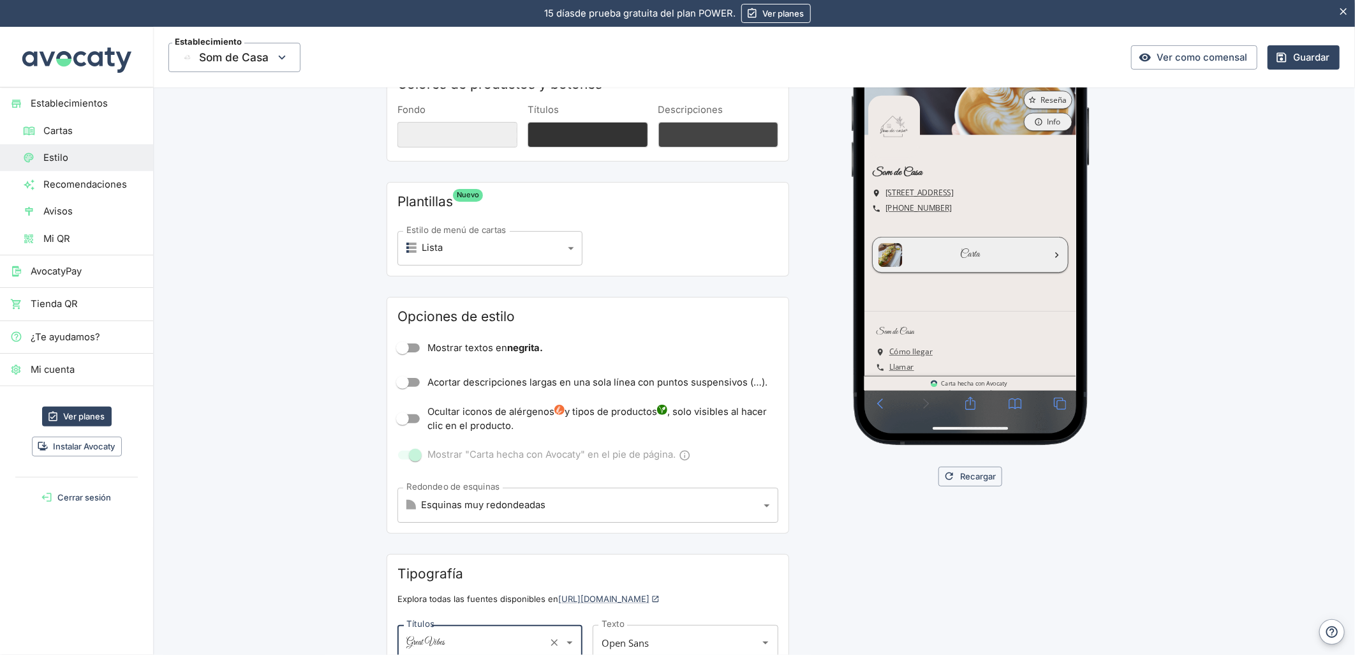
type input "Great Vibes"
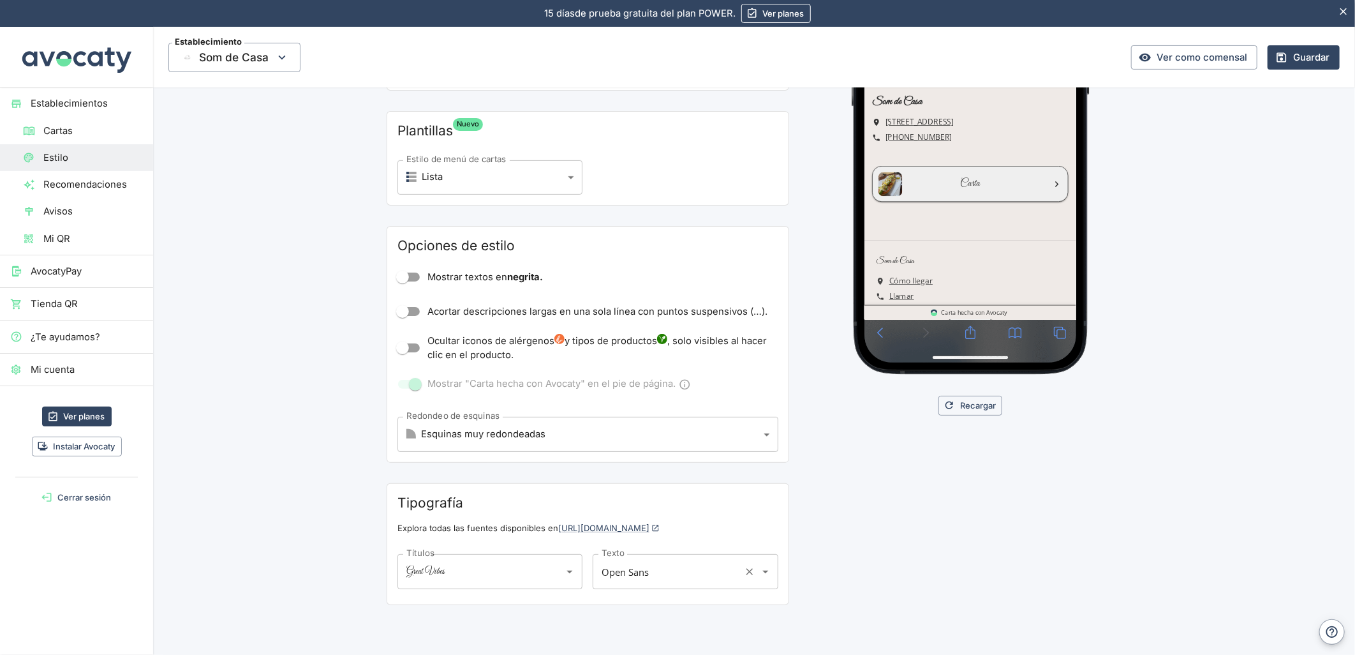
drag, startPoint x: 627, startPoint y: 574, endPoint x: 655, endPoint y: 574, distance: 28.7
click at [627, 574] on input "Open Sans" at bounding box center [668, 571] width 138 height 23
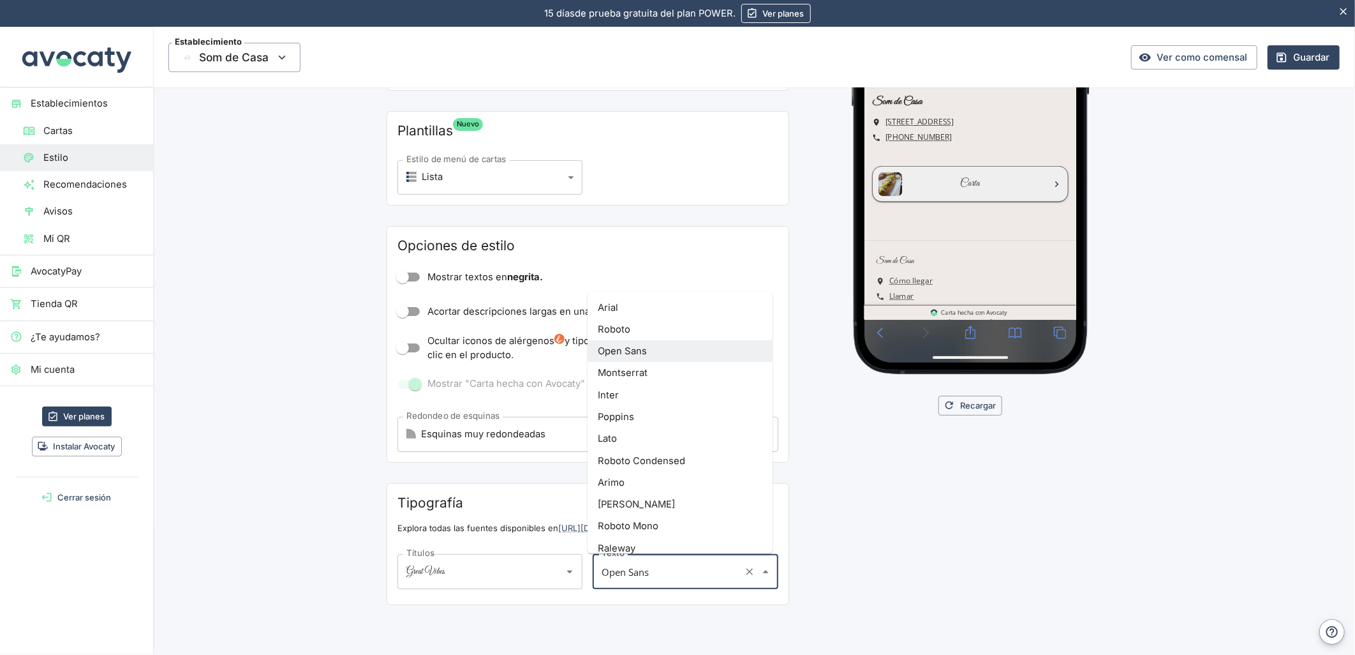
click at [651, 523] on li "Roboto Mono" at bounding box center [680, 527] width 185 height 22
click at [648, 567] on input "Roboto Mono" at bounding box center [668, 571] width 138 height 23
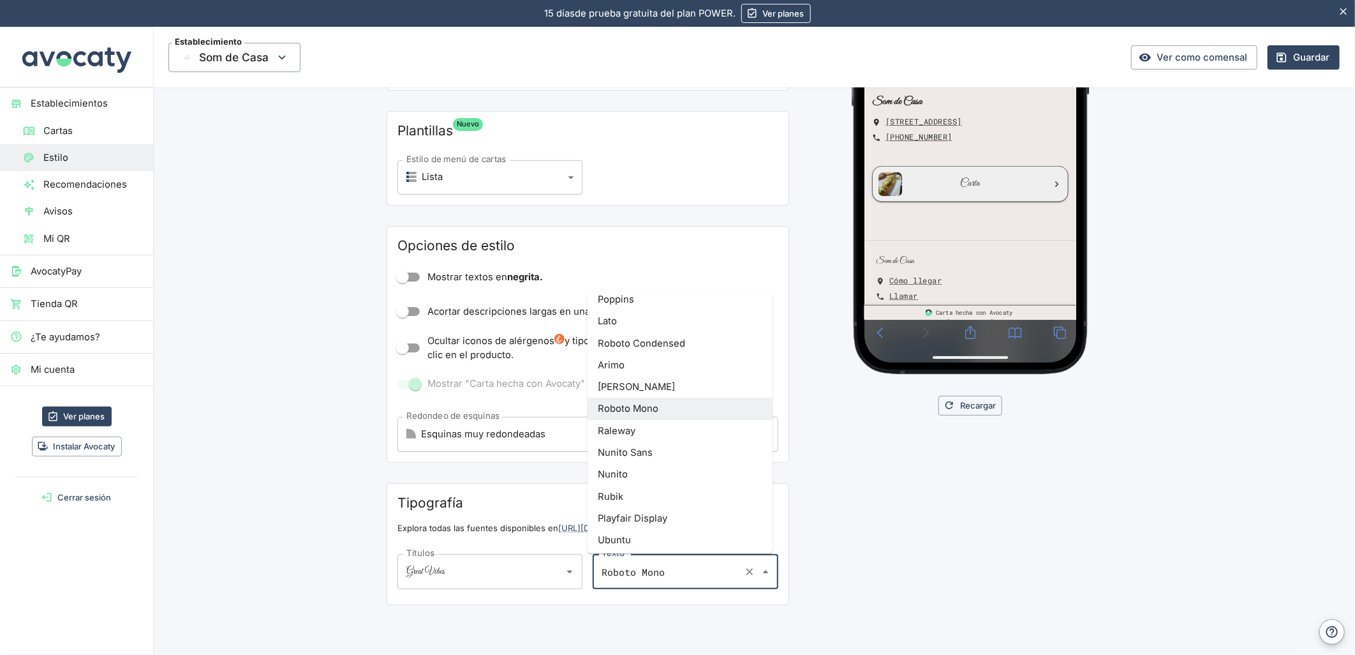
scroll to position [142, 0]
click at [651, 496] on li "Playfair Display" at bounding box center [680, 494] width 185 height 22
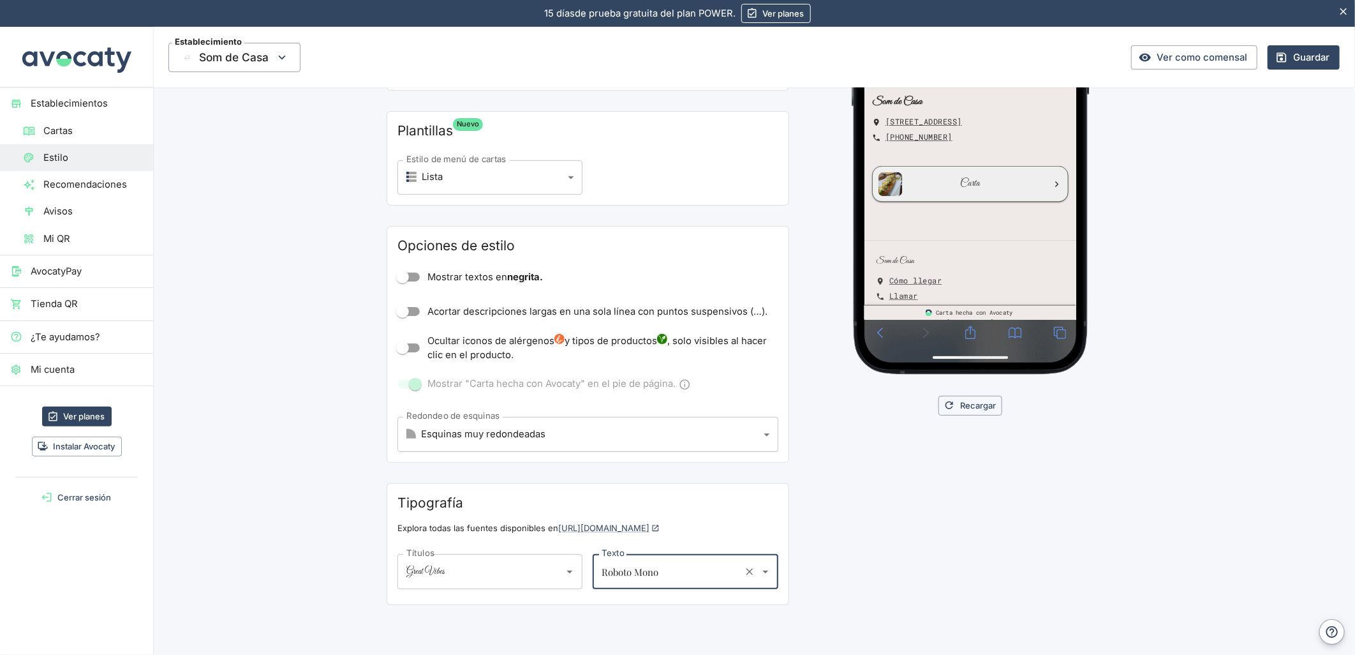
type input "Playfair Display"
click at [1306, 55] on button "Guardar" at bounding box center [1304, 57] width 72 height 24
click at [617, 577] on input "Playfair Display" at bounding box center [668, 571] width 138 height 23
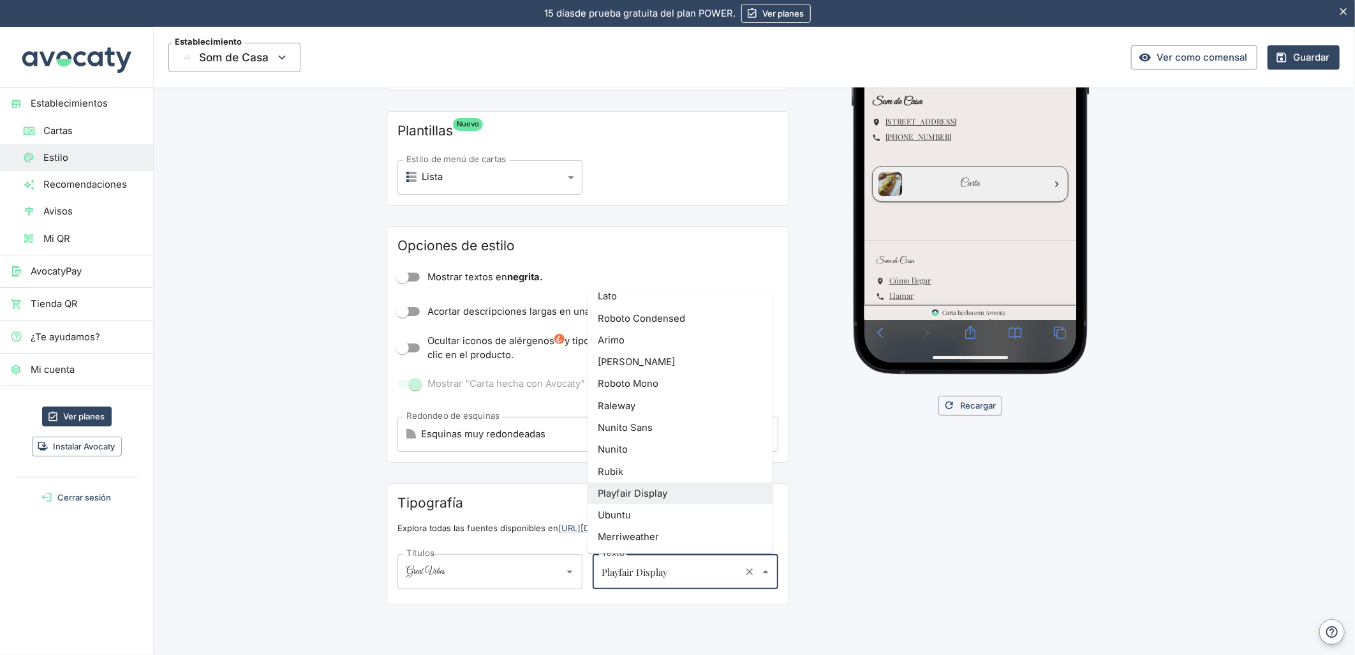
scroll to position [234, 0]
click at [636, 492] on li "Roboto Slab" at bounding box center [680, 489] width 185 height 22
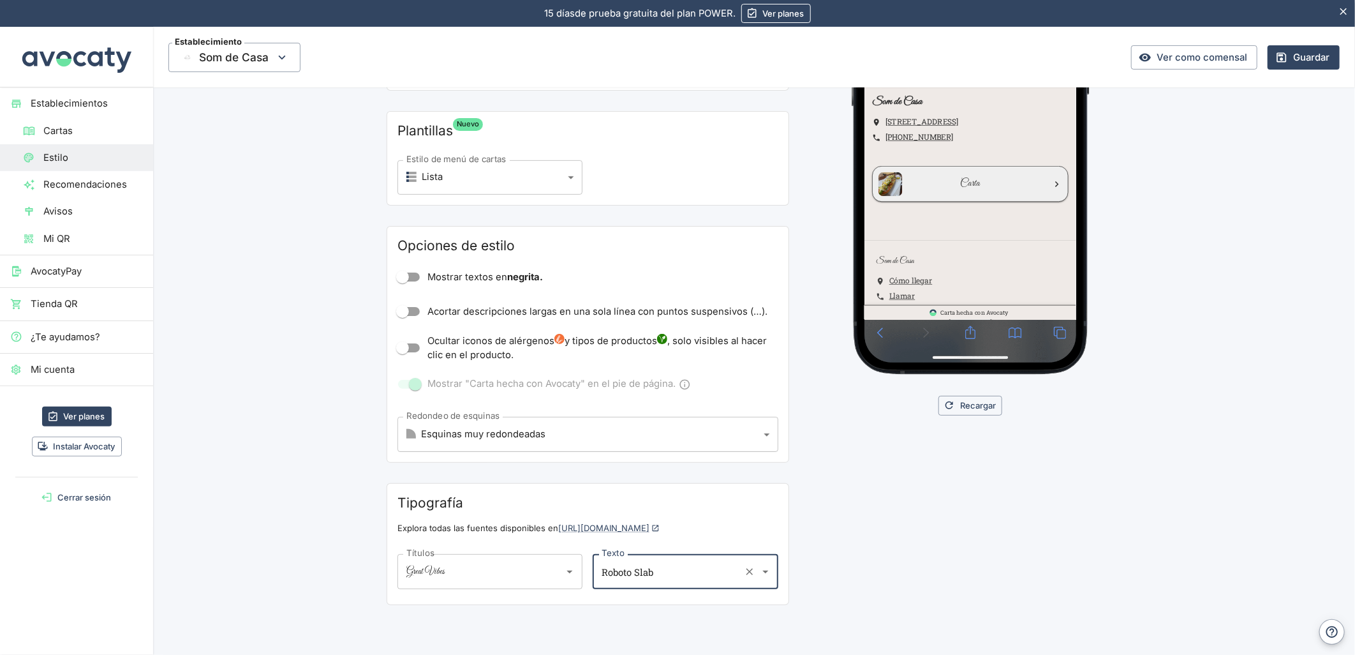
click at [646, 560] on input "Roboto Slab" at bounding box center [668, 571] width 138 height 23
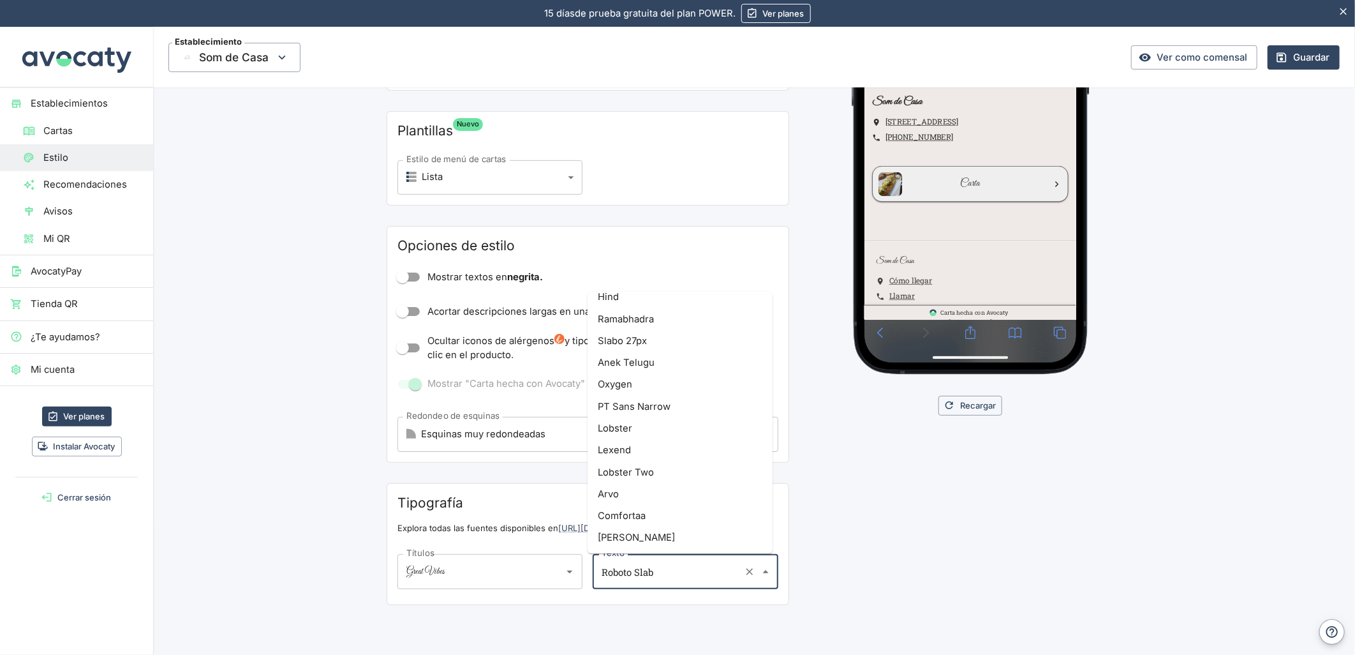
scroll to position [1739, 0]
click at [634, 376] on li "Lobster" at bounding box center [680, 384] width 185 height 22
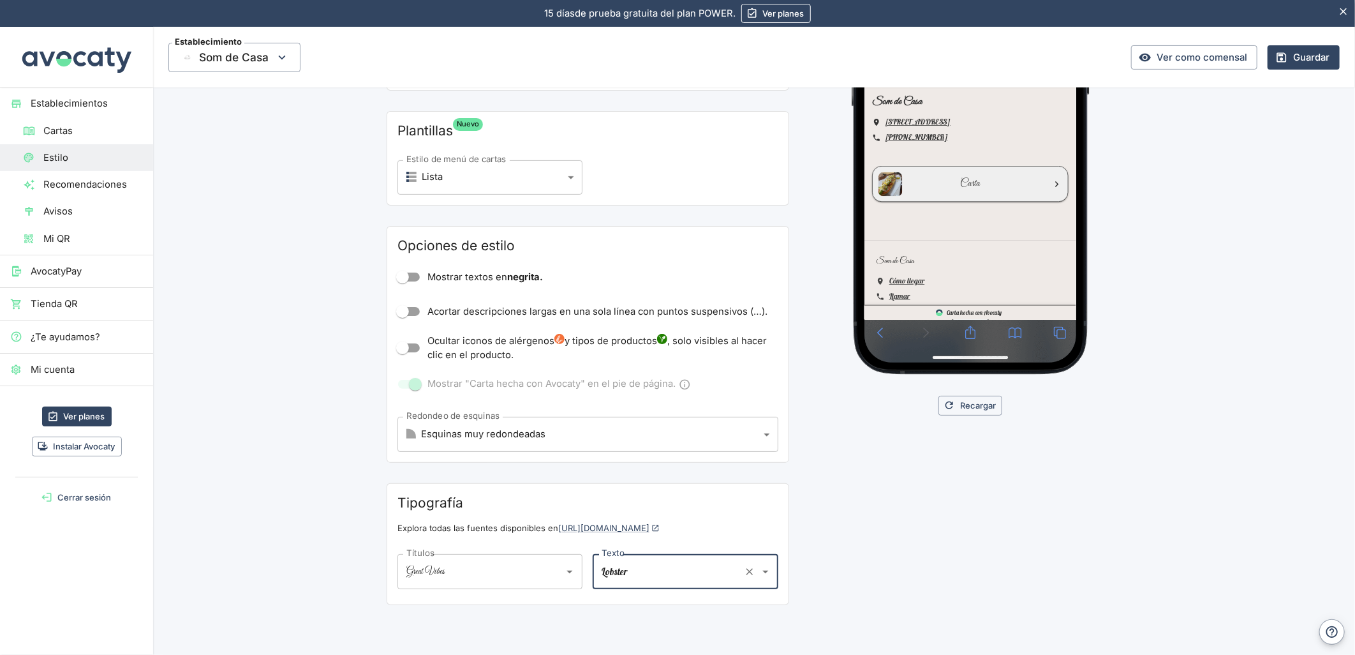
click at [628, 572] on input "Lobster" at bounding box center [668, 571] width 138 height 23
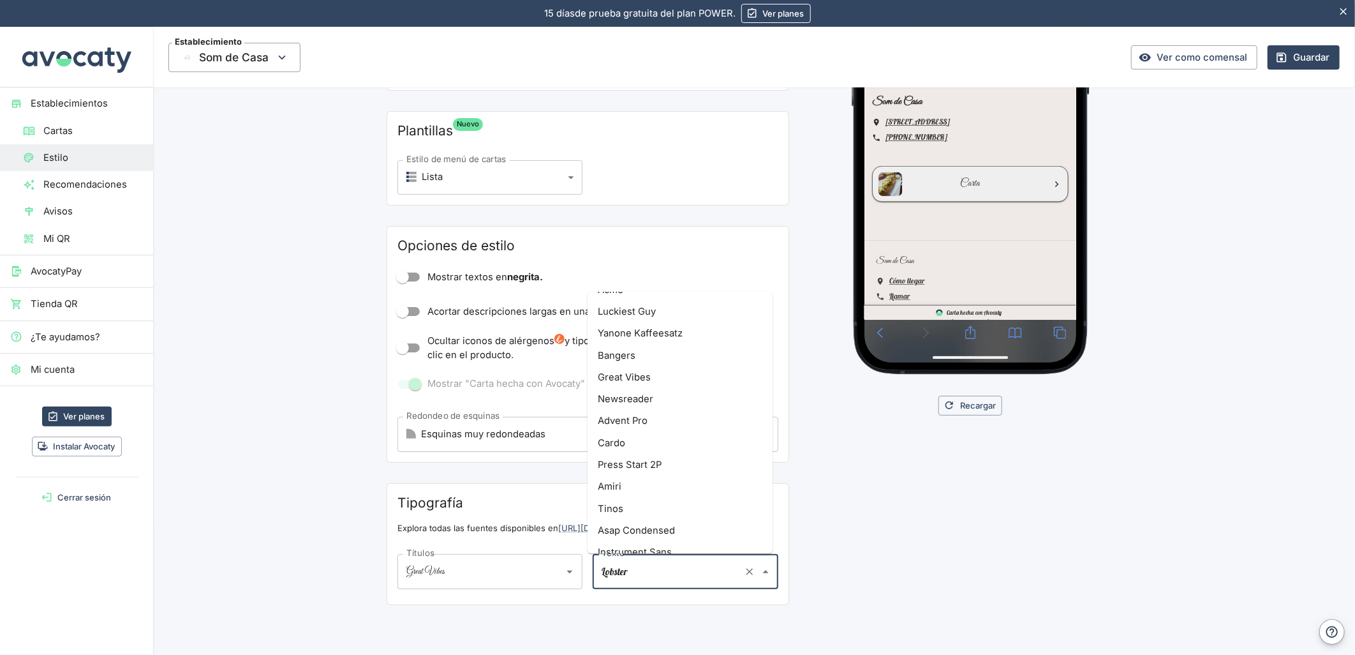
scroll to position [3635, 0]
drag, startPoint x: 639, startPoint y: 572, endPoint x: 583, endPoint y: 571, distance: 56.2
click at [583, 571] on div "Títulos Great Vibes Títulos Texto Lobster Texto" at bounding box center [588, 569] width 381 height 50
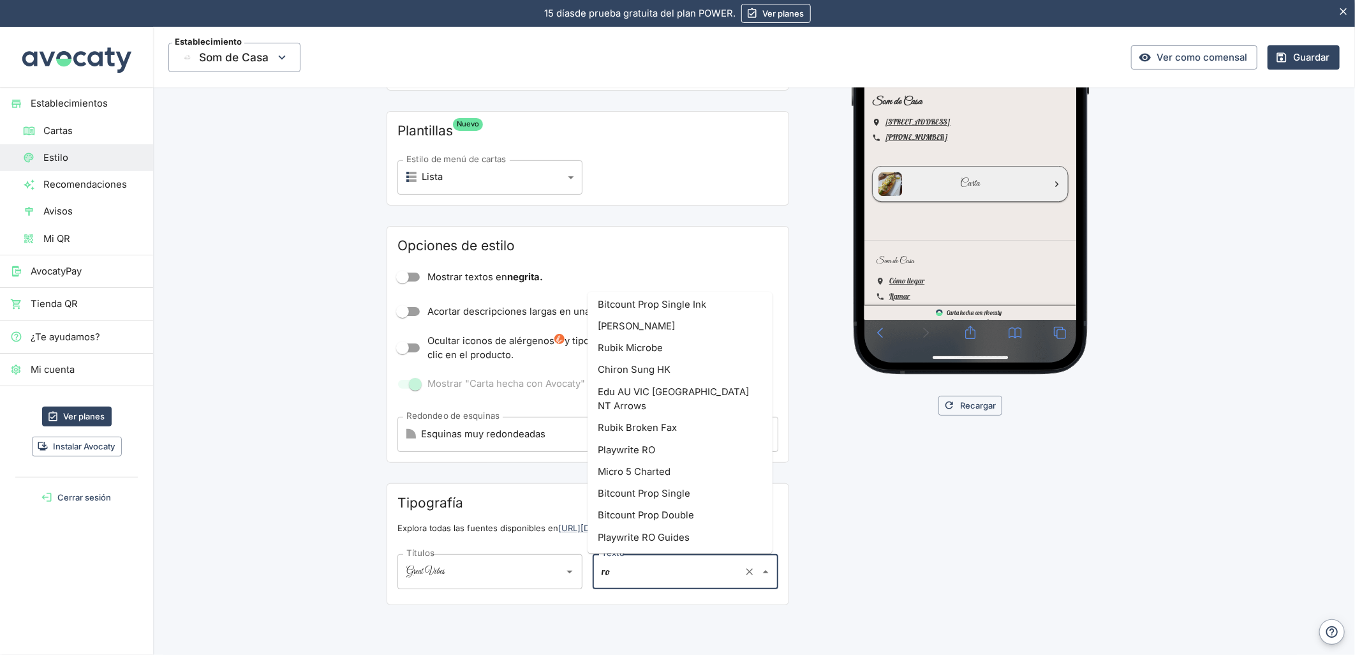
scroll to position [0, 0]
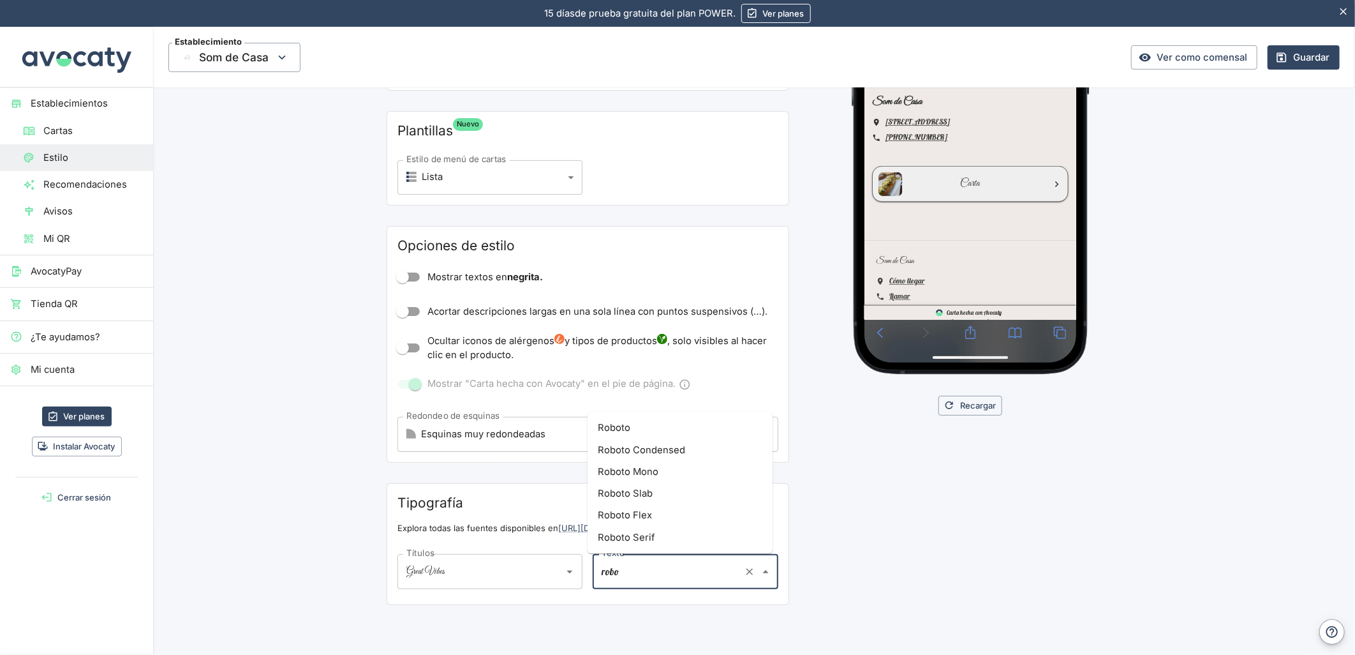
click at [630, 422] on li "Roboto" at bounding box center [680, 428] width 185 height 22
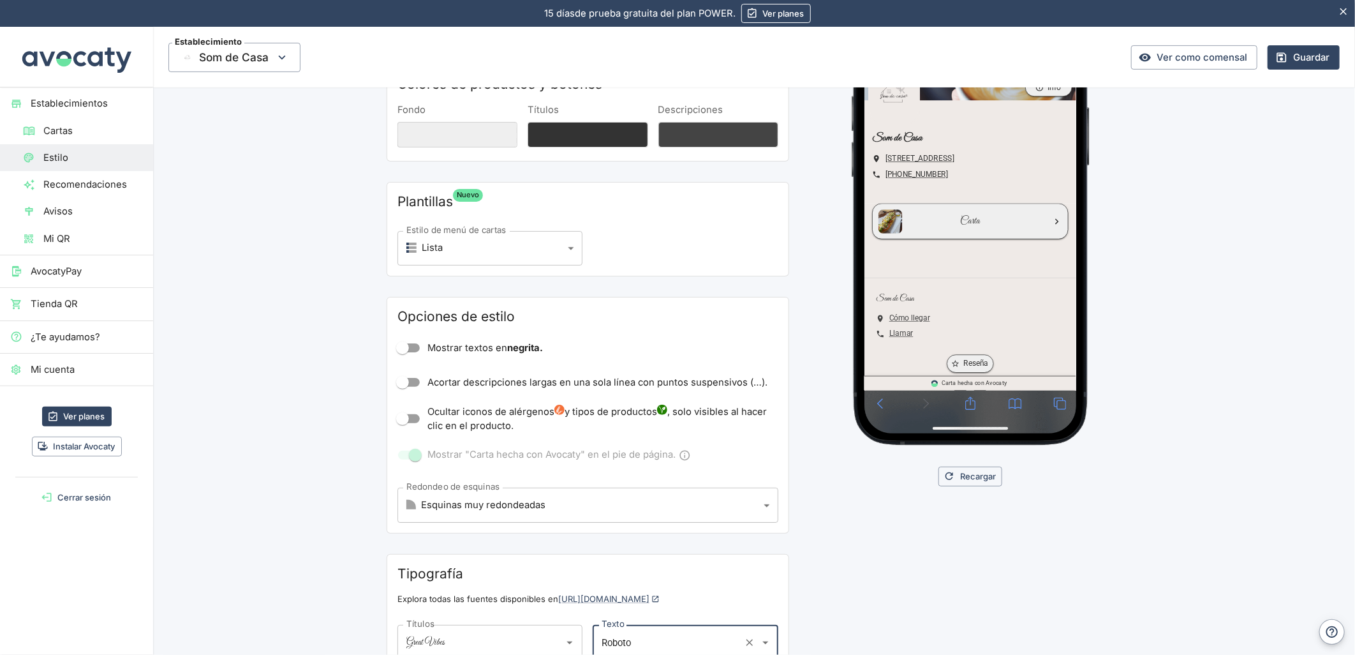
scroll to position [71, 0]
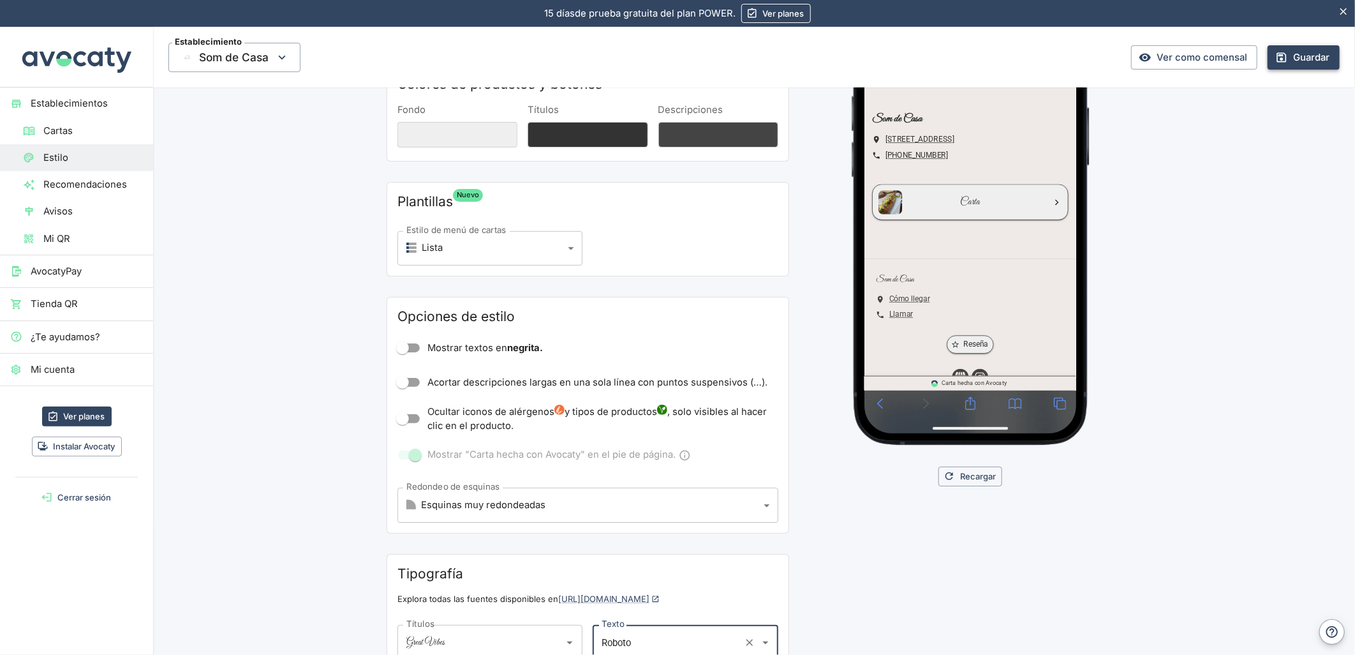
type input "Roboto"
click at [1296, 56] on button "Guardar" at bounding box center [1304, 57] width 72 height 24
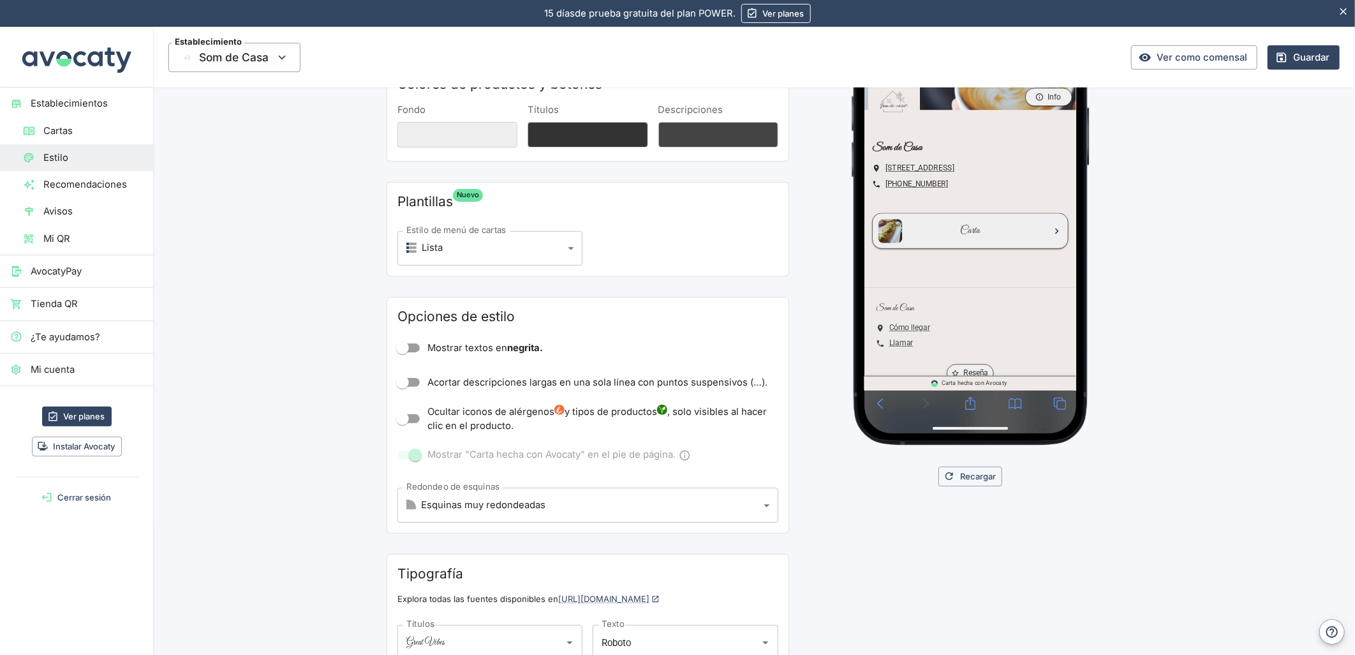
scroll to position [0, 0]
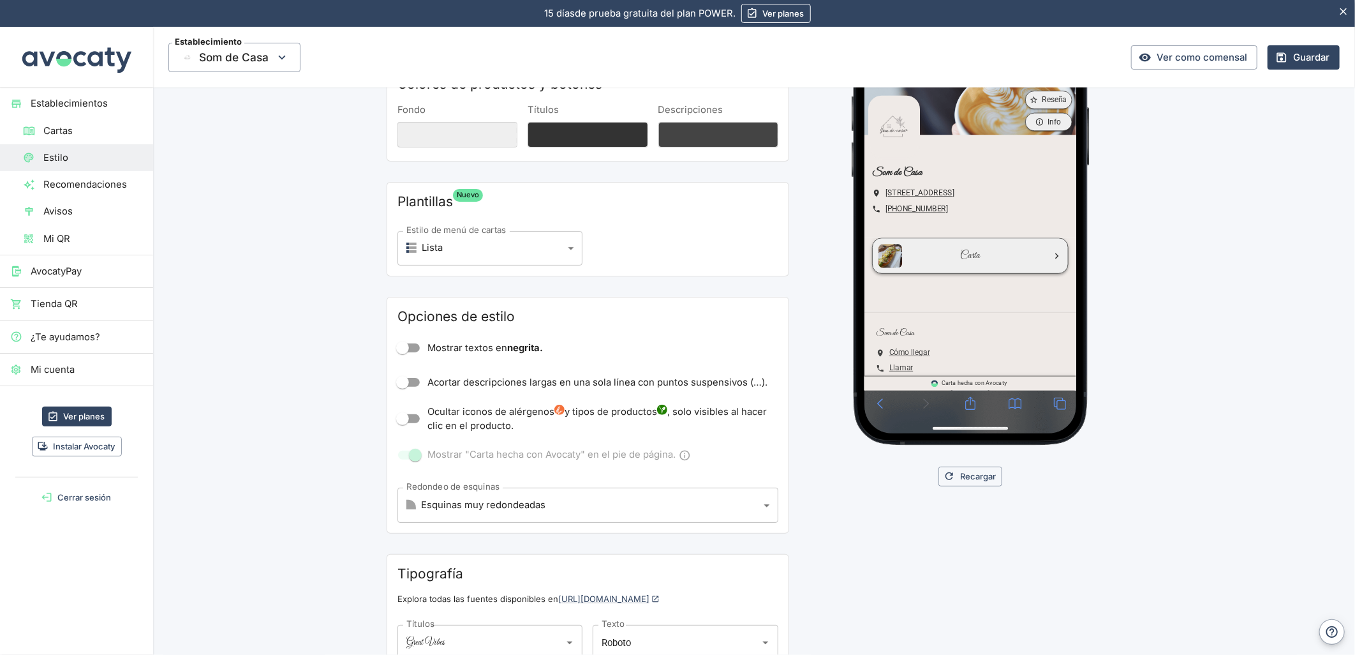
click at [897, 331] on img at bounding box center [899, 331] width 32 height 32
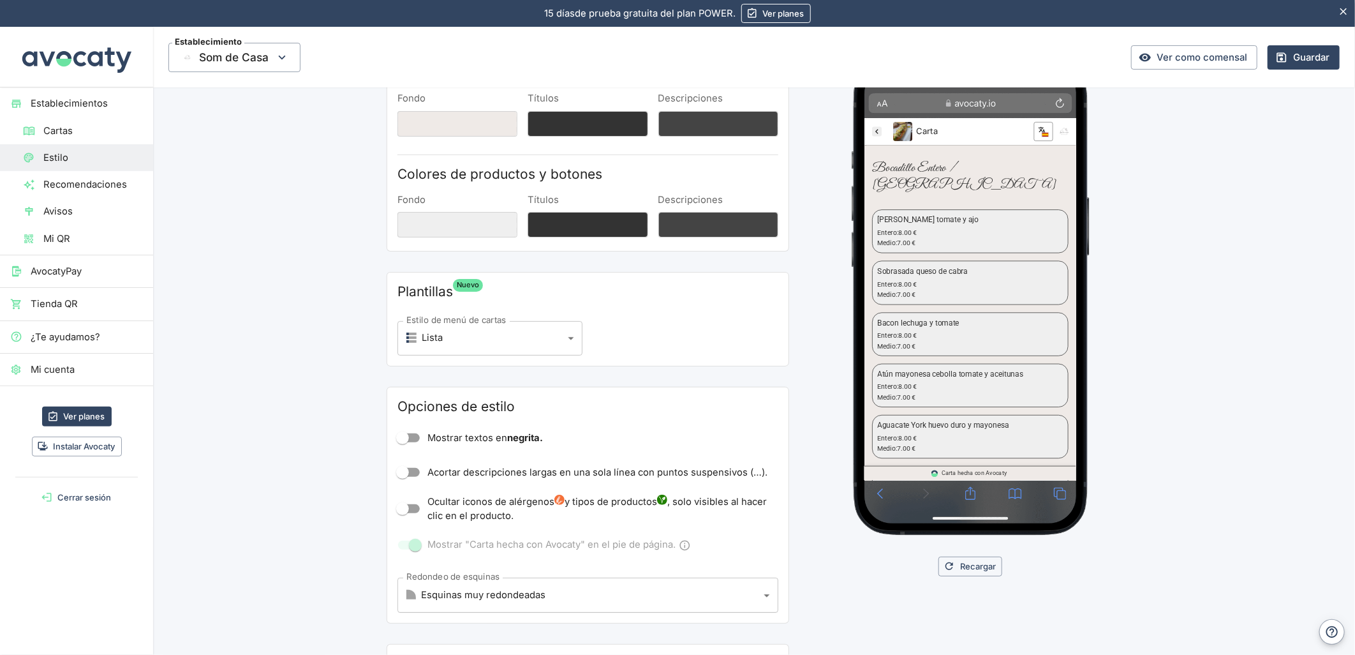
scroll to position [71, 0]
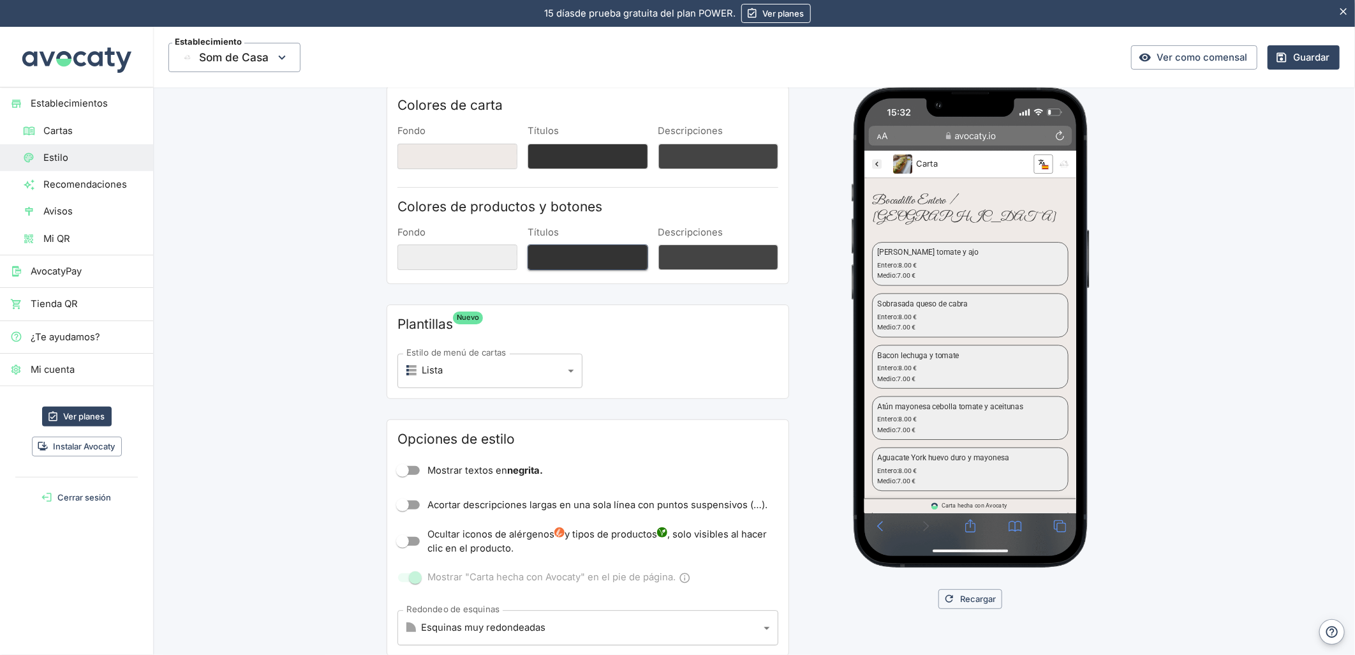
click at [576, 264] on button "Títulos" at bounding box center [588, 257] width 120 height 26
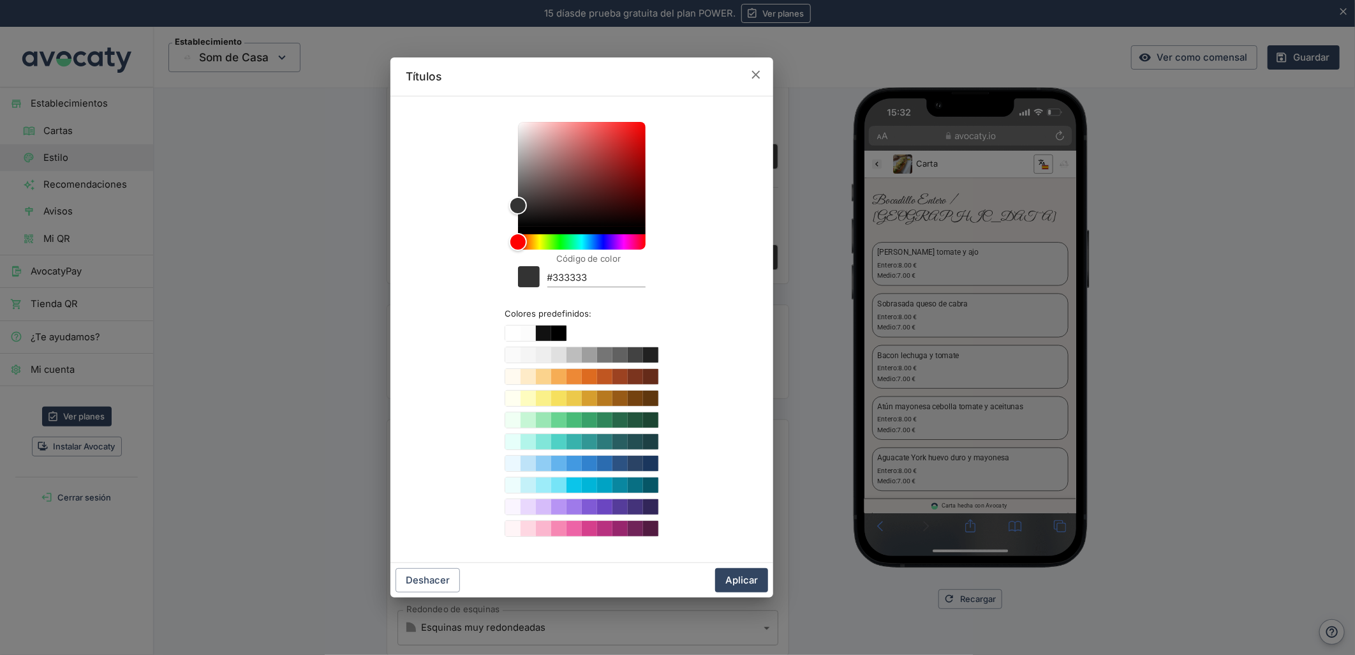
click at [1129, 156] on div "Títulos Código de color #333333 Colores predefinidos: Deshacer Aplicar" at bounding box center [582, 327] width 1164 height 655
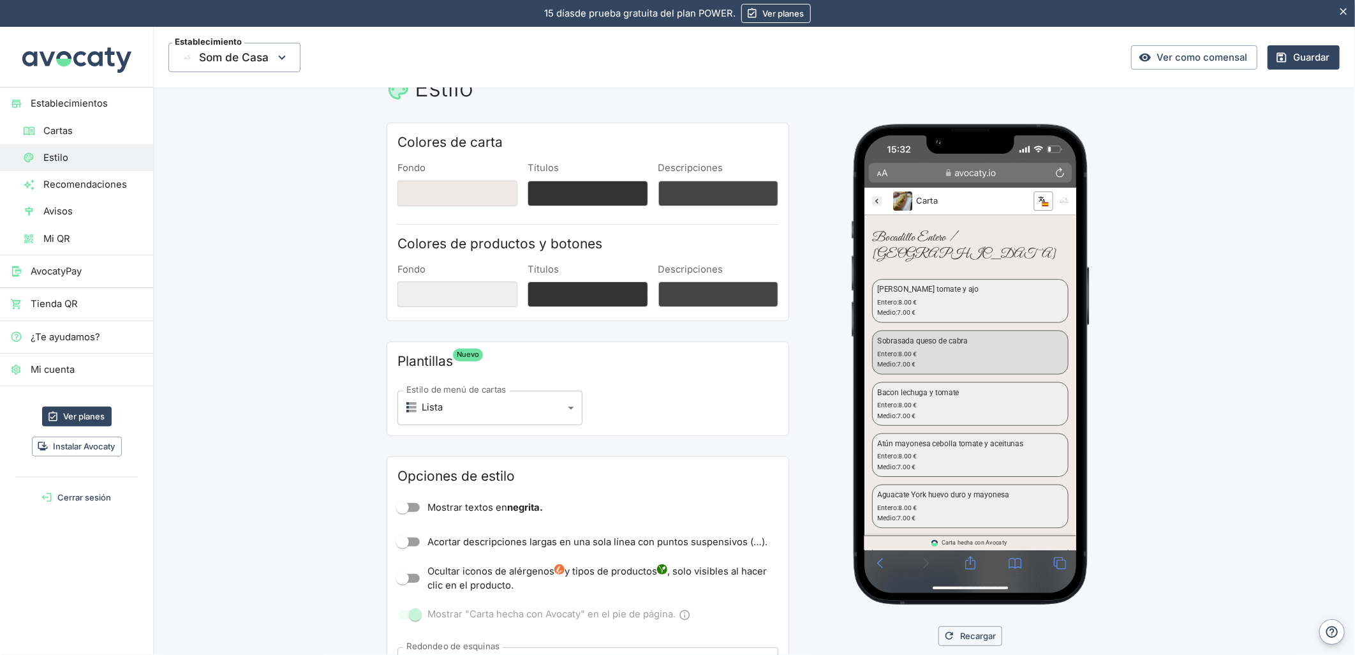
scroll to position [0, 0]
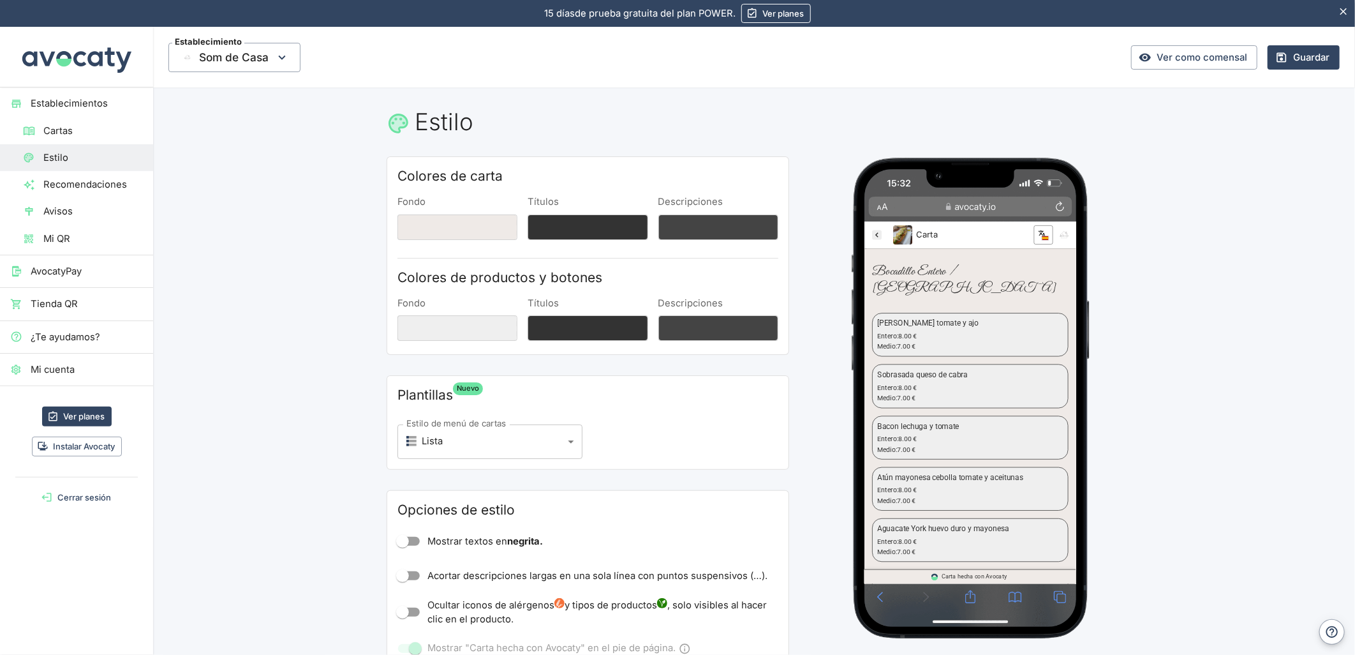
click at [878, 241] on icon "Som de Casa" at bounding box center [881, 238] width 13 height 13
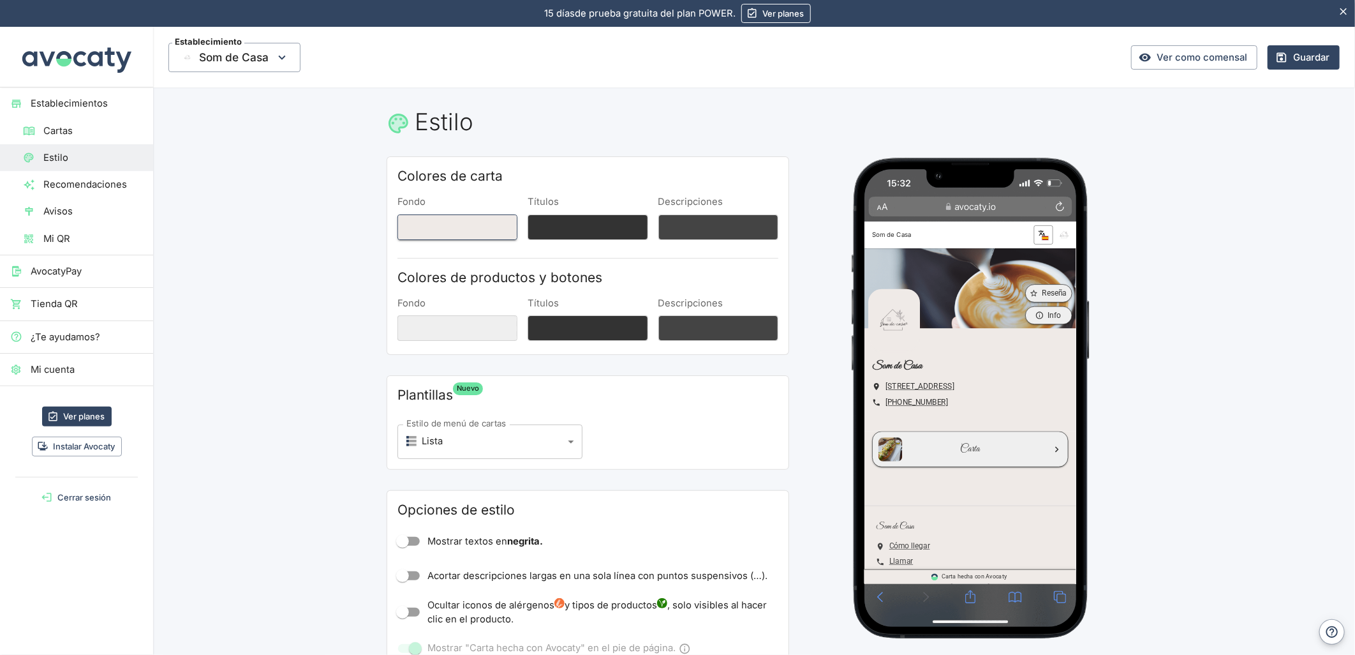
click at [448, 237] on button "Fondo" at bounding box center [458, 227] width 120 height 26
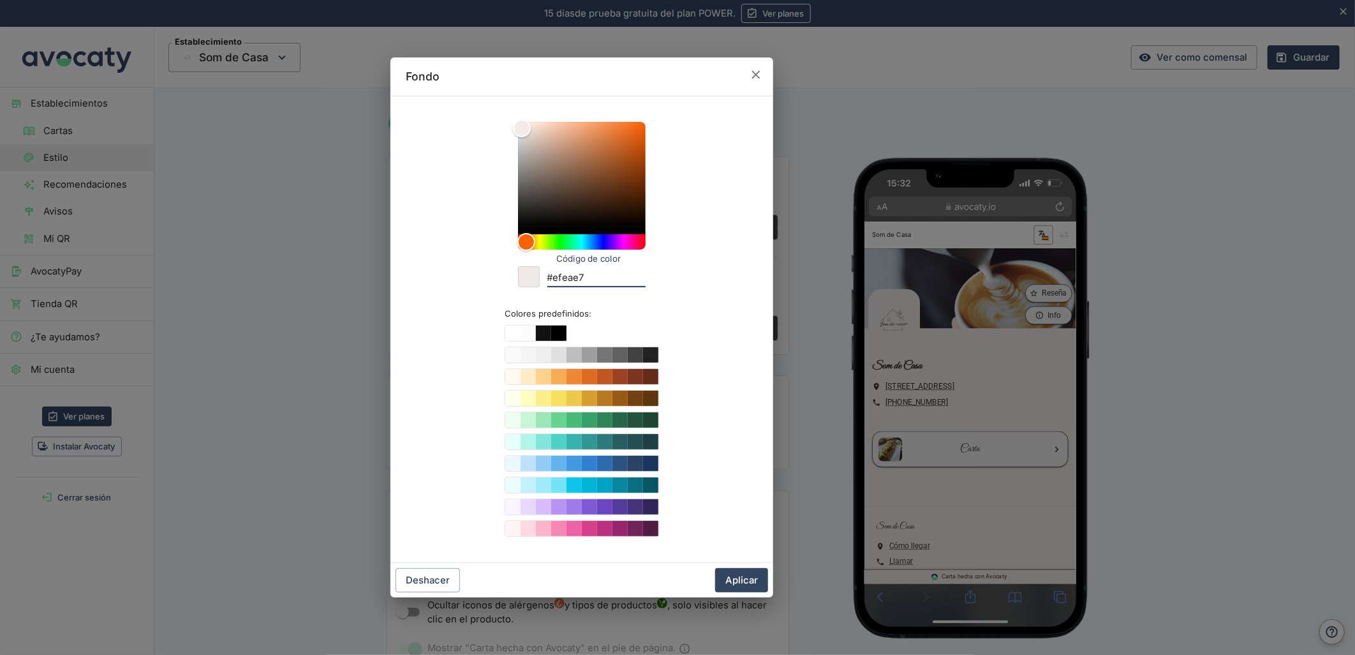
click at [572, 278] on input "#efeae7" at bounding box center [596, 278] width 98 height 17
click at [761, 586] on button "Aplicar" at bounding box center [741, 580] width 53 height 24
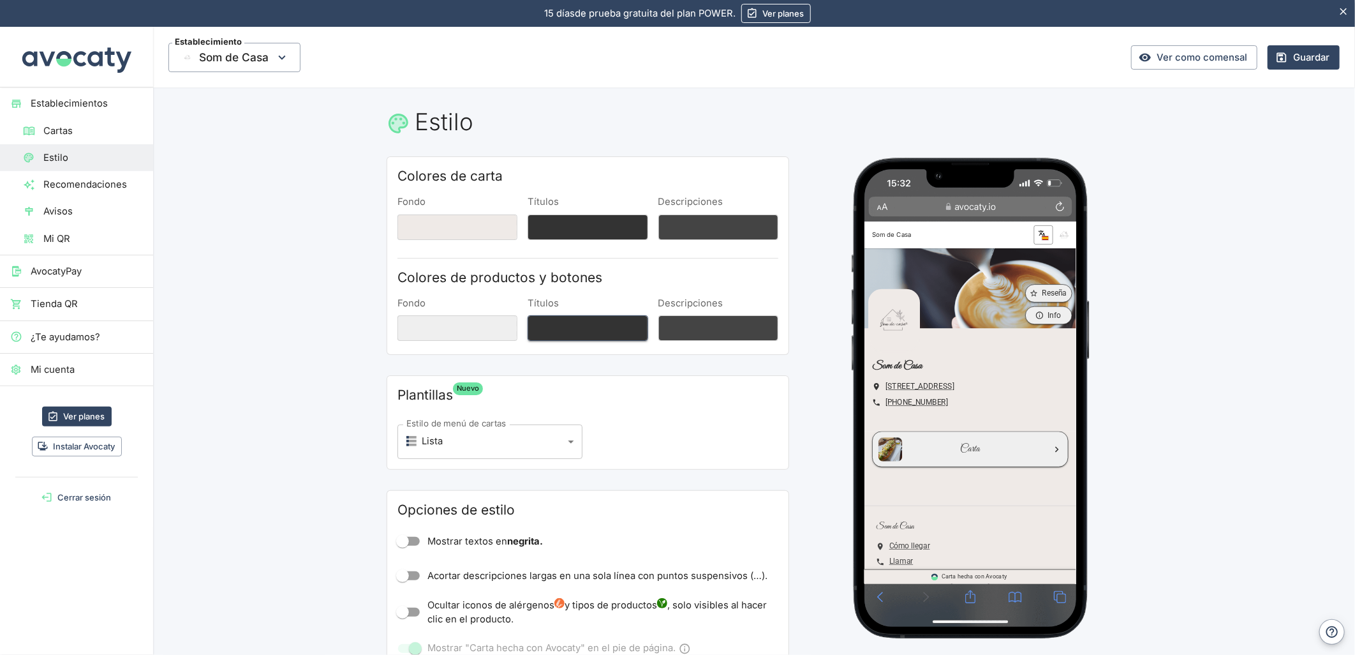
click at [560, 315] on button "Títulos" at bounding box center [588, 328] width 120 height 26
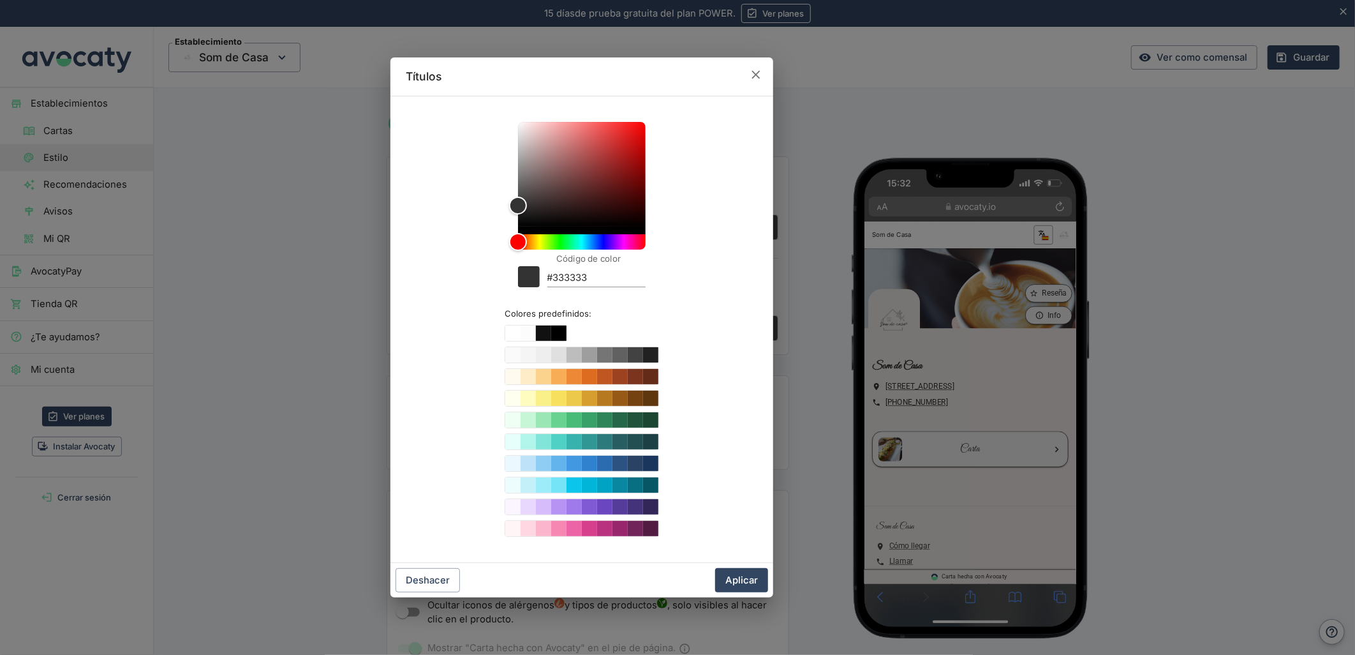
click at [569, 268] on div "Código de color #333333" at bounding box center [596, 273] width 98 height 27
click at [569, 271] on input "#333333" at bounding box center [596, 278] width 98 height 17
paste input "efeae7"
type input "#9b4714"
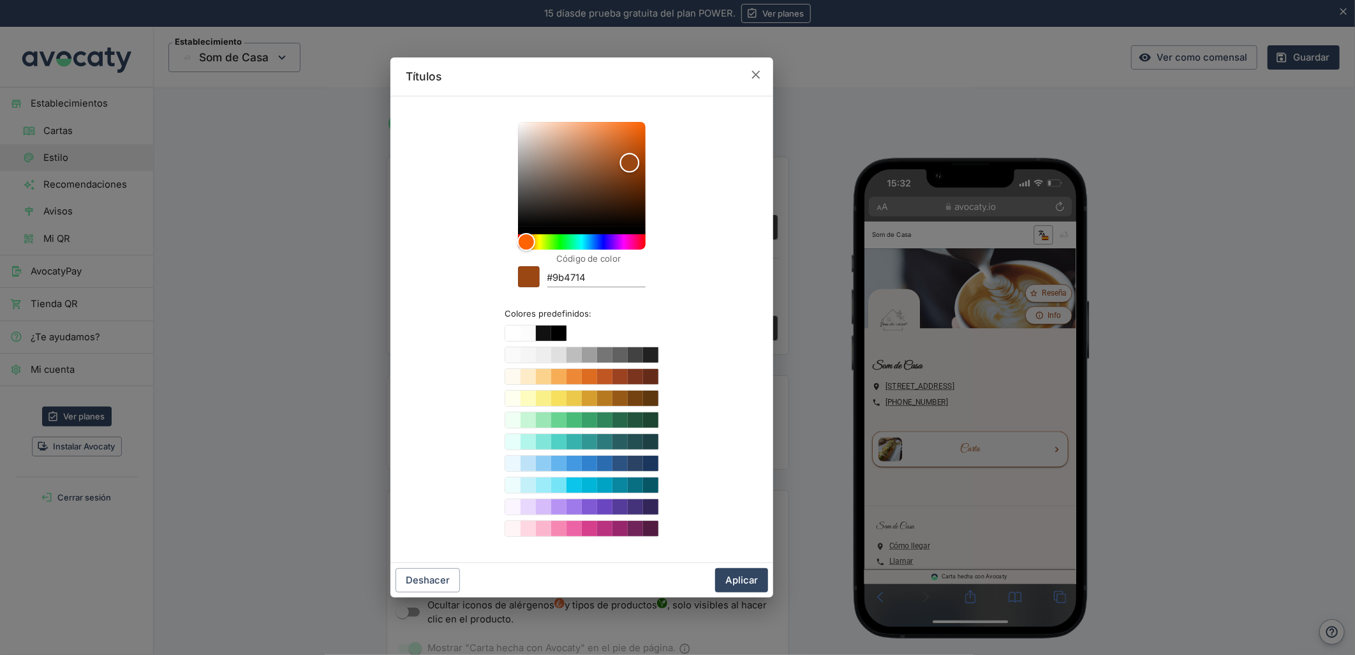
drag, startPoint x: 522, startPoint y: 129, endPoint x: 630, endPoint y: 163, distance: 113.0
click at [630, 163] on div "Color" at bounding box center [630, 163] width 20 height 20
click at [729, 577] on button "Aplicar" at bounding box center [741, 580] width 53 height 24
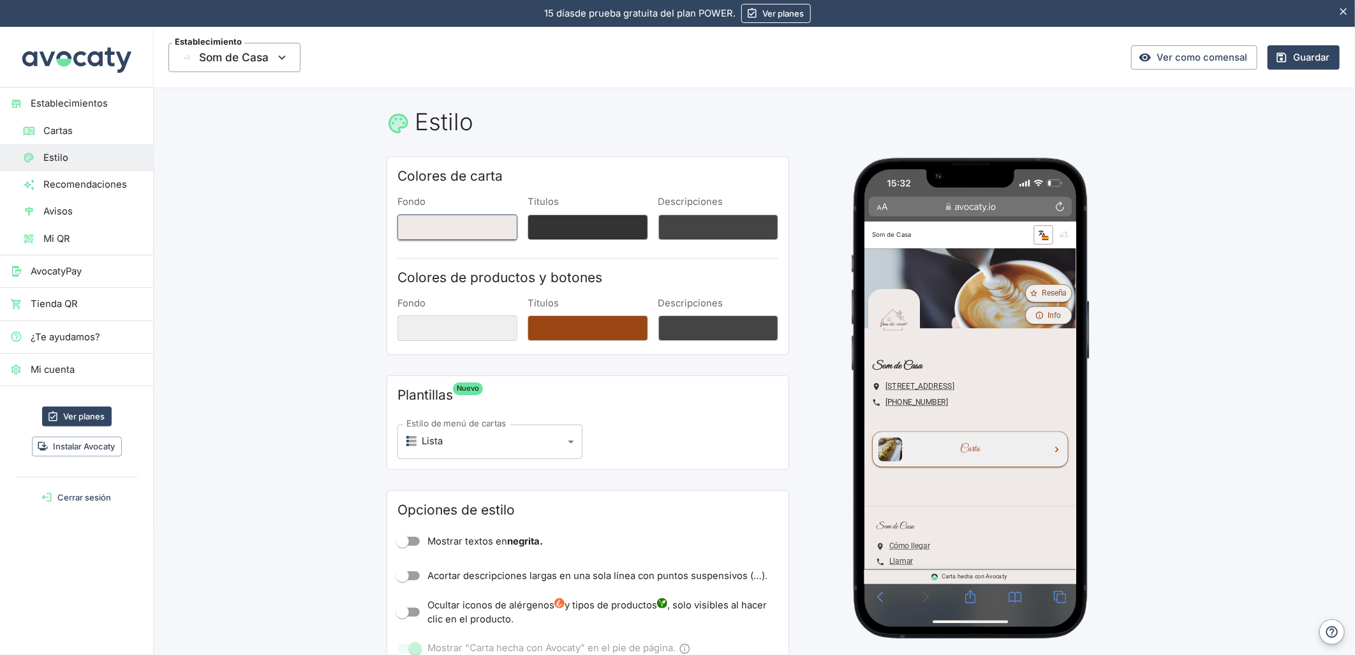
click at [447, 228] on button "Fondo" at bounding box center [458, 227] width 120 height 26
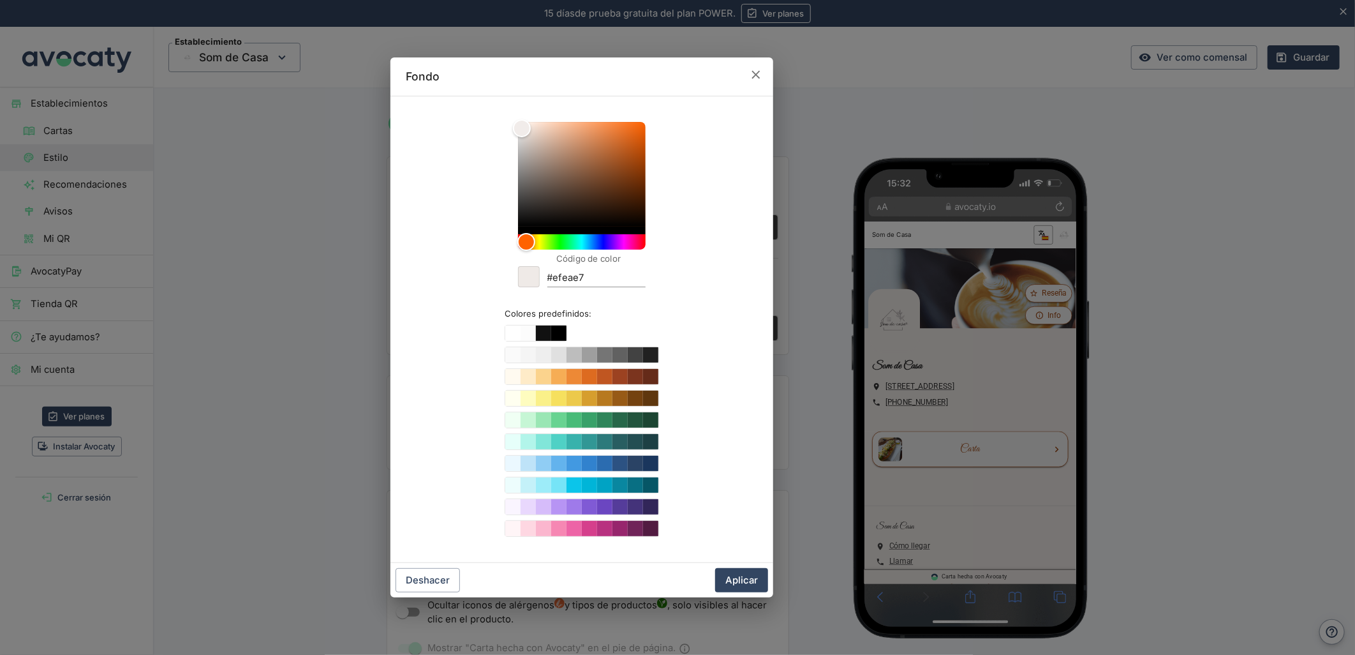
click at [570, 279] on input "#efeae7" at bounding box center [596, 278] width 98 height 17
click at [748, 594] on div "Deshacer Aplicar" at bounding box center [582, 580] width 383 height 34
click at [748, 589] on button "Aplicar" at bounding box center [741, 580] width 53 height 24
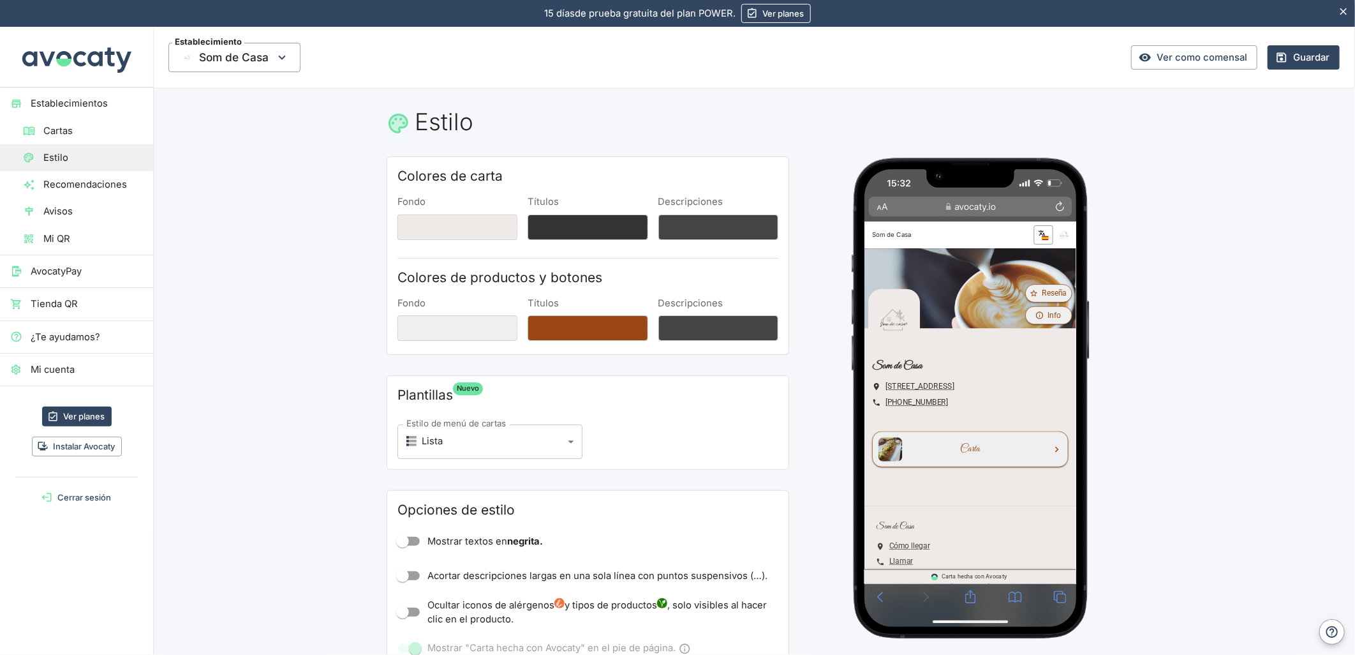
click at [438, 311] on div "Fondo" at bounding box center [458, 320] width 120 height 47
click at [470, 334] on button "Fondo" at bounding box center [458, 328] width 120 height 26
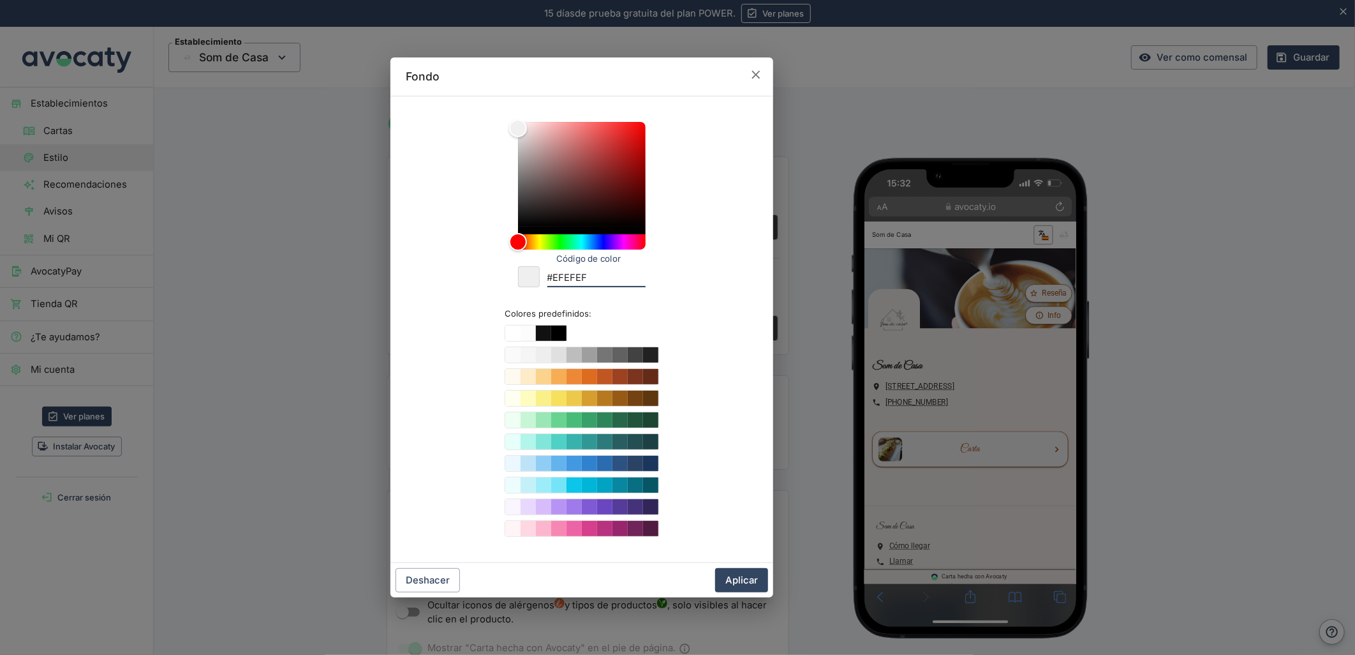
click at [571, 281] on input "#EFEFEF" at bounding box center [596, 278] width 98 height 17
paste input "efeae7"
type input "#efeae7"
click at [731, 582] on button "Aplicar" at bounding box center [741, 580] width 53 height 24
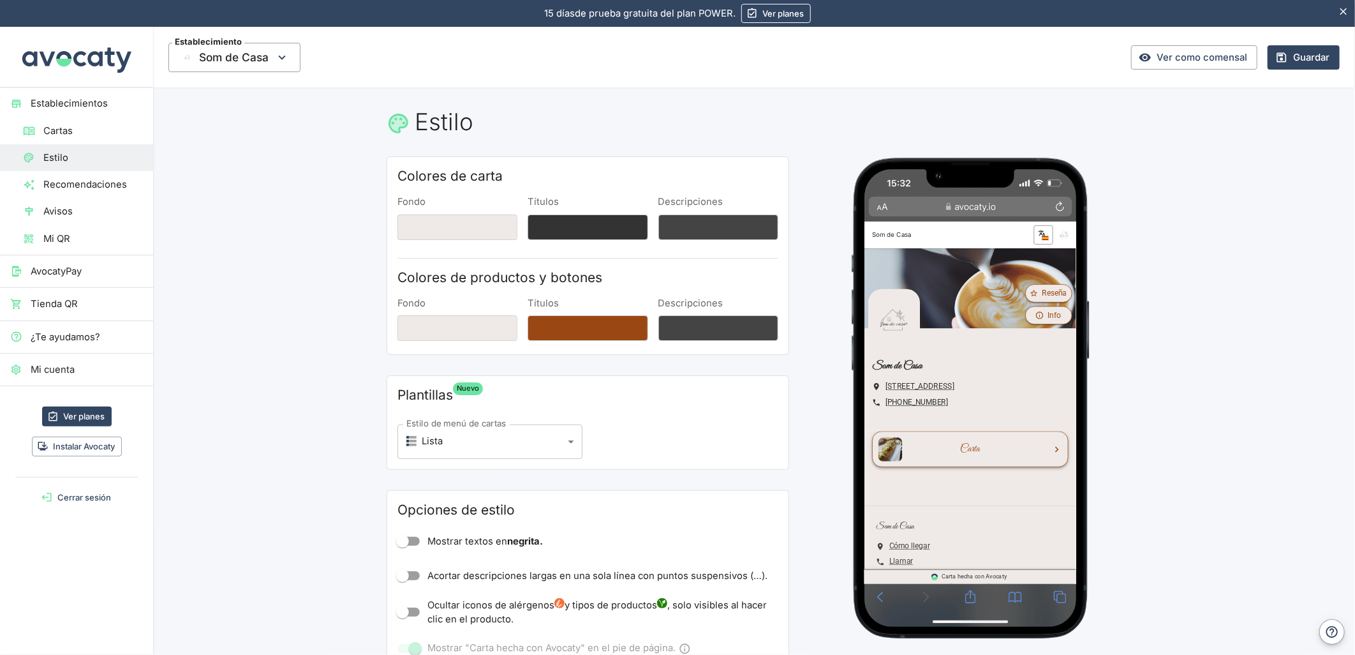
click at [997, 513] on link "Carta" at bounding box center [1006, 524] width 262 height 48
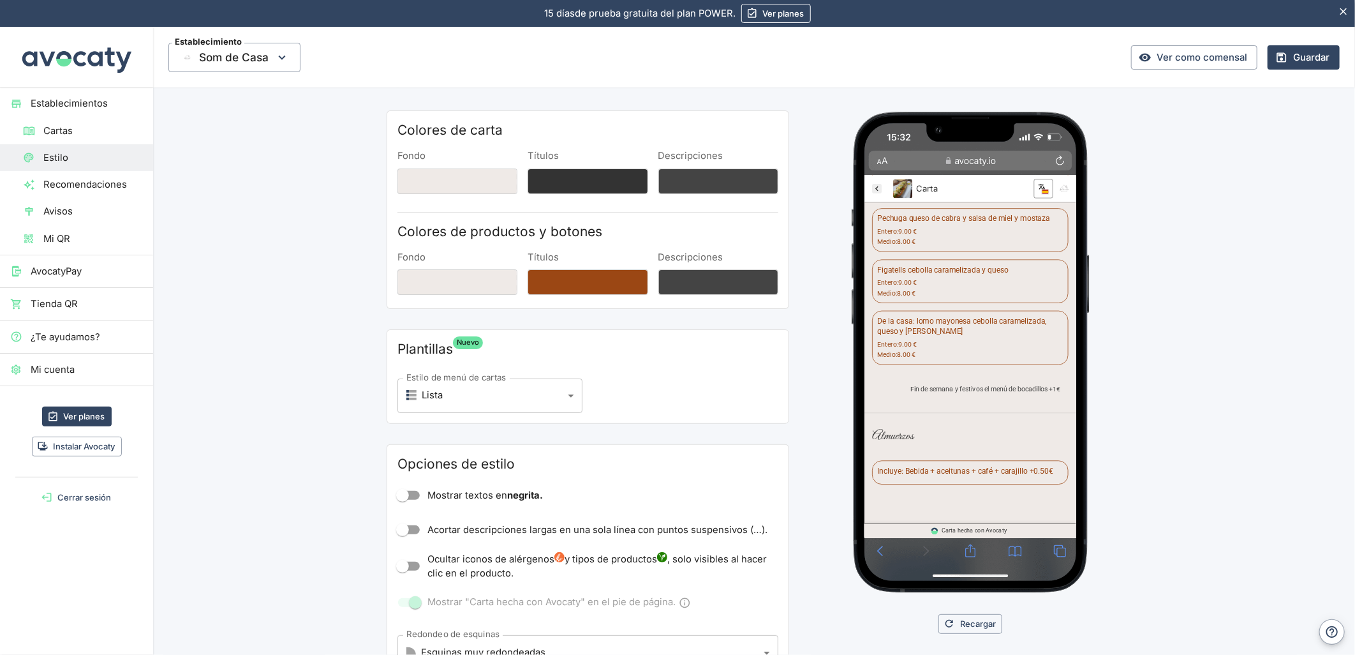
scroll to position [71, 0]
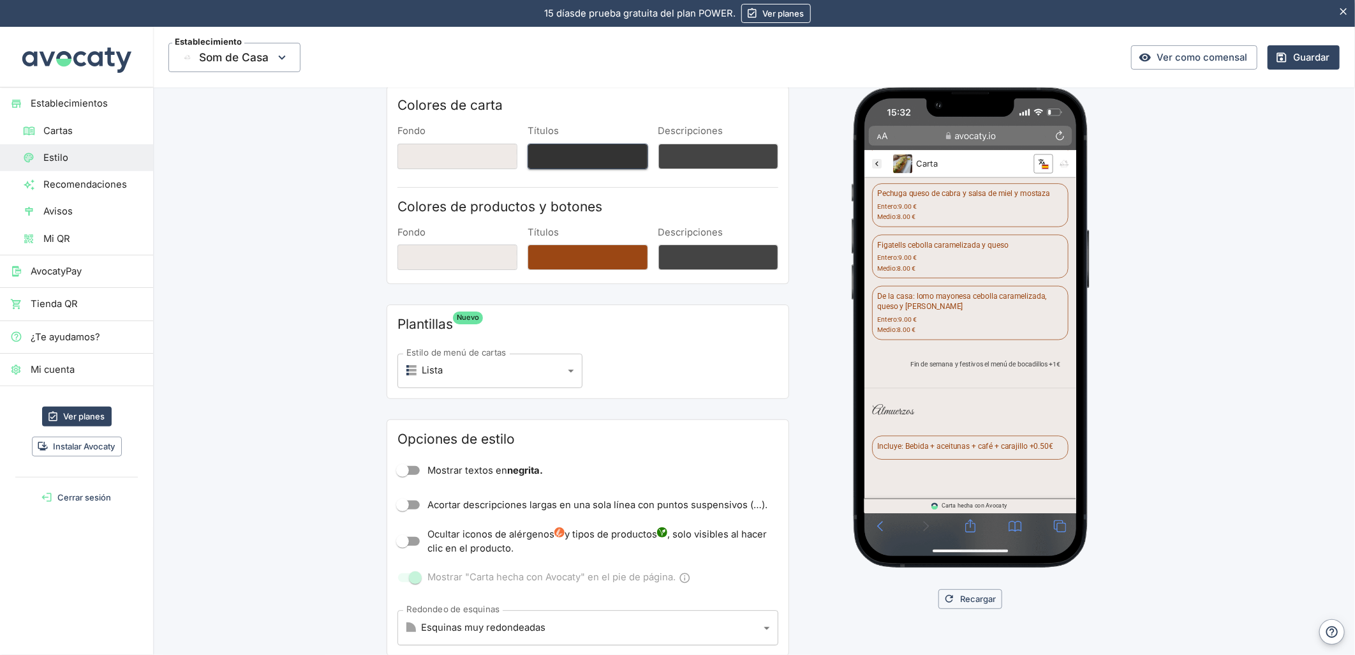
click at [560, 152] on button "Títulos" at bounding box center [588, 157] width 120 height 26
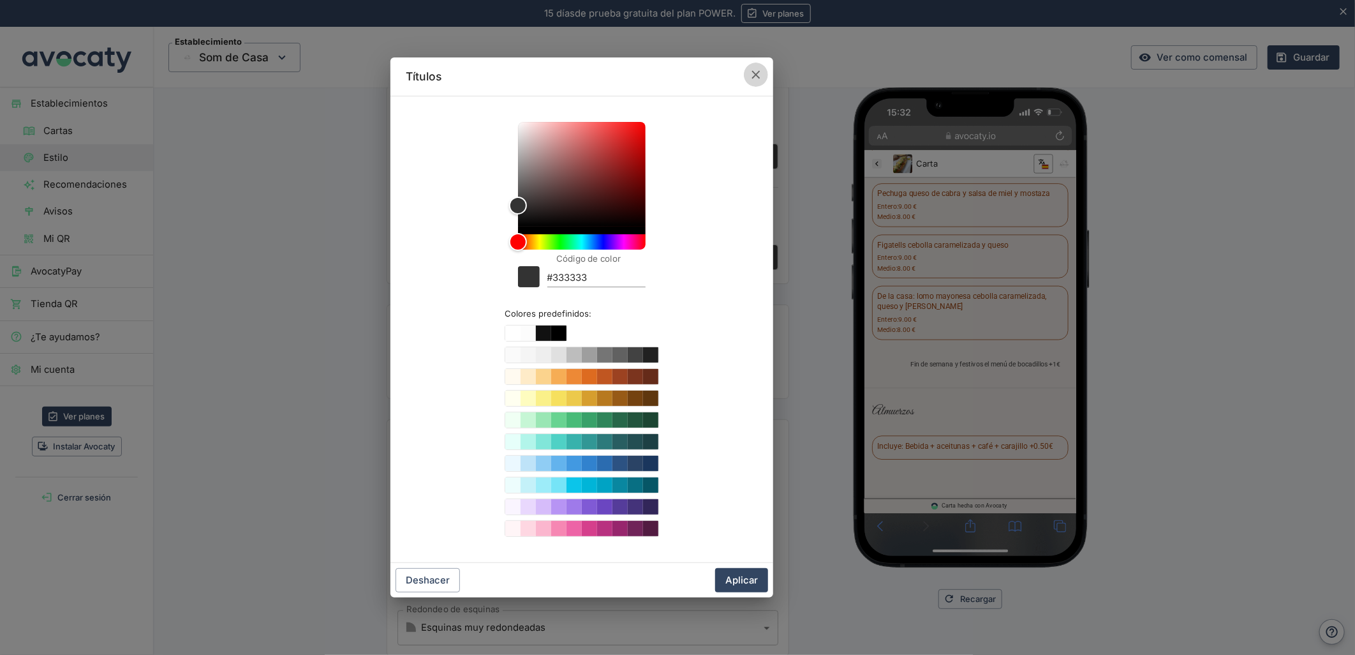
click at [760, 71] on icon "button" at bounding box center [756, 75] width 14 height 14
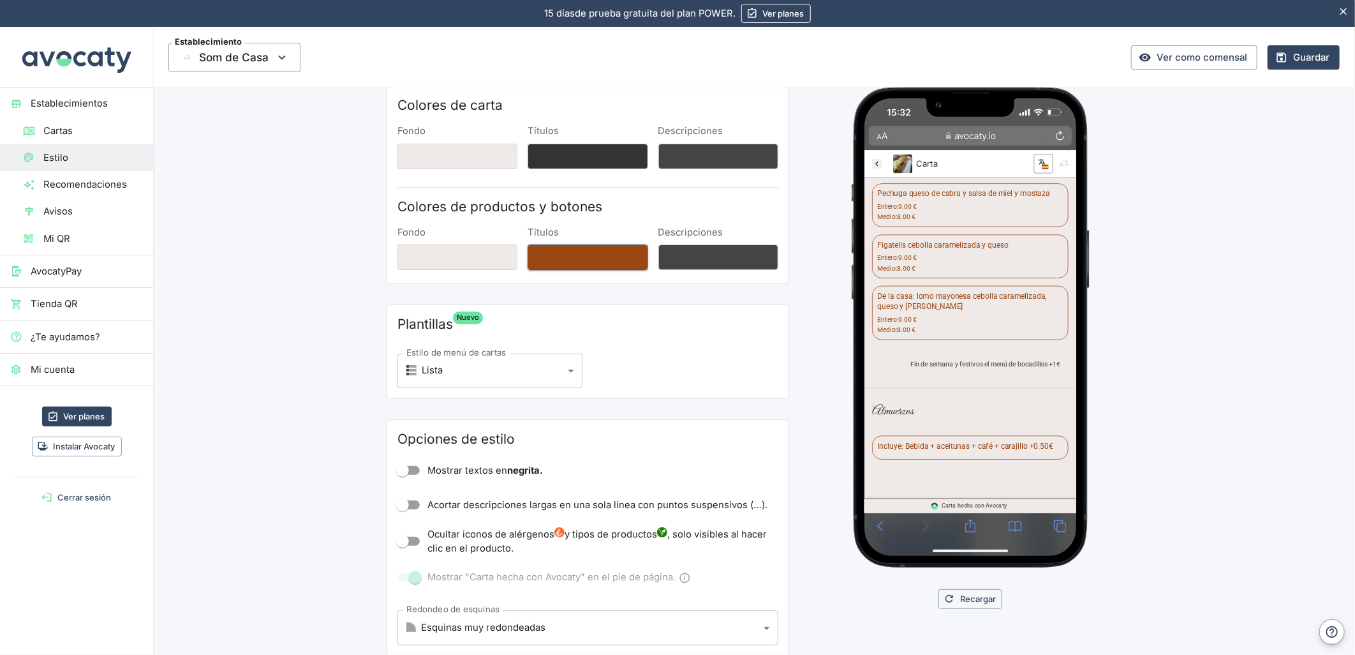
click at [572, 252] on button "Títulos" at bounding box center [588, 257] width 120 height 26
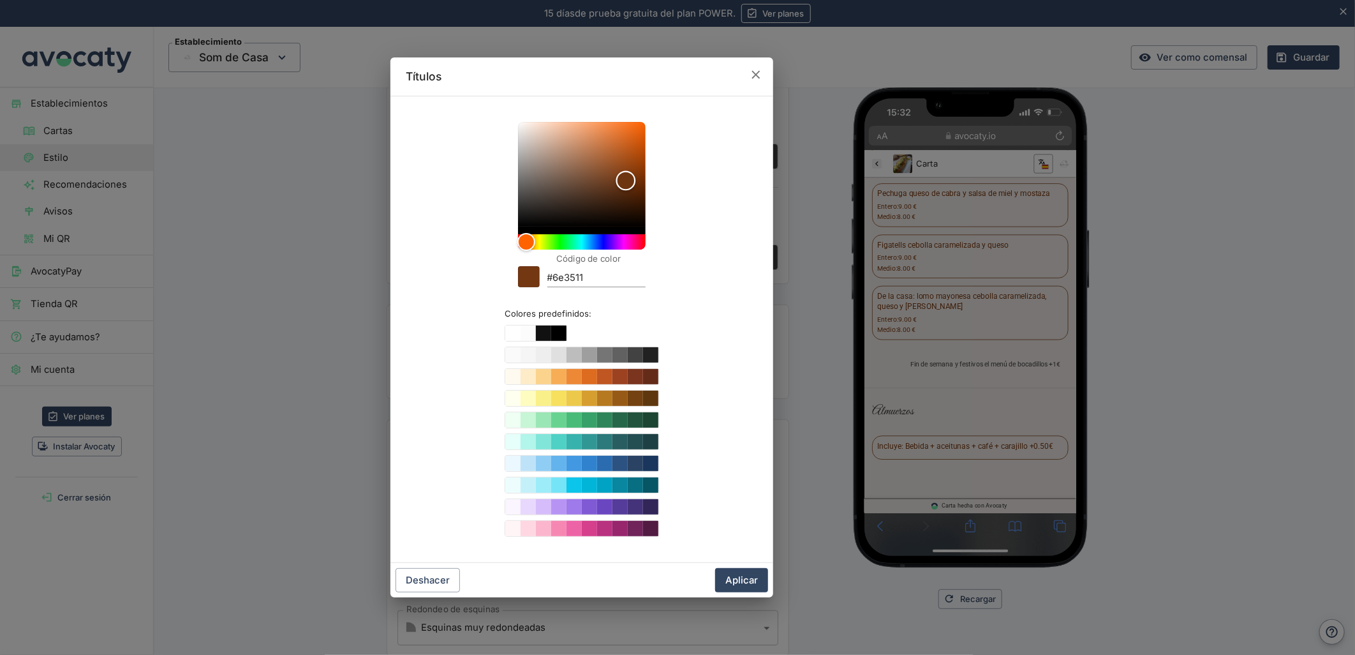
type input "#68310f"
drag, startPoint x: 627, startPoint y: 170, endPoint x: 627, endPoint y: 184, distance: 14.1
click at [627, 184] on div "Color" at bounding box center [627, 184] width 20 height 20
click at [748, 577] on button "Aplicar" at bounding box center [741, 580] width 53 height 24
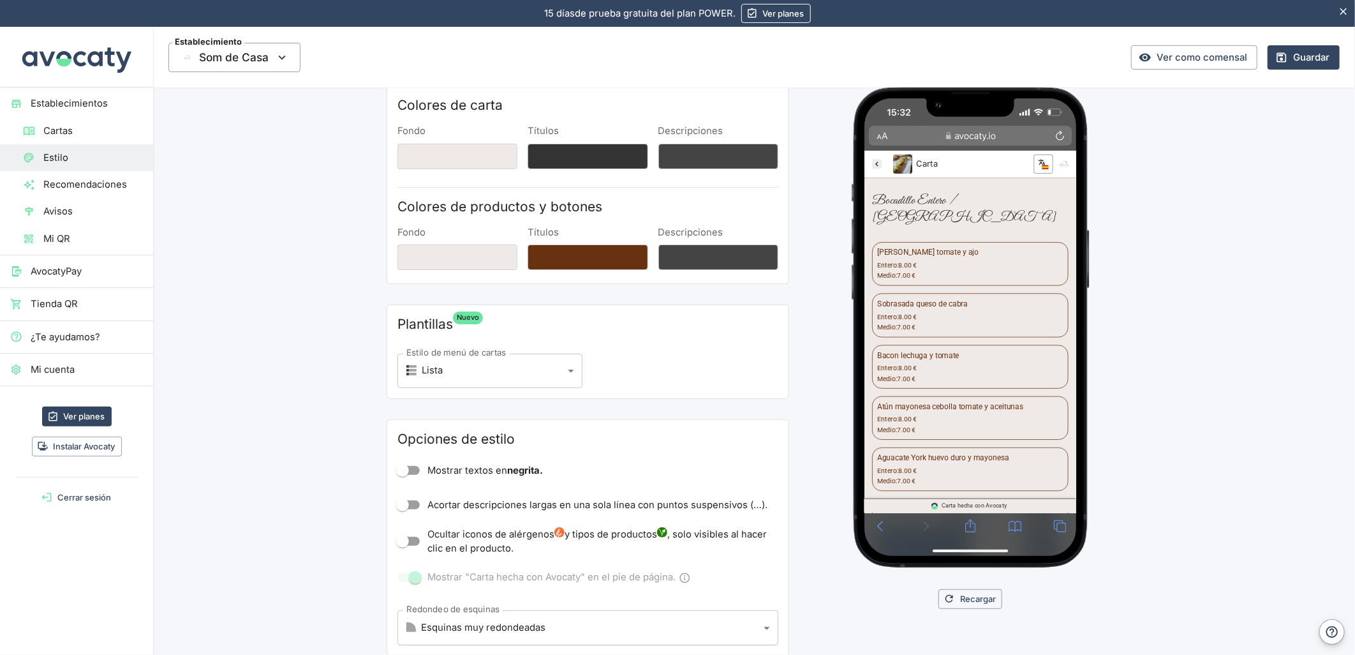
scroll to position [0, 0]
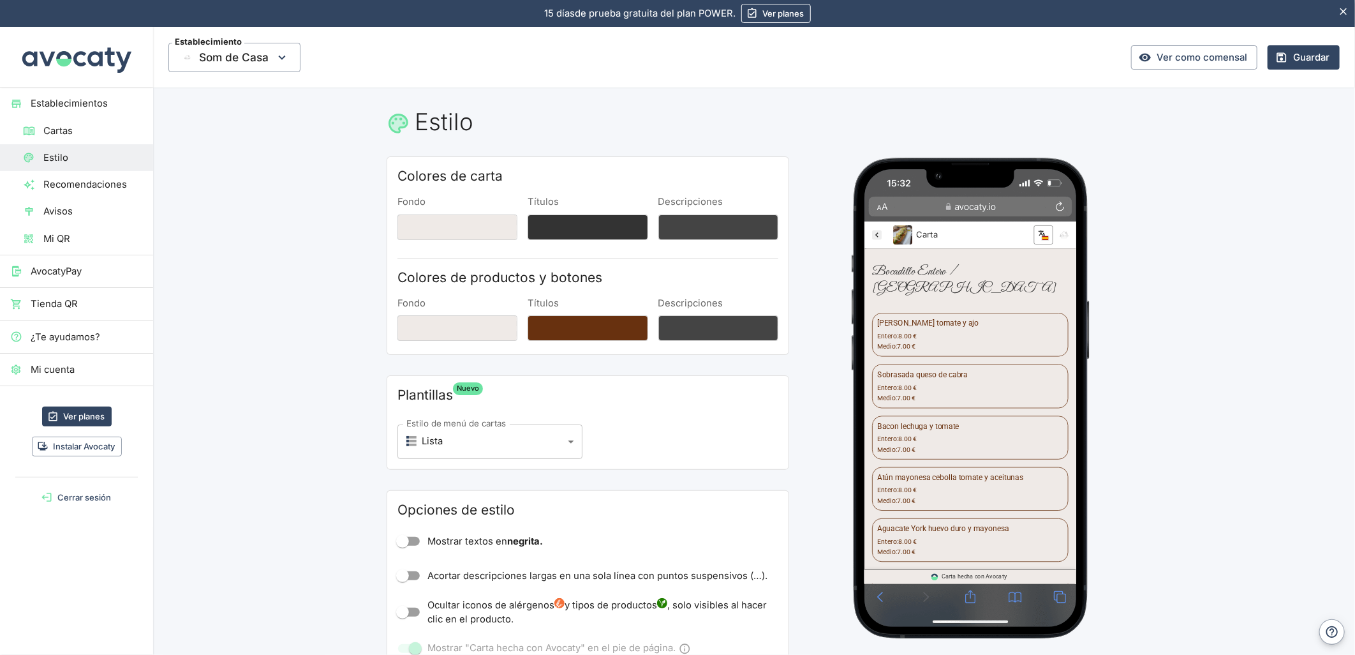
click at [886, 234] on link "Som de Casa" at bounding box center [881, 238] width 23 height 20
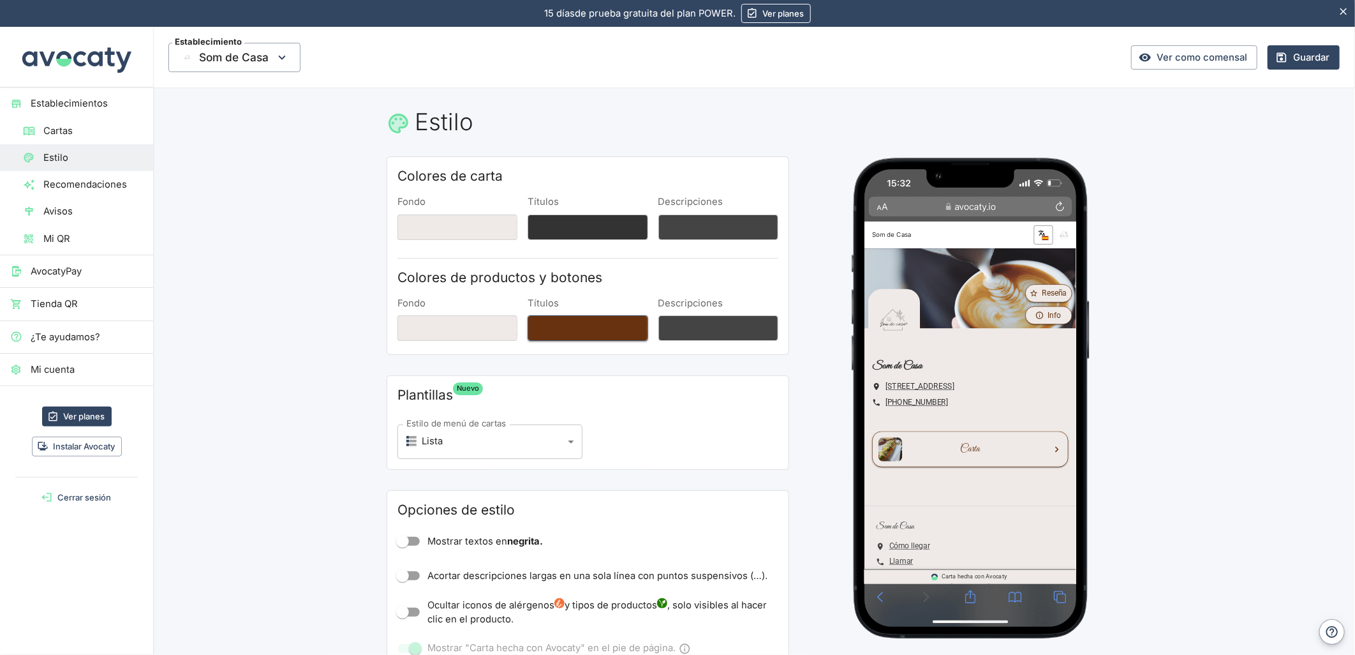
click at [570, 329] on button "Títulos" at bounding box center [588, 328] width 120 height 26
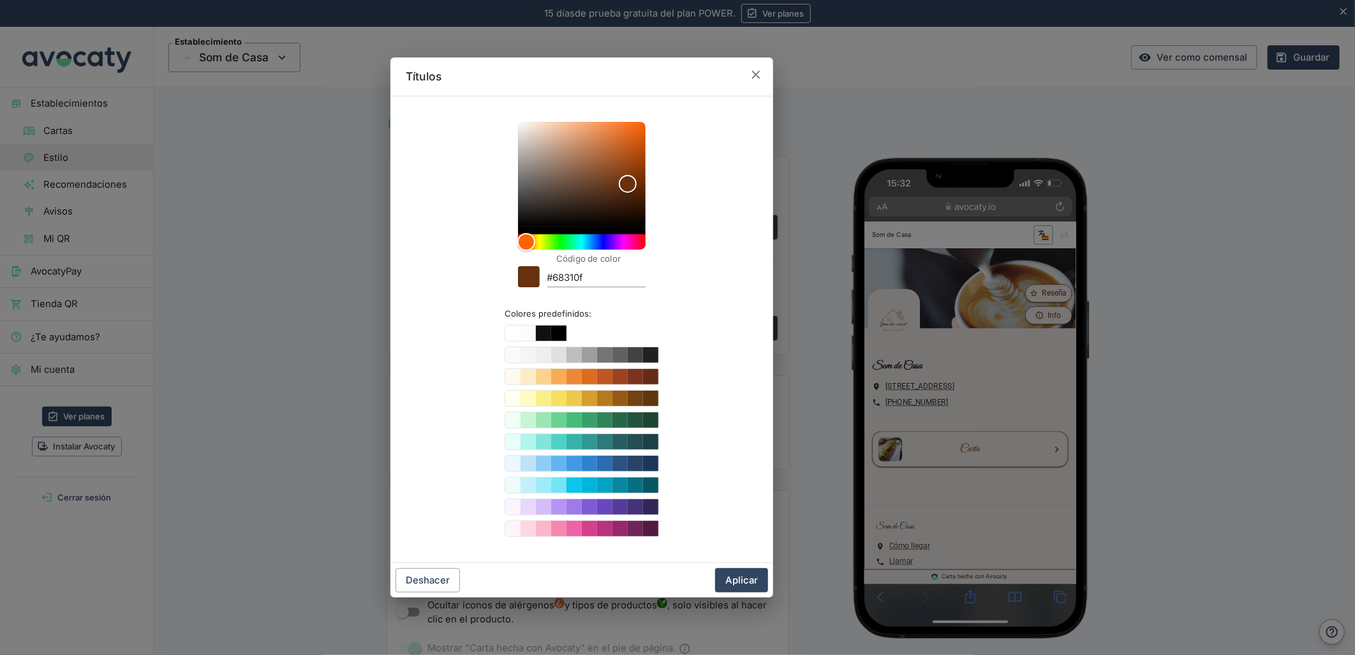
click at [581, 278] on input "#68310f" at bounding box center [596, 278] width 98 height 17
drag, startPoint x: 737, startPoint y: 576, endPoint x: 740, endPoint y: 566, distance: 10.1
click at [737, 576] on button "Aplicar" at bounding box center [741, 580] width 53 height 24
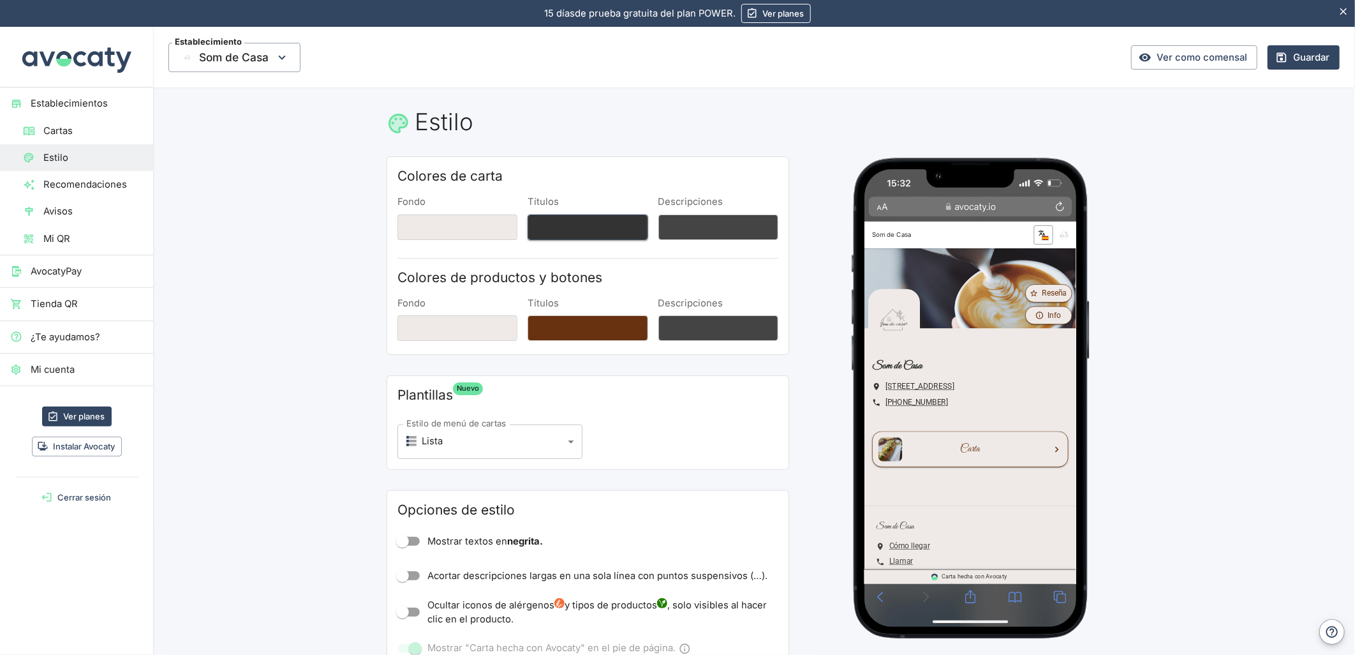
click at [572, 221] on button "Títulos" at bounding box center [588, 227] width 120 height 26
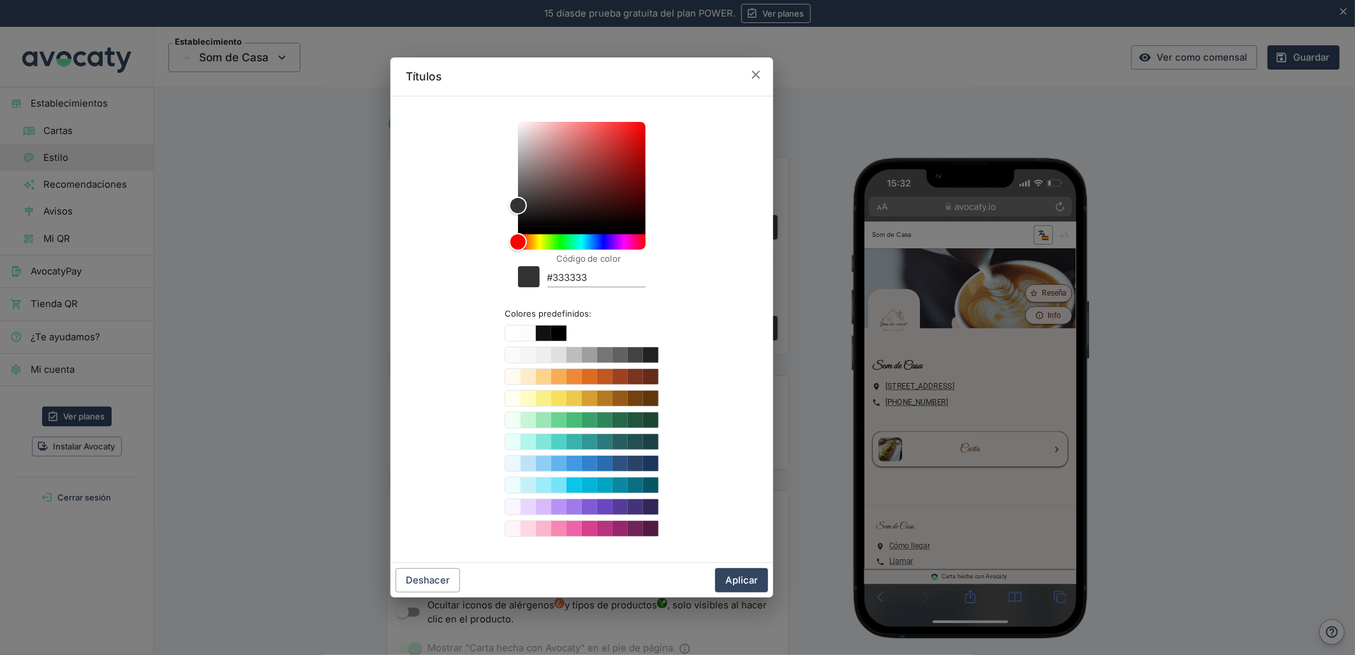
click at [558, 281] on input "#333333" at bounding box center [596, 278] width 98 height 17
paste input "68310f"
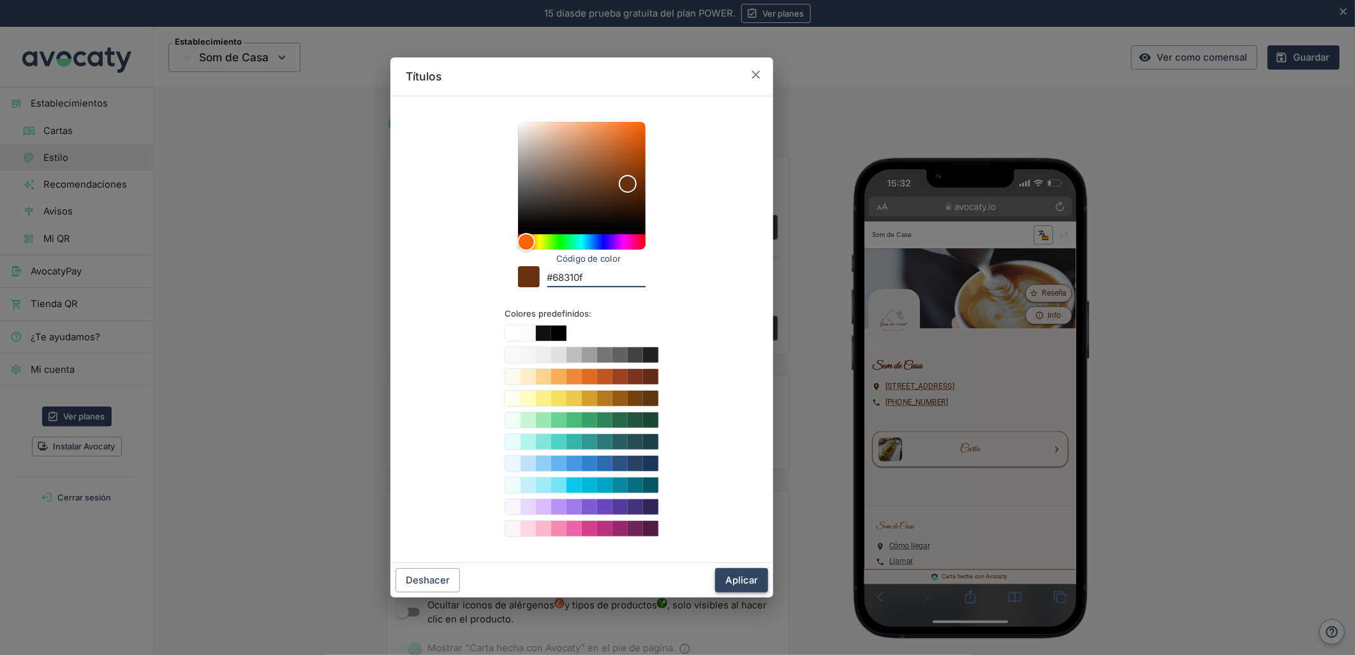
type input "#68310f"
click at [734, 579] on button "Aplicar" at bounding box center [741, 580] width 53 height 24
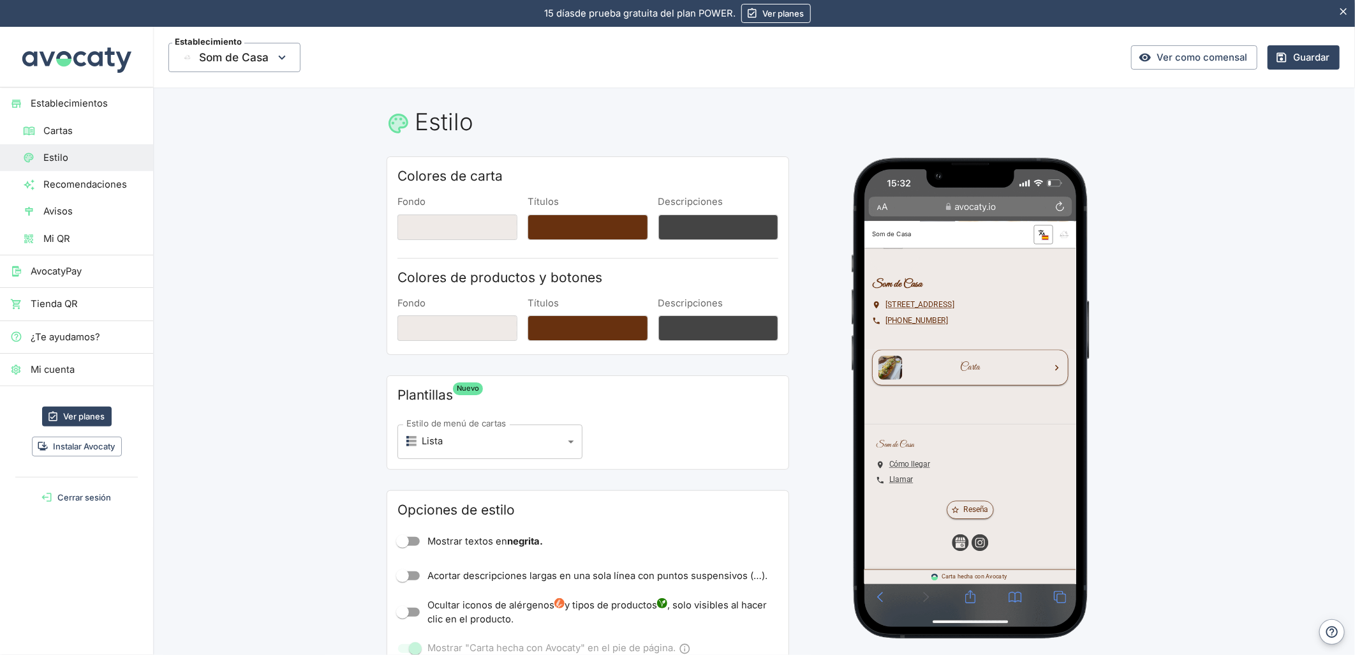
scroll to position [110, 0]
click at [986, 436] on link "Carta" at bounding box center [1006, 415] width 262 height 48
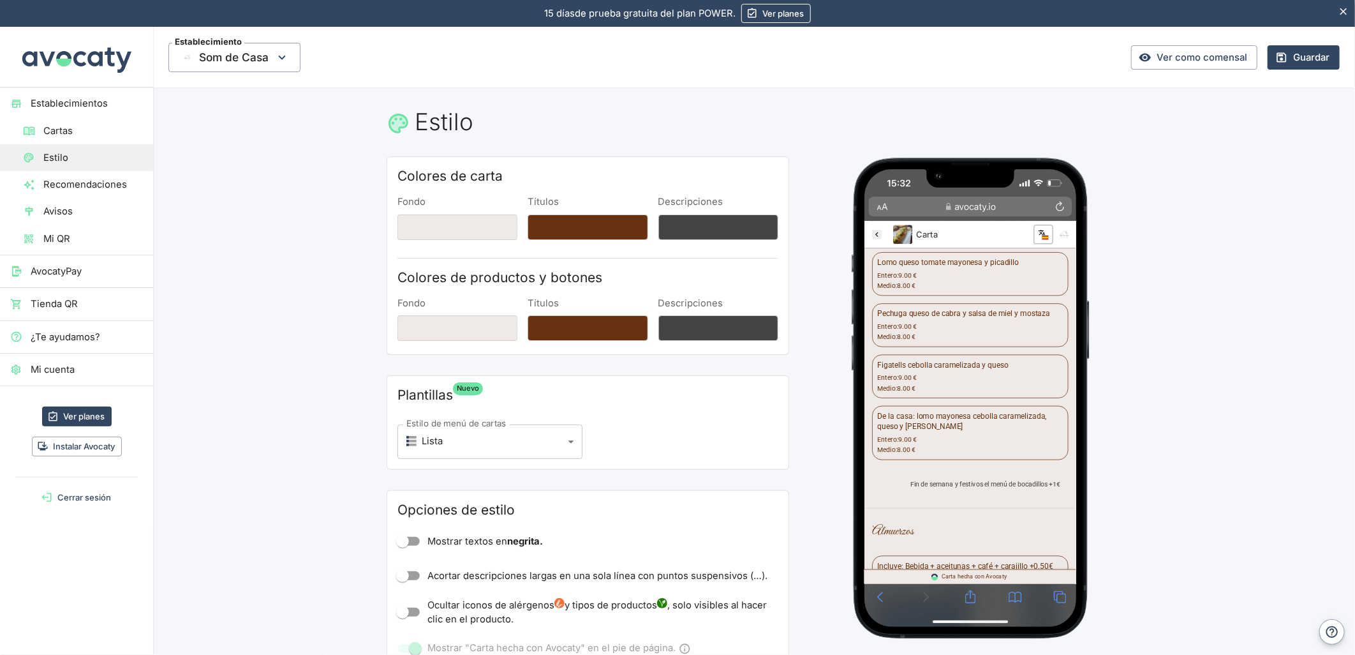
scroll to position [968, 0]
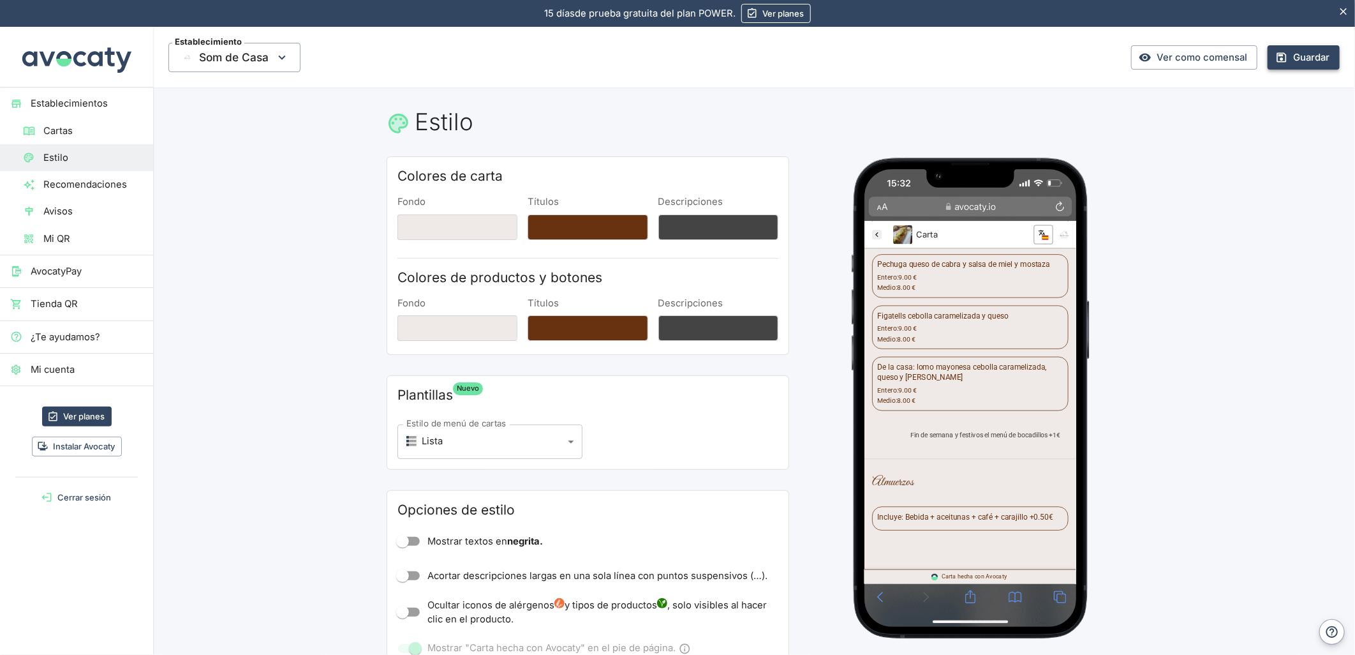
click at [1315, 61] on button "Guardar" at bounding box center [1304, 57] width 72 height 24
click at [1156, 56] on link "Ver como comensal" at bounding box center [1194, 57] width 126 height 24
